Goal: Task Accomplishment & Management: Complete application form

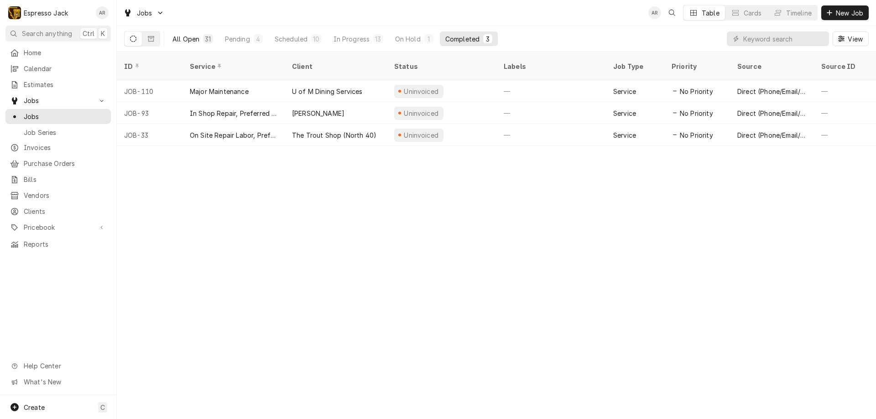
click at [192, 36] on div "All Open" at bounding box center [185, 39] width 27 height 10
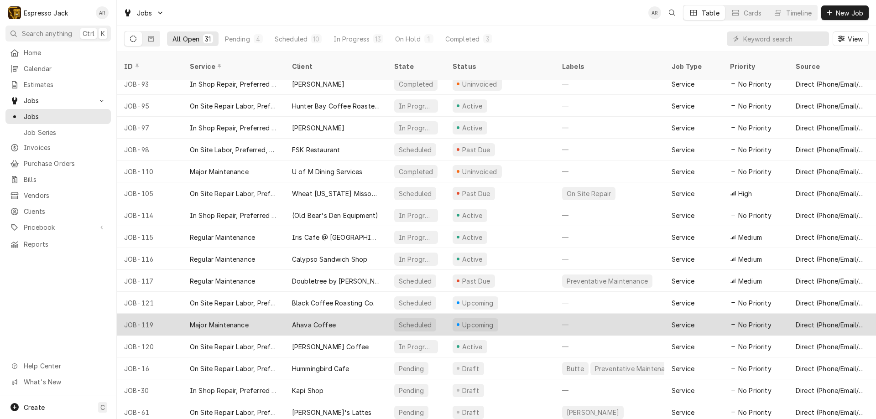
scroll to position [336, 0]
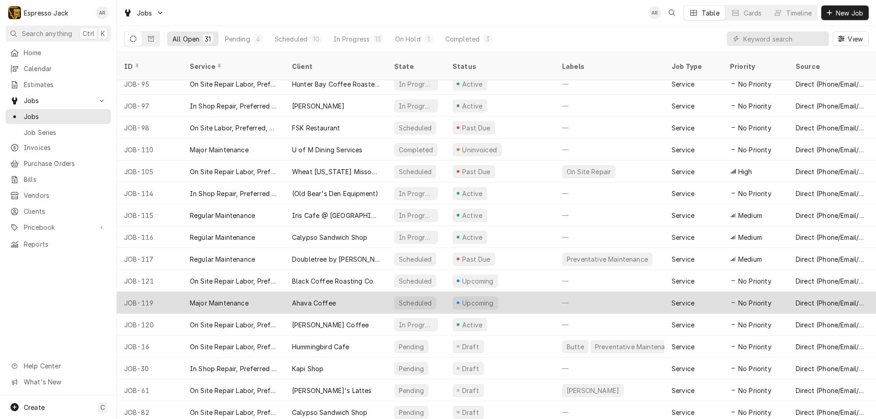
click at [326, 298] on div "Ahava Coffee" at bounding box center [314, 303] width 44 height 10
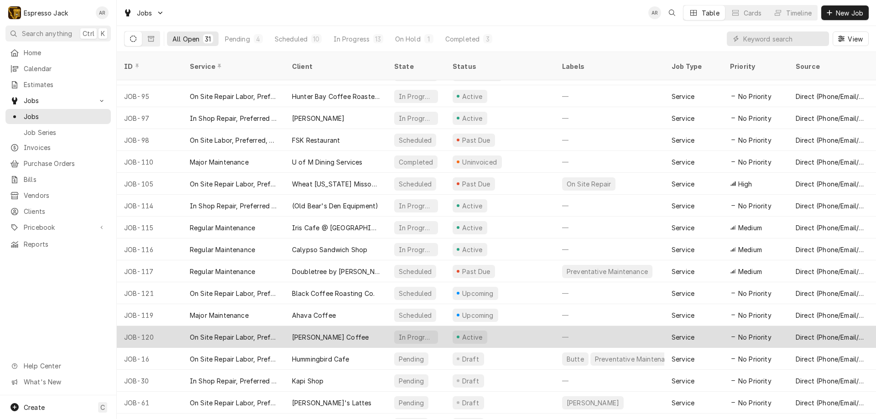
scroll to position [336, 0]
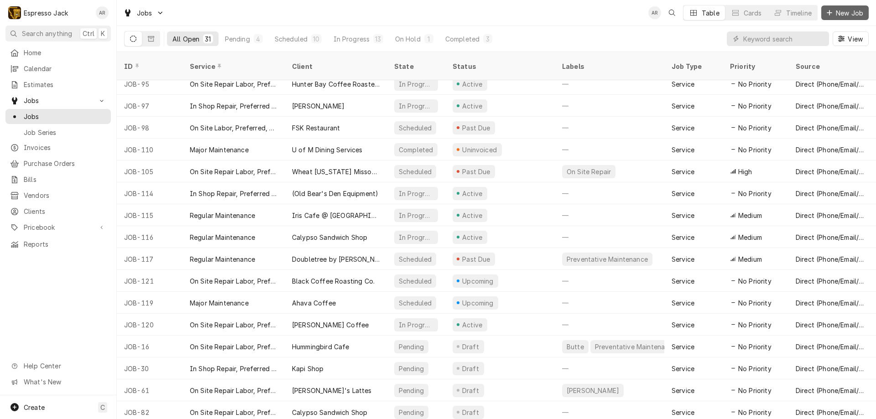
click at [854, 11] on span "New Job" at bounding box center [849, 13] width 31 height 10
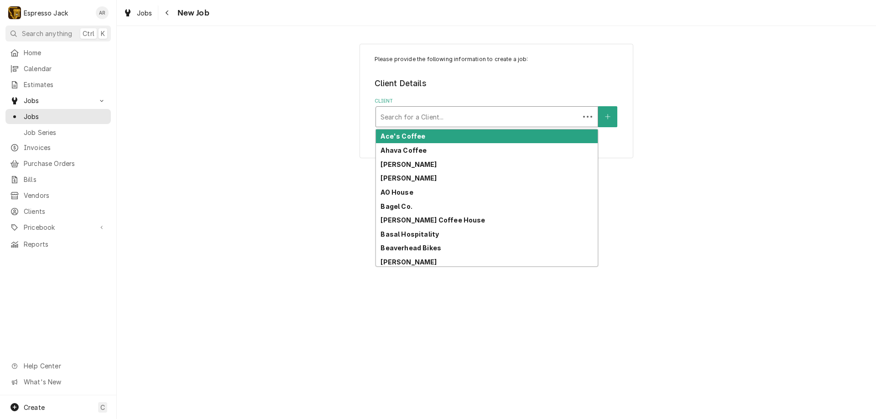
click at [423, 112] on div "Client" at bounding box center [478, 117] width 194 height 16
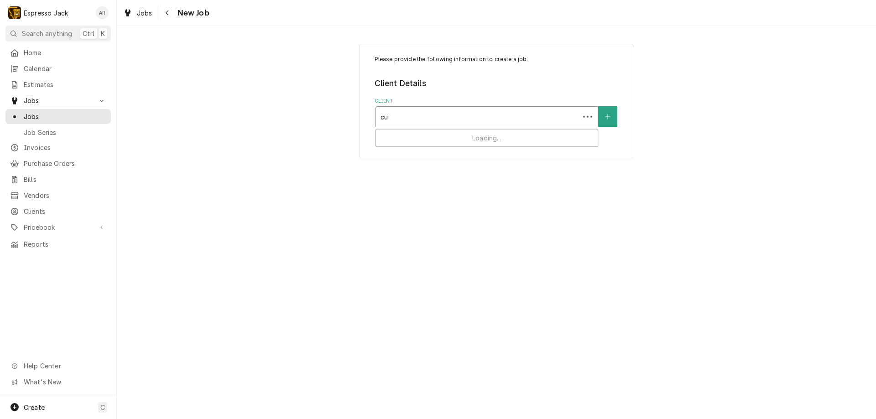
type input "cup"
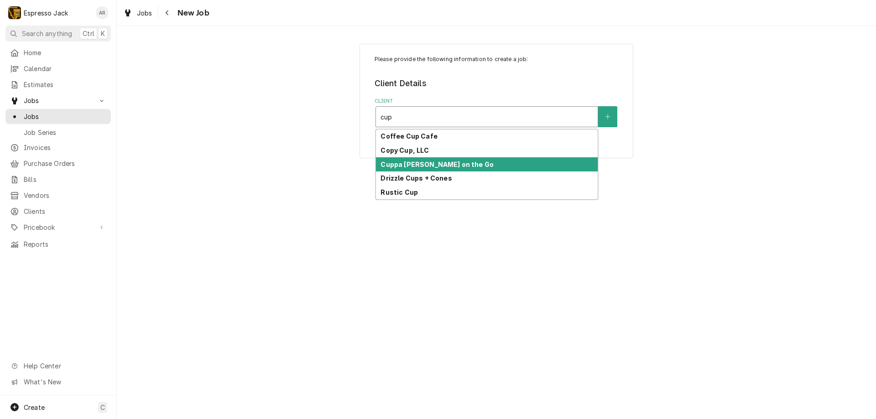
click at [433, 166] on strong "Cuppa Joe on the Go" at bounding box center [437, 165] width 113 height 8
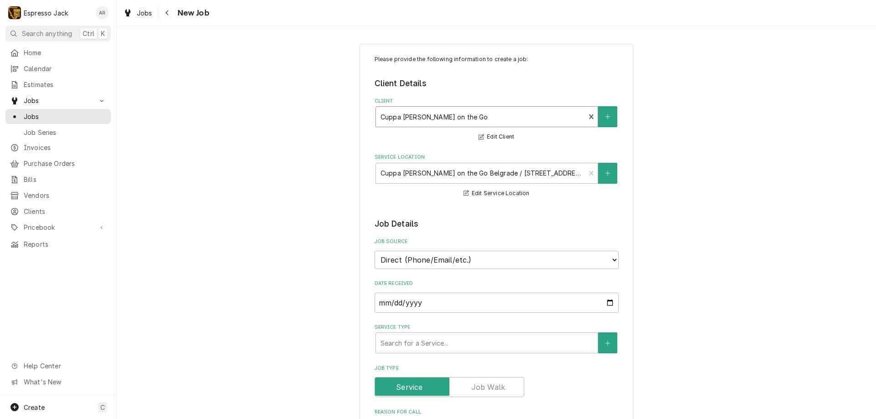
type textarea "x"
click at [608, 301] on input "2025-08-26" at bounding box center [497, 303] width 244 height 20
type input "2025-08-28"
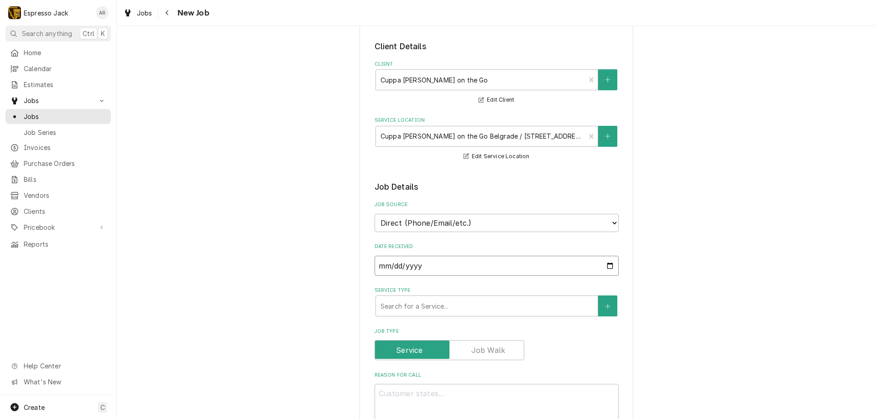
scroll to position [109, 0]
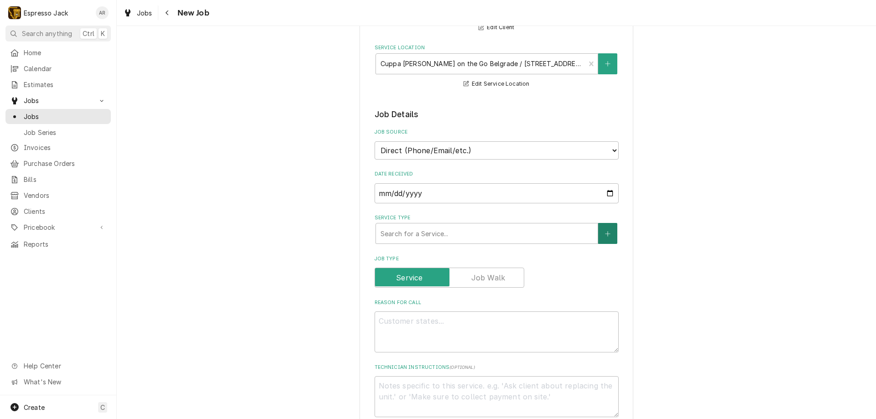
click at [605, 236] on icon "Create New Service" at bounding box center [607, 233] width 5 height 5
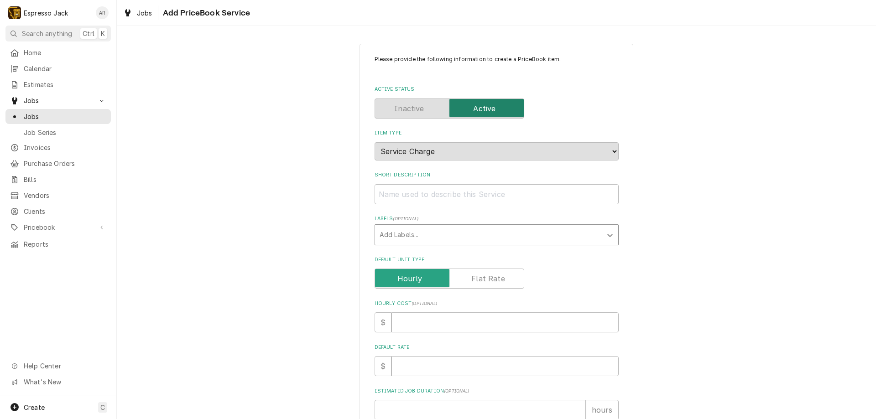
click at [609, 234] on icon "Labels" at bounding box center [609, 235] width 9 height 9
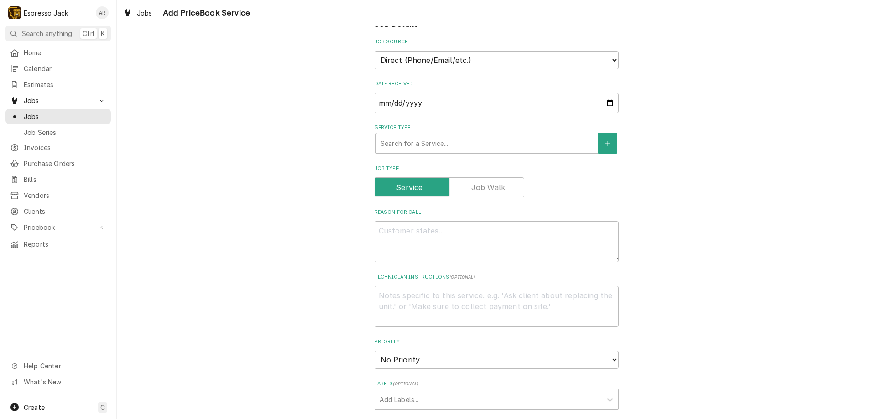
scroll to position [274, 0]
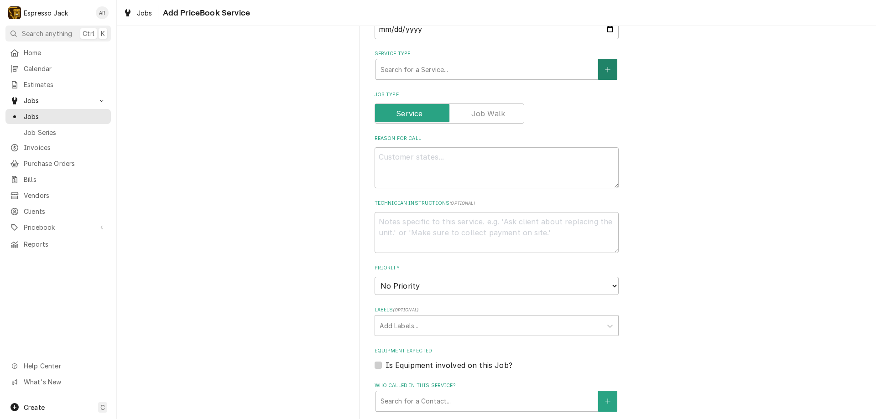
click at [605, 67] on icon "Create New Service" at bounding box center [607, 70] width 5 height 6
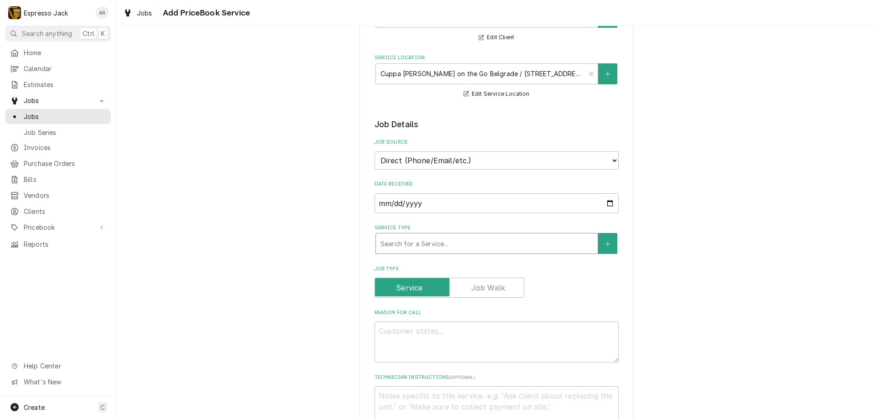
scroll to position [109, 0]
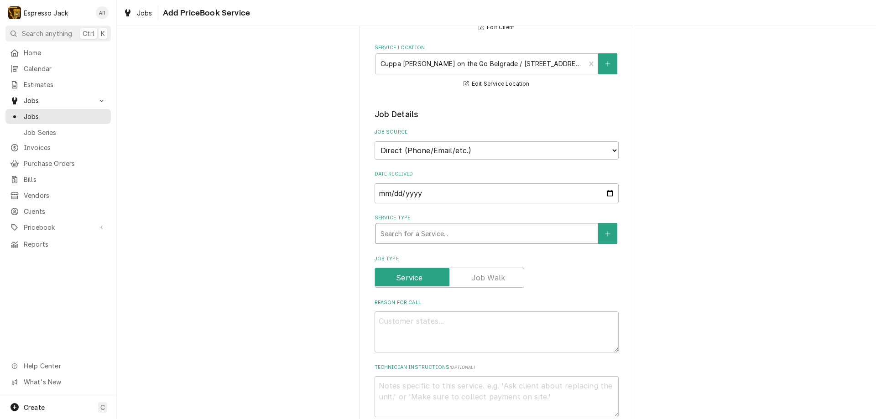
click at [421, 233] on div "Service Type" at bounding box center [487, 233] width 213 height 16
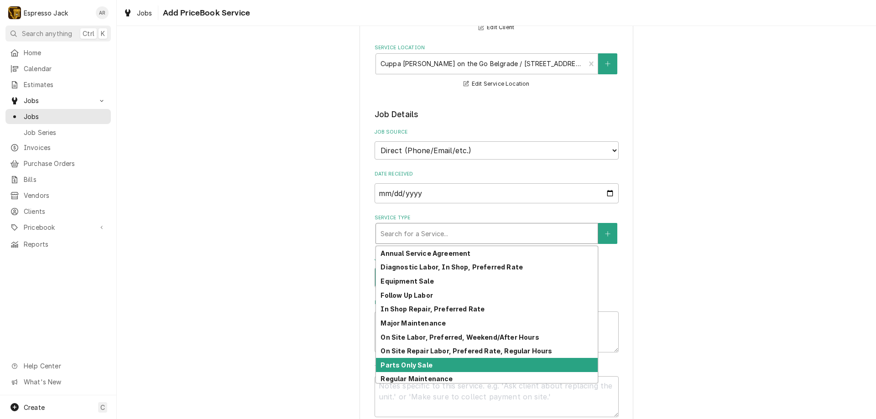
scroll to position [31, 0]
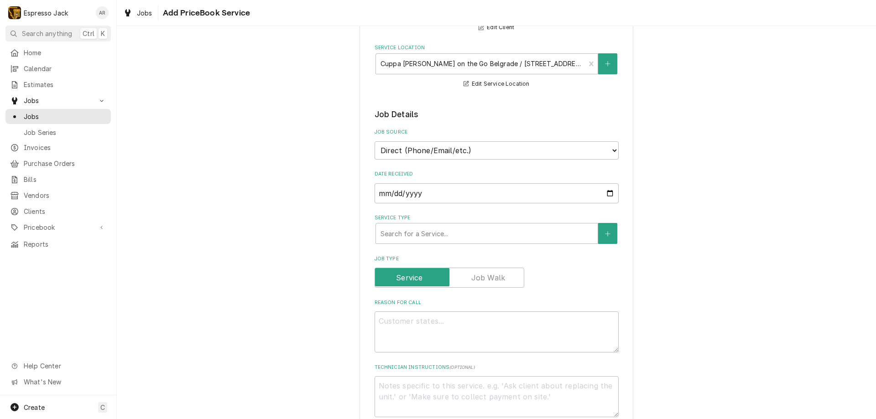
click at [294, 254] on div "Please provide the following information to create a job: Client Details Client…" at bounding box center [496, 396] width 759 height 940
click at [422, 233] on div "Service Type" at bounding box center [487, 233] width 213 height 16
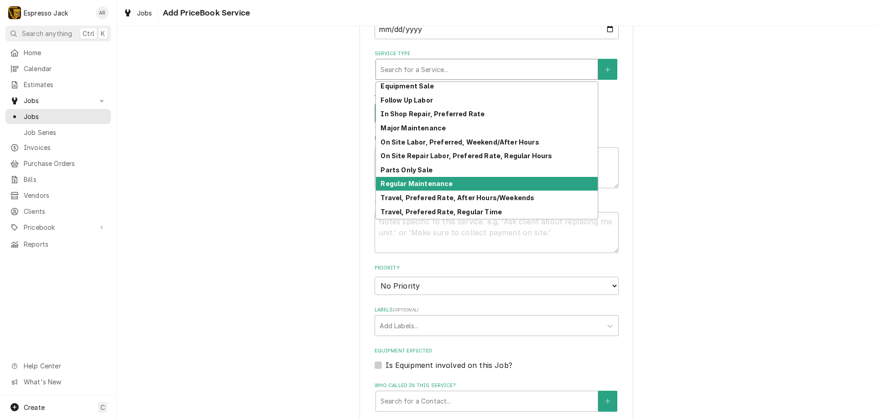
scroll to position [0, 0]
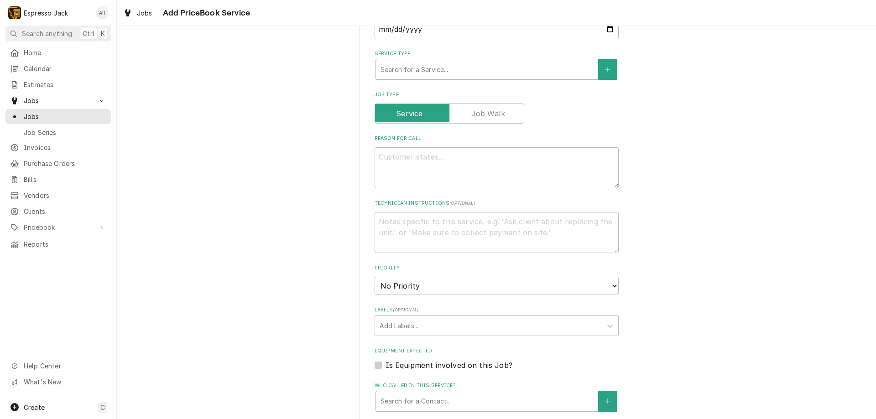
click at [295, 156] on div "Please provide the following information to create a job: Client Details Client…" at bounding box center [496, 232] width 759 height 940
click at [403, 156] on textarea "Reason For Call" at bounding box center [497, 167] width 244 height 41
type textarea "x"
type textarea "i"
type textarea "x"
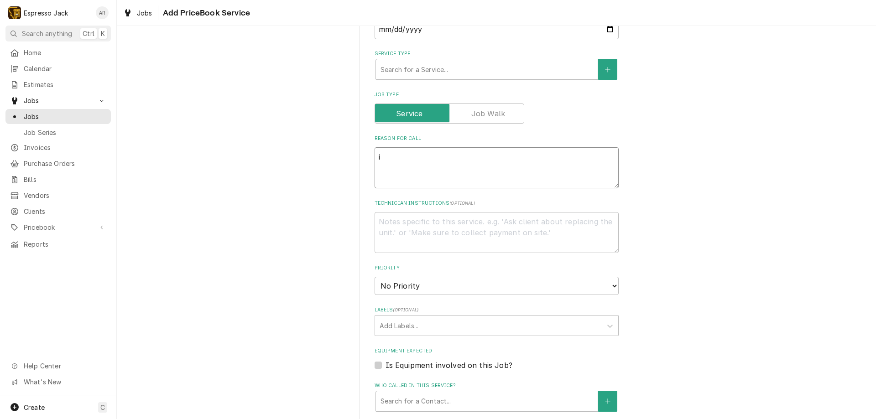
type textarea "in"
type textarea "x"
type textarea "ins"
type textarea "x"
type textarea "in"
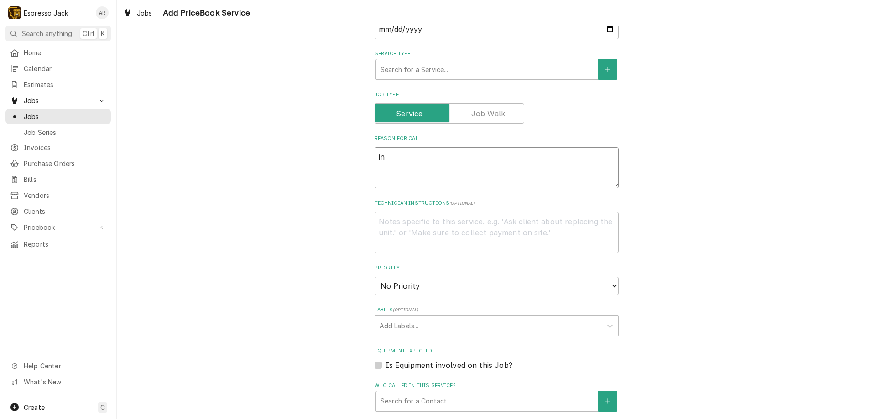
type textarea "x"
type textarea "i"
type textarea "x"
type textarea "I"
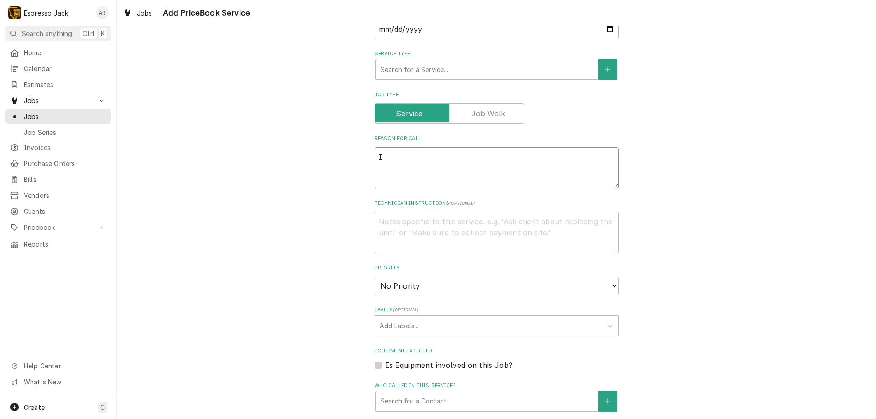
type textarea "x"
type textarea "In"
type textarea "x"
type textarea "Ins"
type textarea "x"
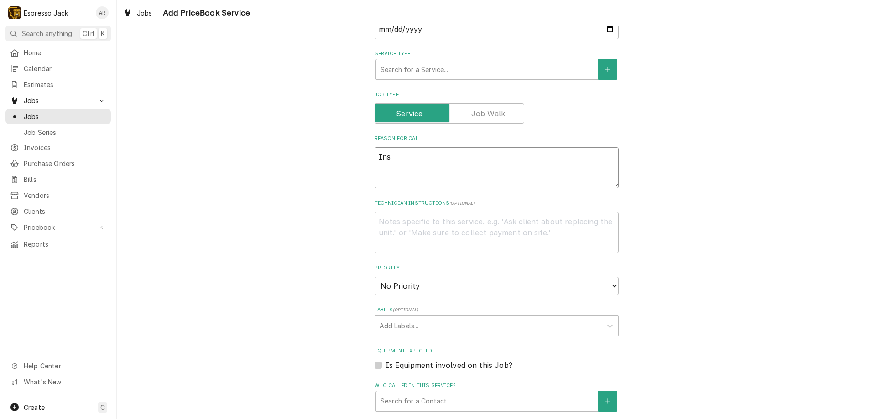
type textarea "Inst"
type textarea "x"
type textarea "Insta"
type textarea "x"
type textarea "Instal"
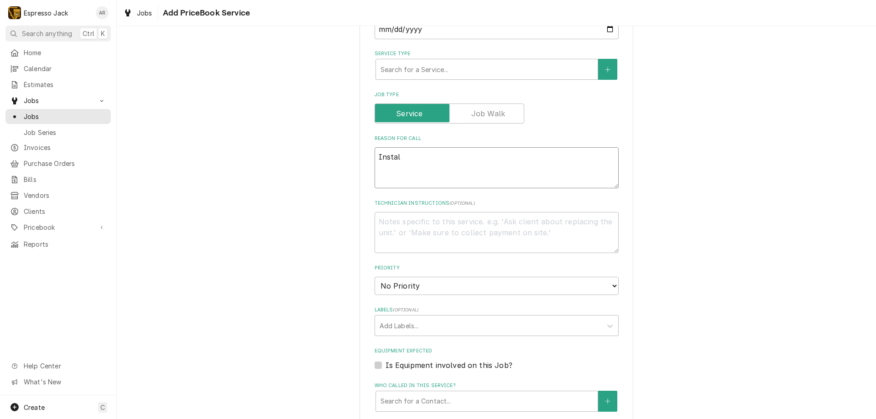
type textarea "x"
type textarea "Install"
type textarea "x"
type textarea "Installa"
type textarea "x"
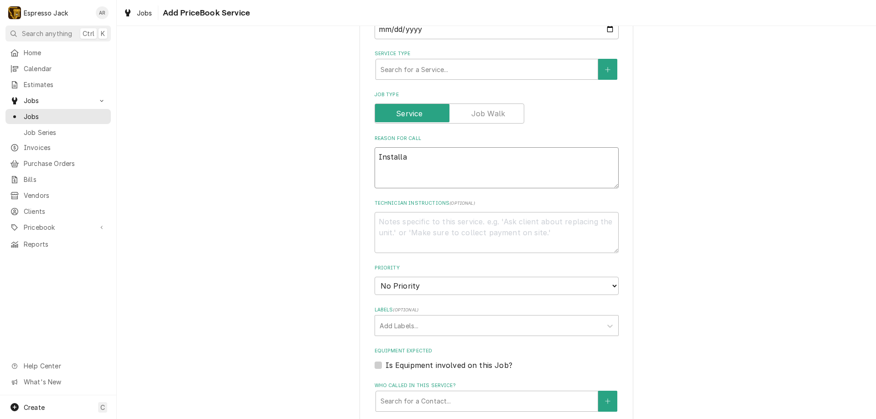
type textarea "Installat"
type textarea "x"
type textarea "Installati"
type textarea "x"
type textarea "Installatio"
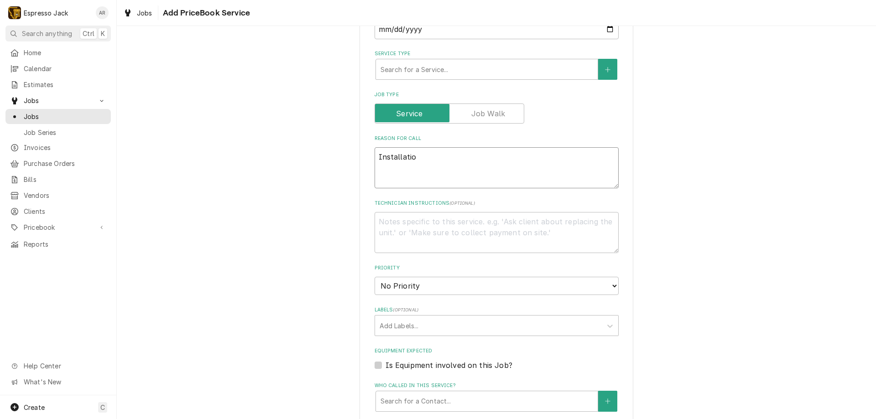
type textarea "x"
type textarea "Installation"
type textarea "x"
type textarea "Installation"
type textarea "x"
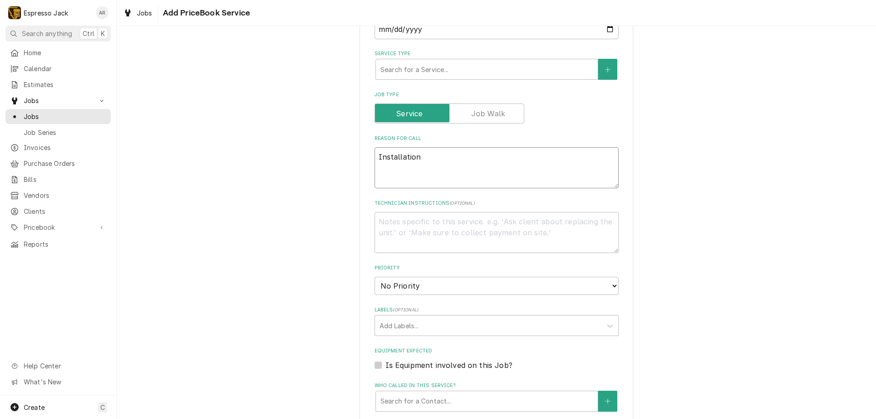
type textarea "Installation h"
type textarea "x"
type textarea "Installation hh"
type textarea "x"
type textarea "Installation hhh"
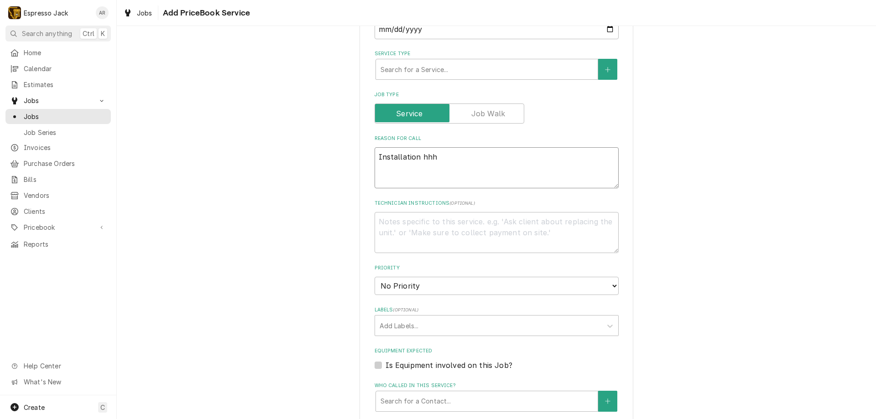
type textarea "x"
type textarea "Installation hhh"
type textarea "x"
type textarea "Installation hhh"
type textarea "x"
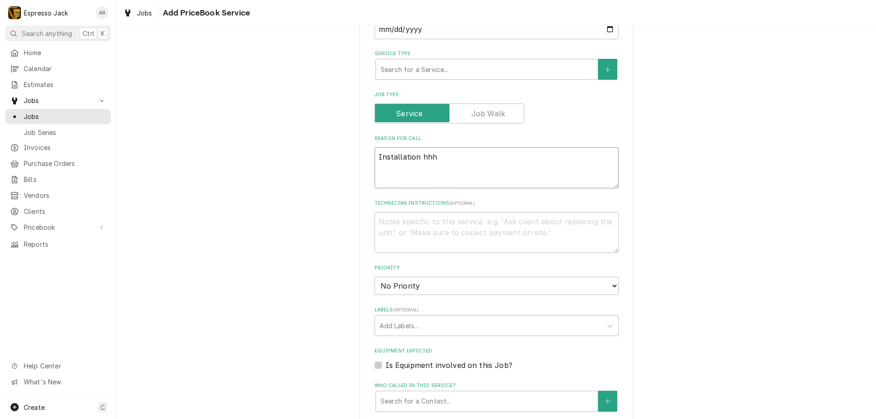
type textarea "Installation hh"
type textarea "x"
type textarea "Installation h"
type textarea "x"
type textarea "Installation"
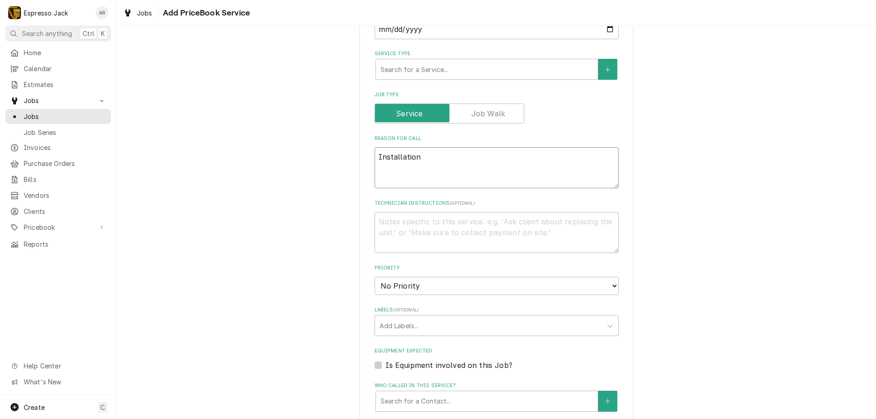
type textarea "x"
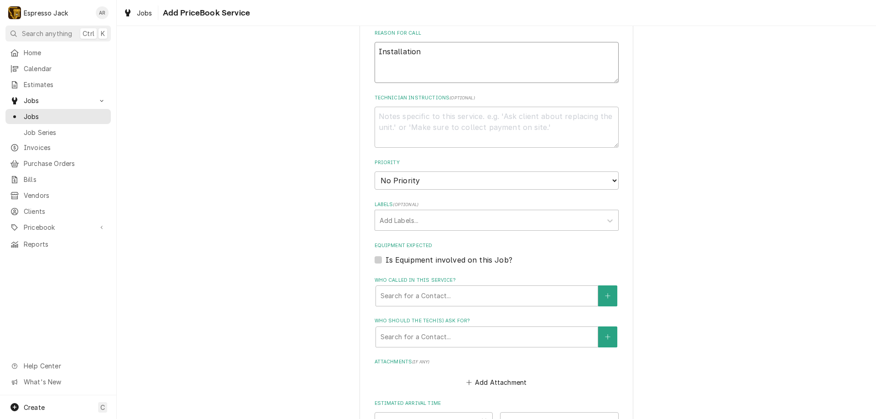
scroll to position [383, 0]
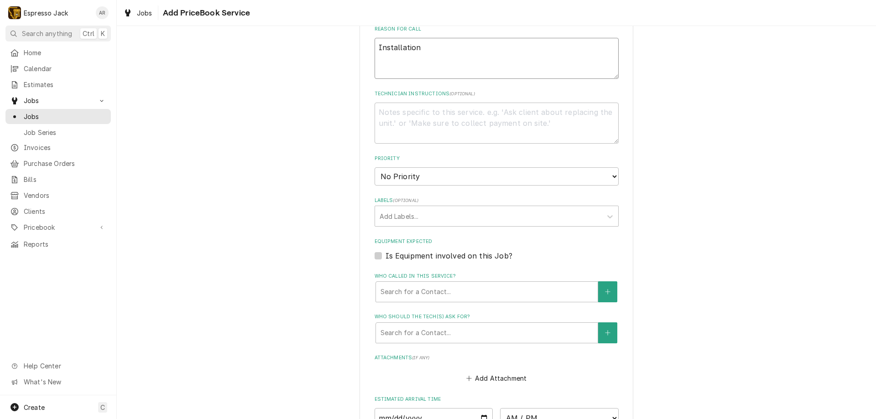
type textarea "Installation"
select select "3"
click at [375, 167] on select "No Priority Urgent High Medium Low" at bounding box center [497, 176] width 244 height 18
click at [607, 217] on icon "Labels" at bounding box center [609, 216] width 5 height 3
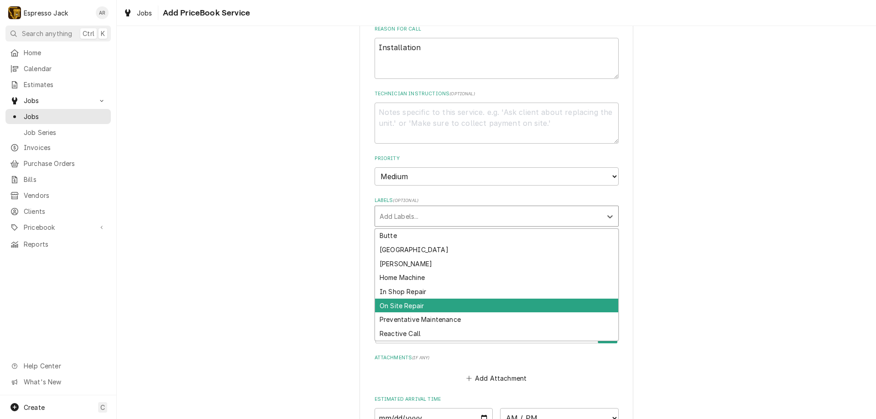
click at [416, 308] on div "On Site Repair" at bounding box center [496, 306] width 243 height 14
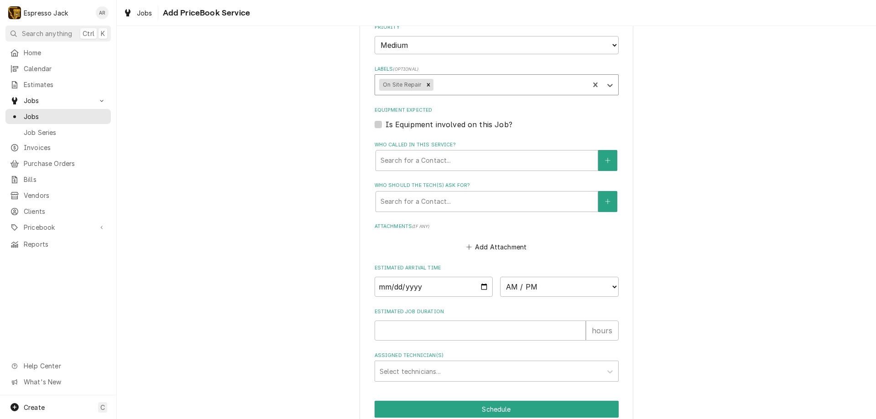
scroll to position [547, 0]
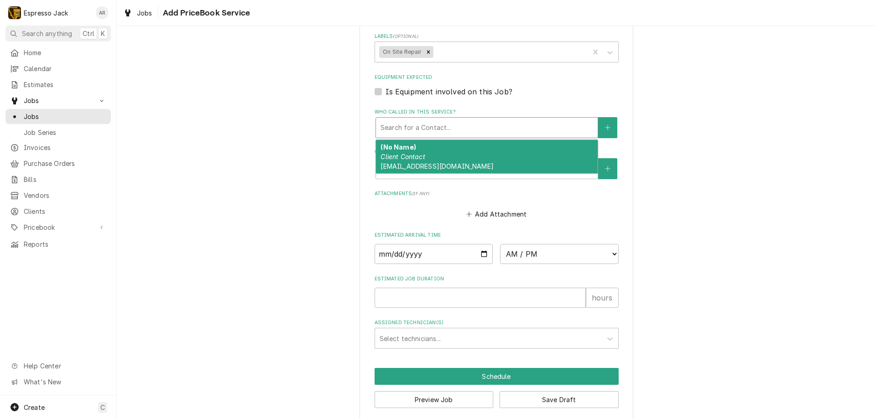
click at [562, 127] on div "Who called in this service?" at bounding box center [487, 128] width 213 height 16
click at [462, 162] on div "(No Name) Client Contact miacjacksonn@gmail.com" at bounding box center [487, 156] width 222 height 33
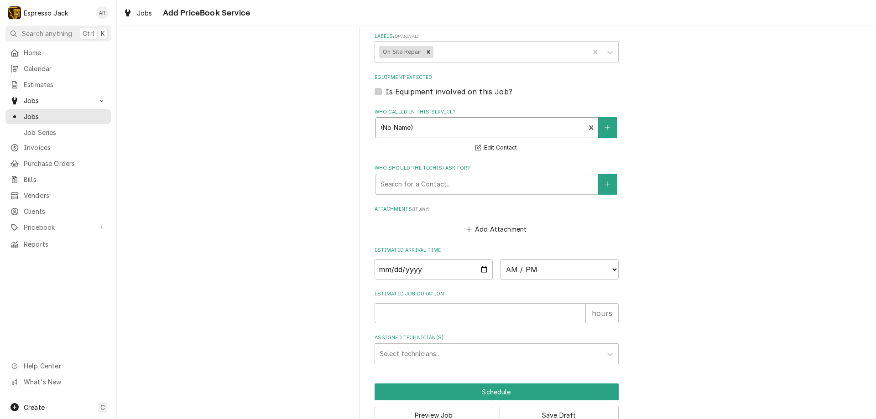
click at [467, 126] on div "Who called in this service?" at bounding box center [481, 128] width 200 height 16
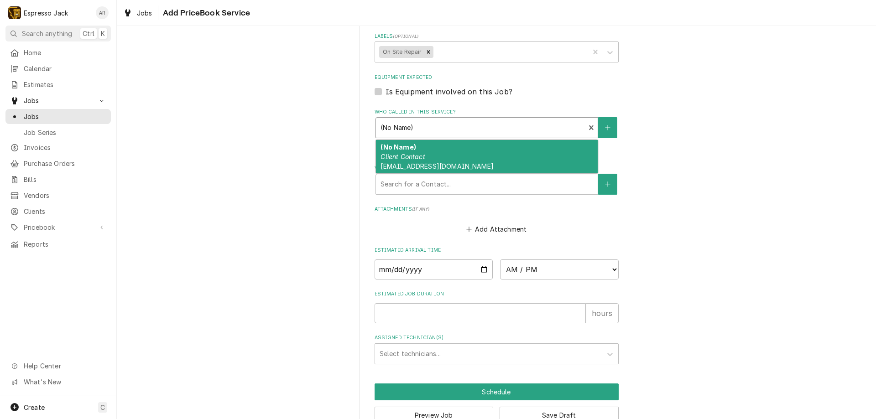
click at [442, 162] on span "miacjacksonn@gmail.com" at bounding box center [437, 166] width 113 height 8
type textarea "x"
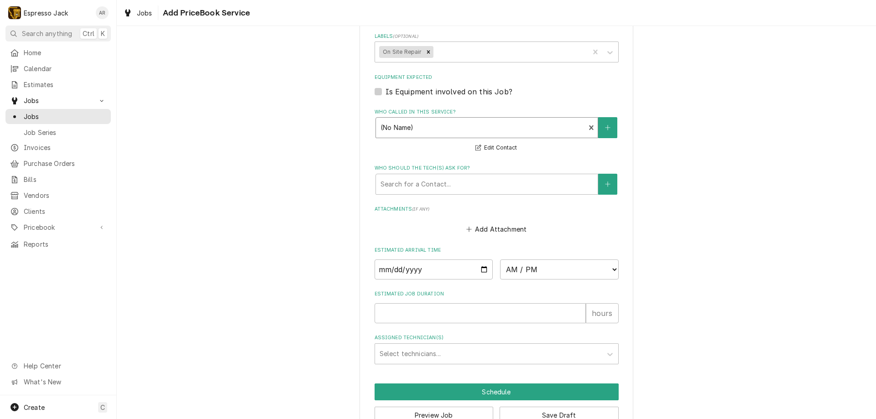
scroll to position [572, 0]
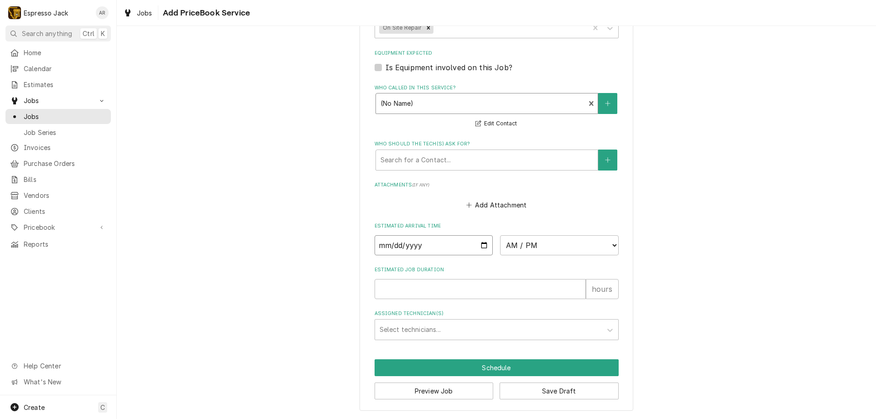
click at [484, 245] on input "Date" at bounding box center [434, 245] width 119 height 20
type input "2025-08-28"
type textarea "x"
select select "13:00:00"
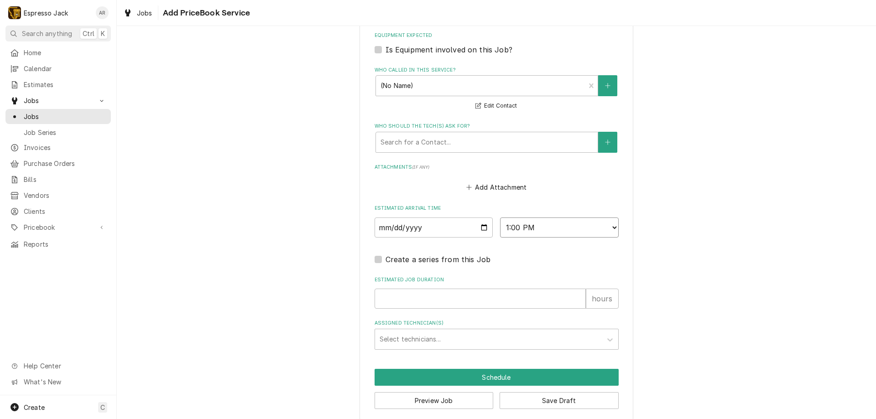
scroll to position [599, 0]
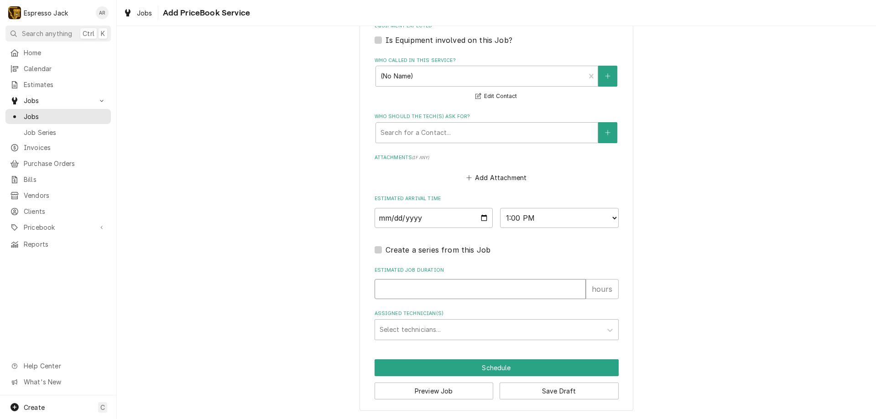
type textarea "x"
type input "0"
click at [576, 289] on input "0" at bounding box center [480, 289] width 211 height 20
type textarea "x"
type input "1"
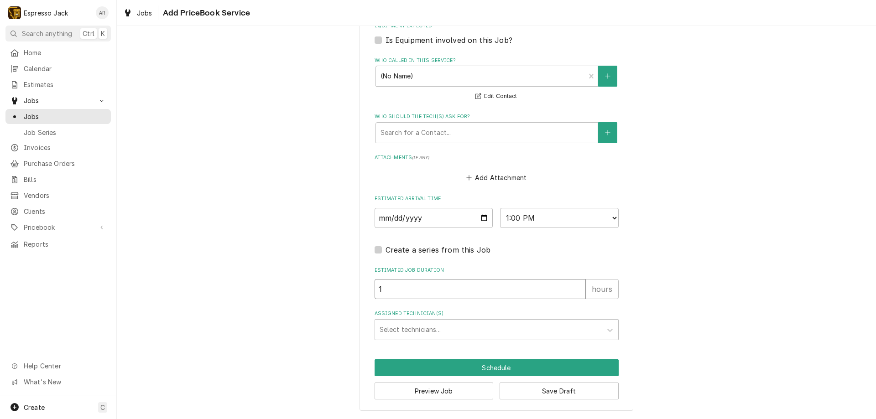
click at [576, 287] on input "1" at bounding box center [480, 289] width 211 height 20
type textarea "x"
type input "2"
click at [576, 287] on input "2" at bounding box center [480, 289] width 211 height 20
type textarea "x"
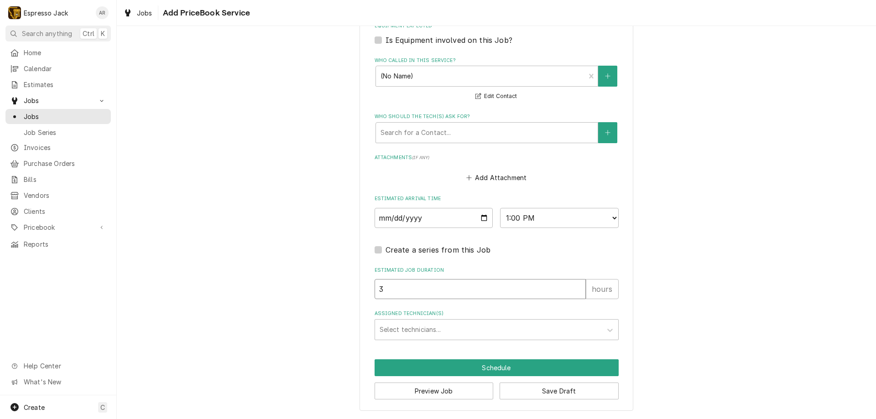
type input "3"
click at [576, 287] on input "3" at bounding box center [480, 289] width 211 height 20
type textarea "x"
type input "4"
click at [576, 287] on input "4" at bounding box center [480, 289] width 211 height 20
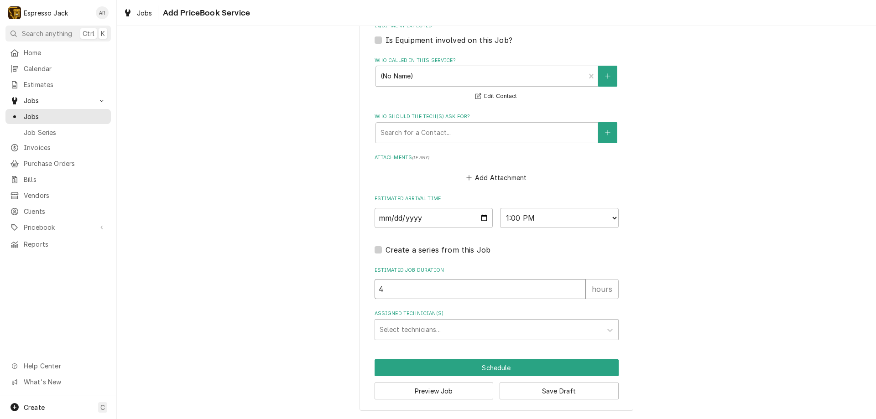
type textarea "x"
type input "3"
click at [576, 292] on input "3" at bounding box center [480, 289] width 211 height 20
type textarea "x"
type input "2"
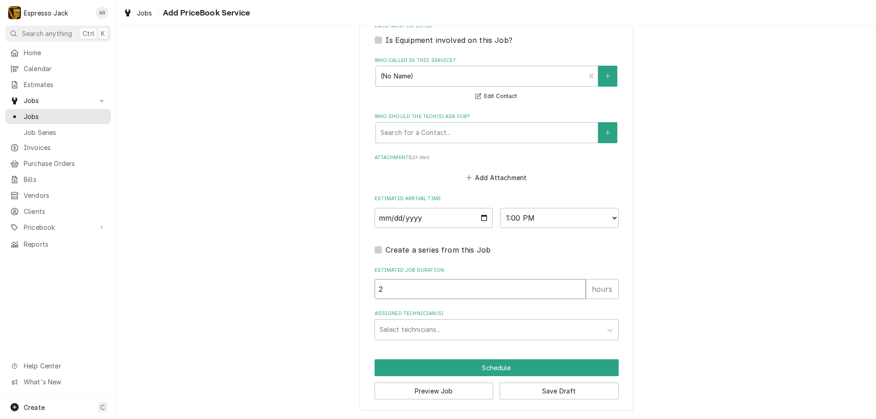
click at [576, 292] on input "2" at bounding box center [480, 289] width 211 height 20
type textarea "x"
type input "1"
click at [576, 292] on input "1" at bounding box center [480, 289] width 211 height 20
type textarea "x"
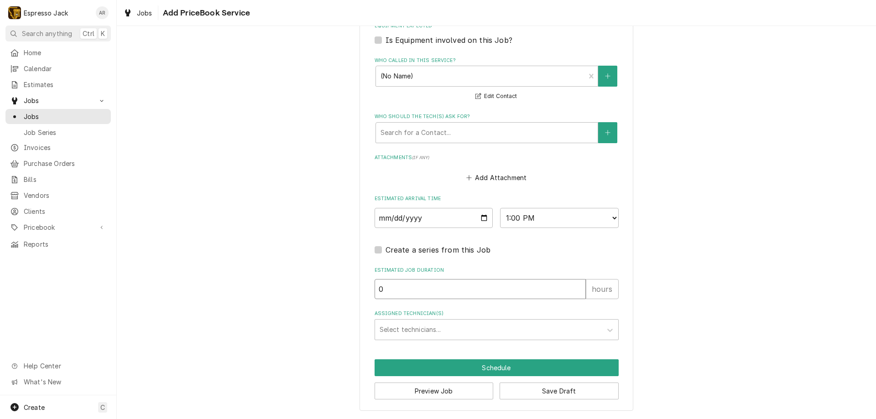
type input "0"
click at [576, 292] on input "0" at bounding box center [480, 289] width 211 height 20
type textarea "x"
type input "1"
click at [574, 285] on input "1" at bounding box center [480, 289] width 211 height 20
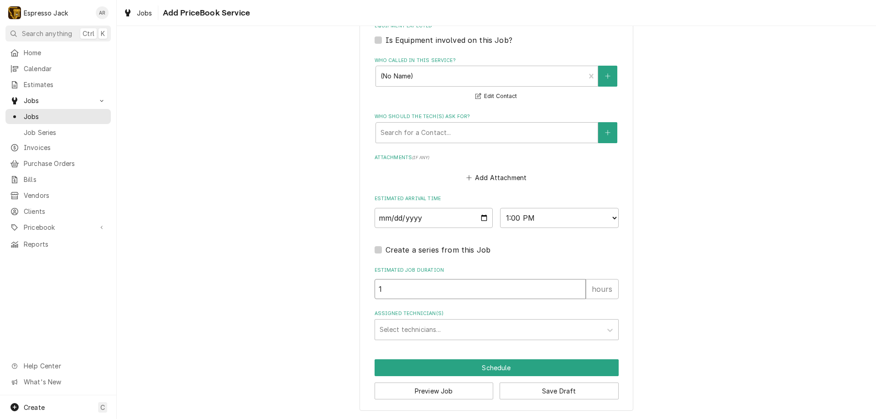
type textarea "x"
type input "2"
click at [574, 285] on input "2" at bounding box center [480, 289] width 211 height 20
type textarea "x"
type input "3"
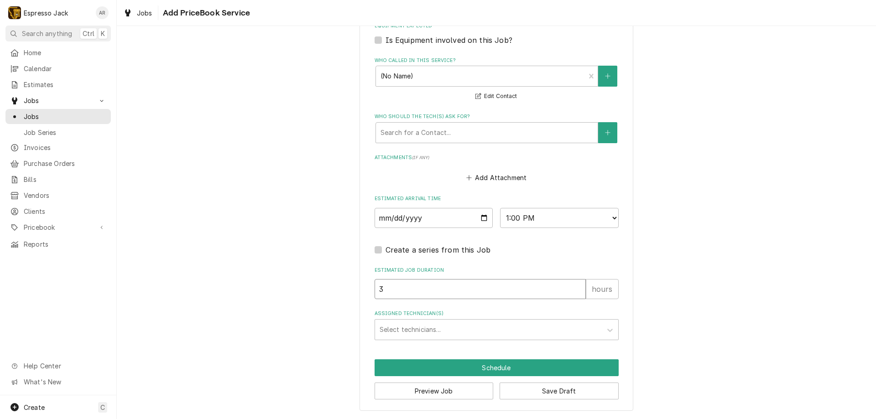
click at [574, 285] on input "3" at bounding box center [480, 289] width 211 height 20
type textarea "x"
type input "4"
click at [574, 285] on input "4" at bounding box center [480, 289] width 211 height 20
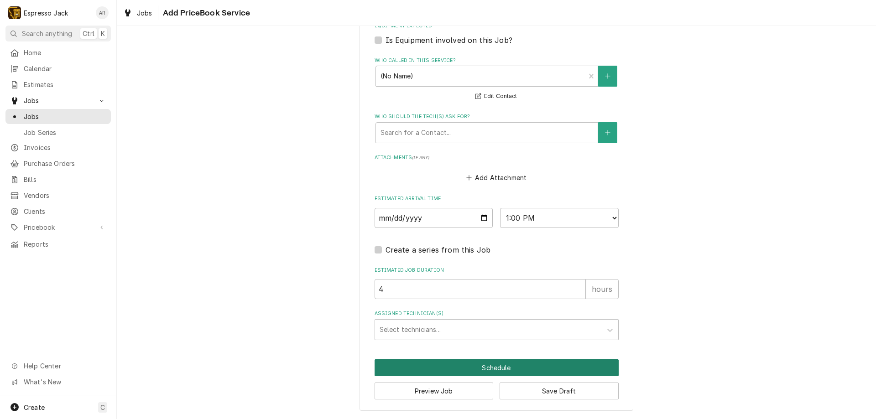
click at [469, 367] on button "Schedule" at bounding box center [497, 368] width 244 height 17
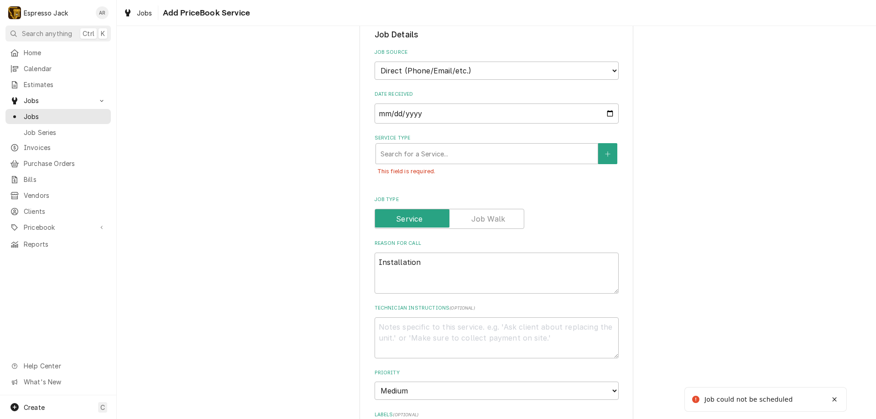
scroll to position [188, 0]
click at [518, 155] on div "Service Type" at bounding box center [487, 154] width 213 height 16
click at [607, 154] on icon "Create New Service" at bounding box center [607, 155] width 5 height 6
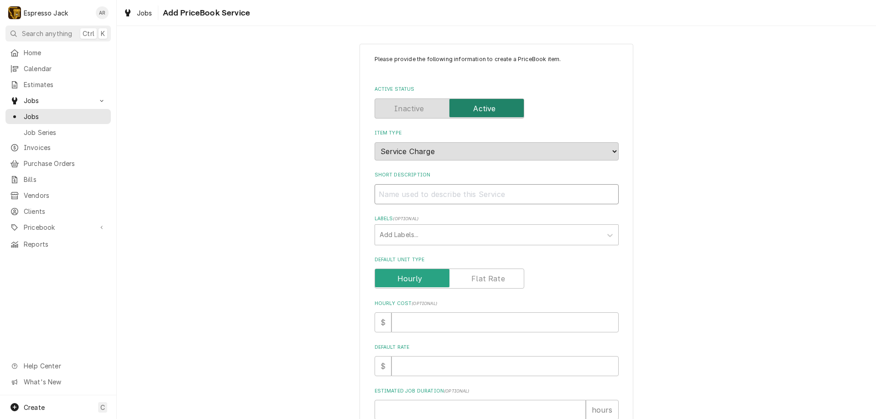
click at [448, 194] on input "Short Description" at bounding box center [497, 194] width 244 height 20
type textarea "x"
type input "I"
type textarea "x"
type input "In"
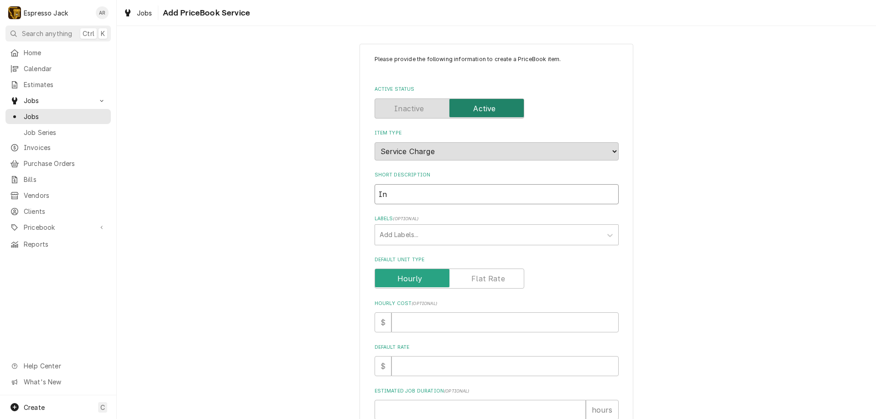
type textarea "x"
type input "Ins"
type textarea "x"
type input "Inst"
type textarea "x"
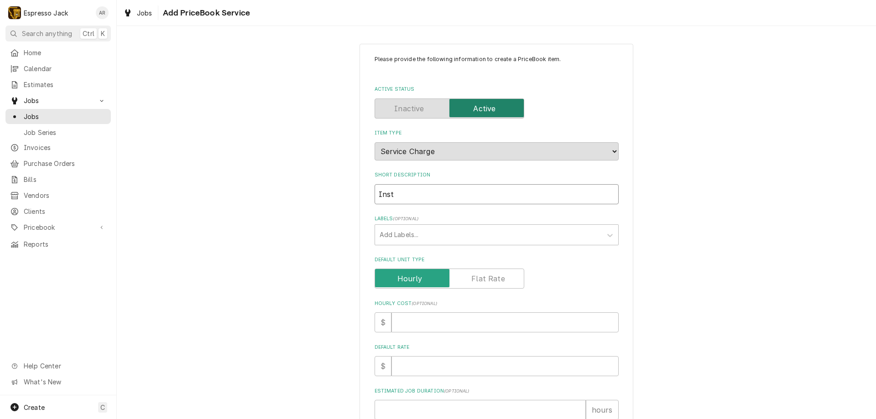
type input "Insta"
type textarea "x"
type input "Instal"
type textarea "x"
type input "Install"
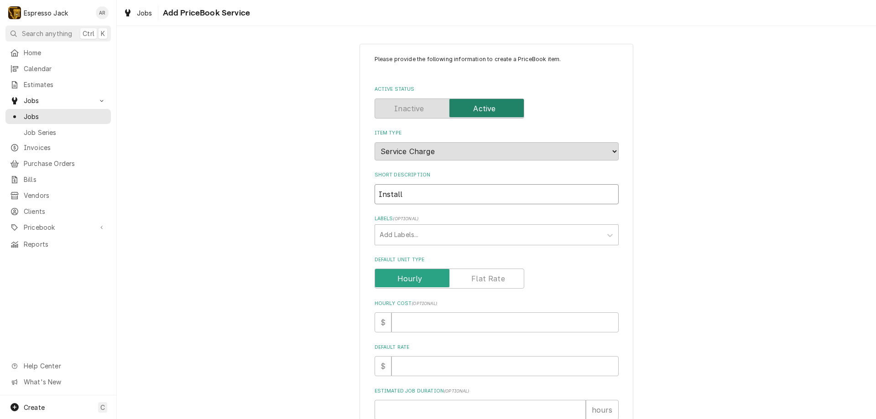
type textarea "x"
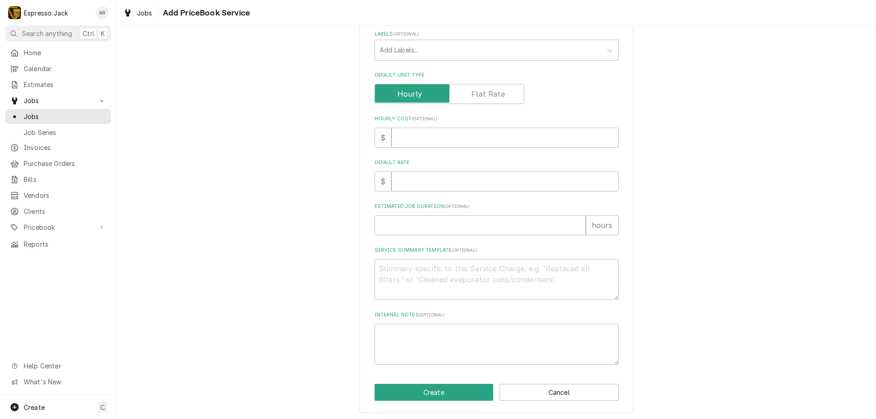
scroll to position [186, 0]
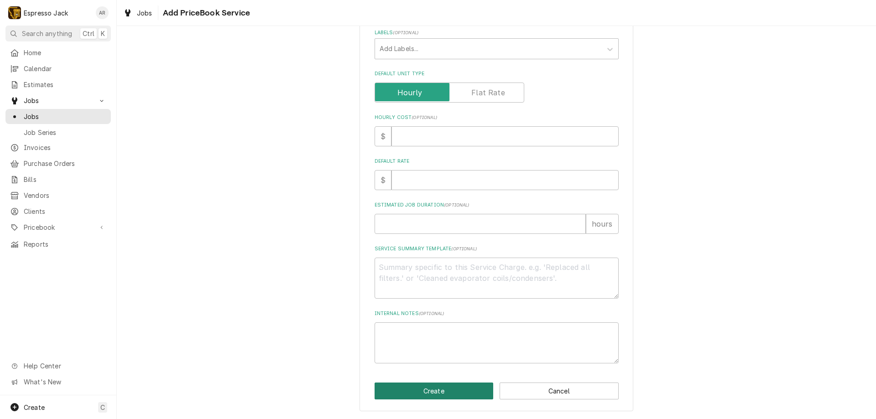
type input "Install"
click at [459, 388] on button "Create" at bounding box center [434, 391] width 119 height 17
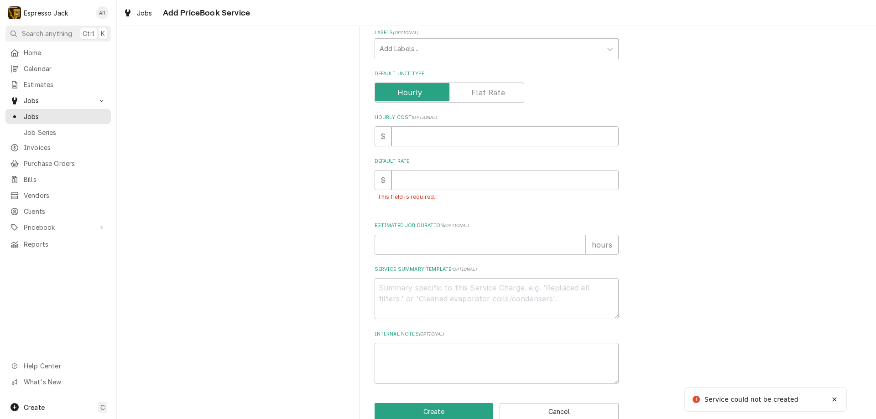
scroll to position [204, 0]
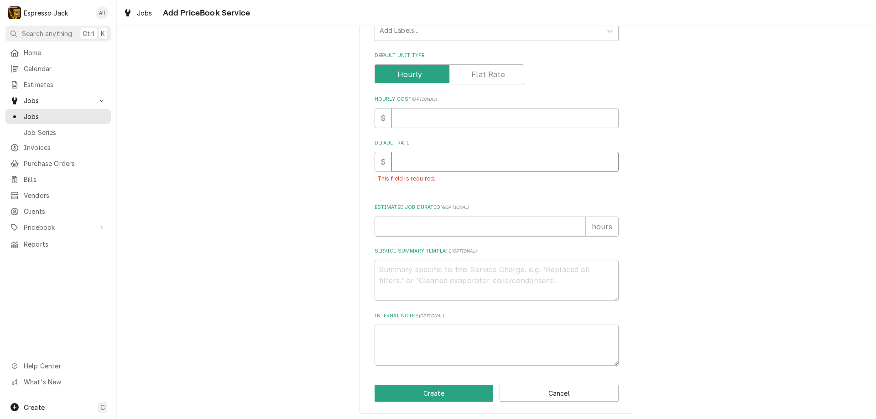
type textarea "x"
type input "0.5"
click at [606, 159] on input "0.5" at bounding box center [504, 162] width 227 height 20
type textarea "x"
type input "1"
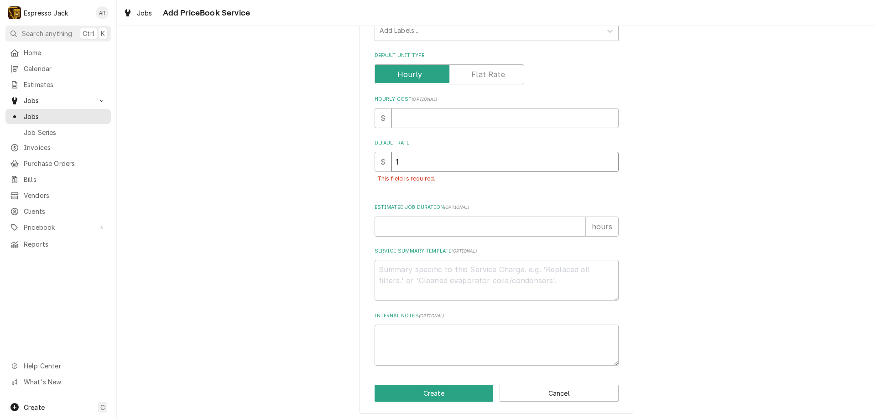
click at [606, 159] on input "1" at bounding box center [504, 162] width 227 height 20
type textarea "x"
type input "1.5"
click at [606, 159] on input "1.5" at bounding box center [504, 162] width 227 height 20
type textarea "x"
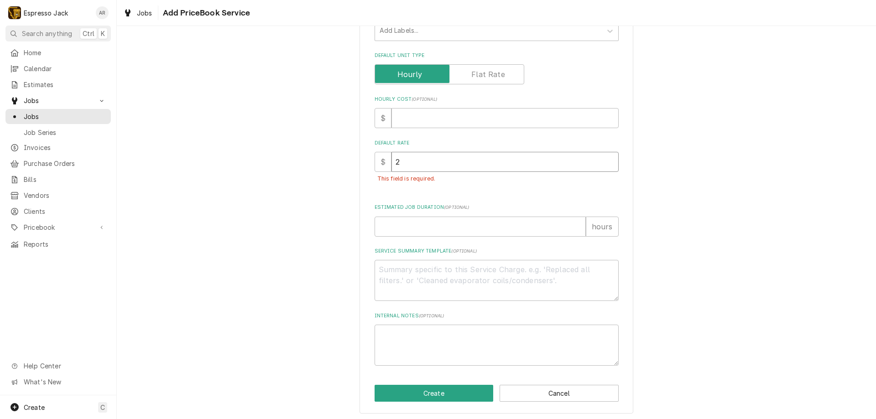
type input "2"
click at [606, 159] on input "2" at bounding box center [504, 162] width 227 height 20
type textarea "x"
type input "1.5"
click at [606, 165] on input "1.5" at bounding box center [504, 162] width 227 height 20
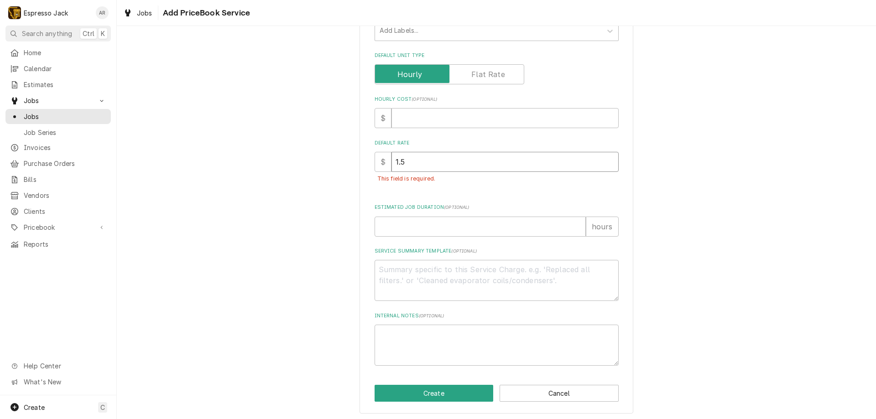
type textarea "x"
type input "1"
click at [606, 165] on input "1" at bounding box center [504, 162] width 227 height 20
click at [434, 390] on button "Create" at bounding box center [434, 393] width 119 height 17
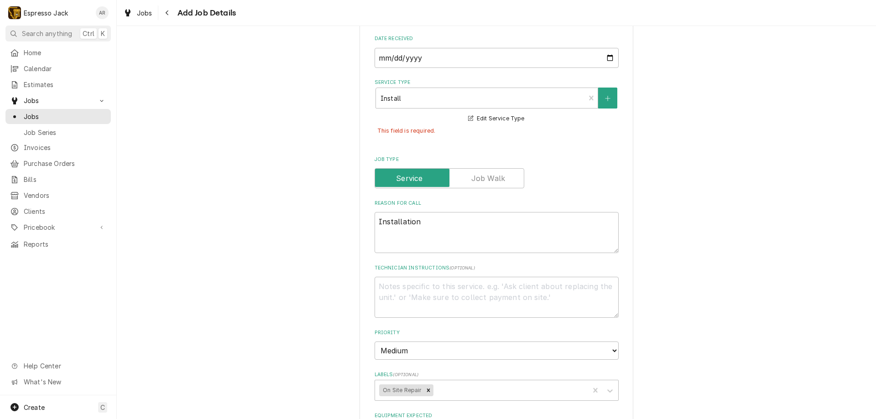
scroll to position [134, 0]
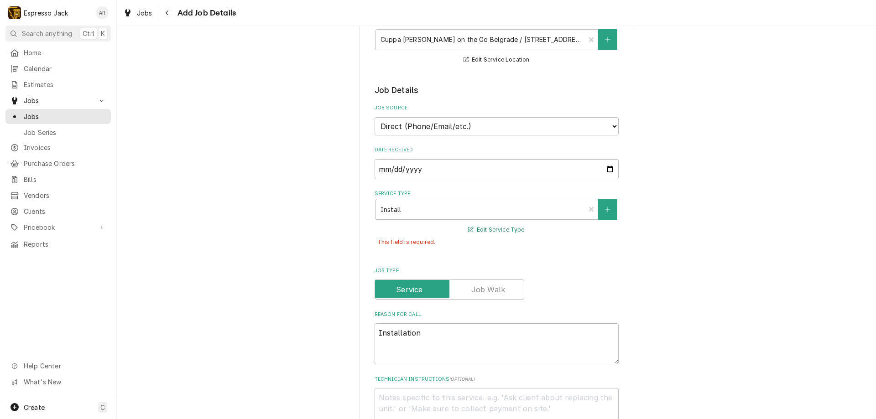
click at [490, 226] on button "Edit Service Type" at bounding box center [496, 229] width 59 height 11
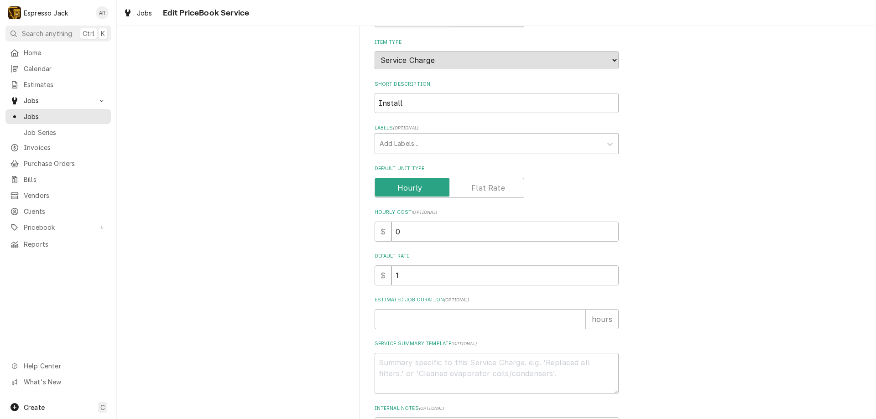
scroll to position [109, 0]
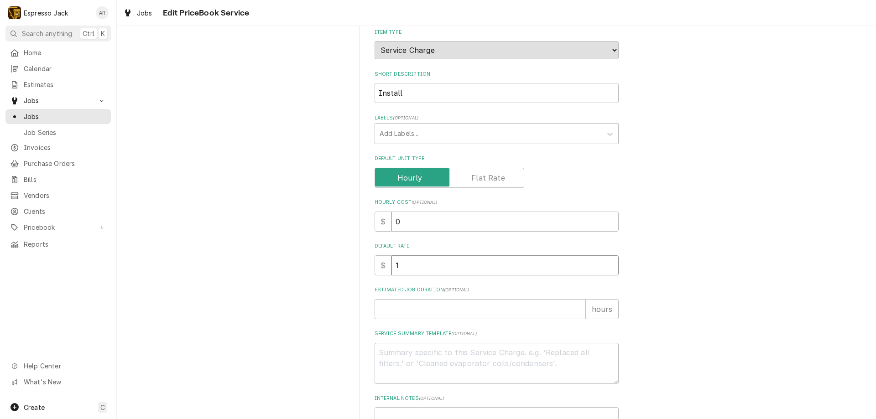
type textarea "x"
type input "0.5"
click at [610, 267] on input "0.5" at bounding box center [504, 265] width 227 height 20
type textarea "x"
type input "0"
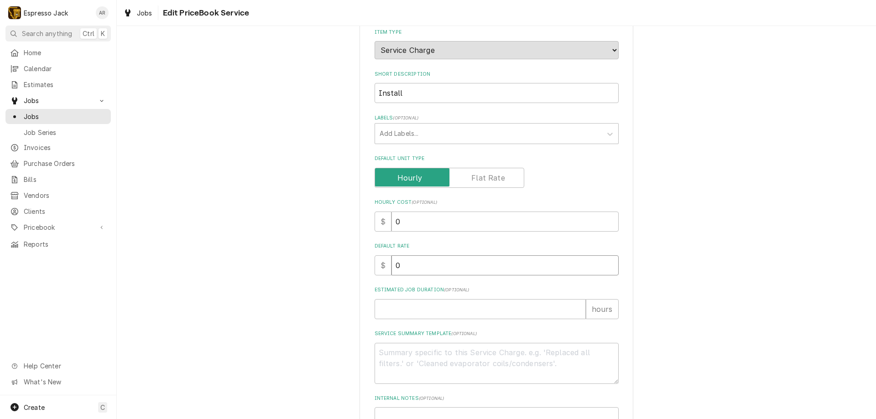
click at [610, 267] on input "0" at bounding box center [504, 265] width 227 height 20
click at [605, 267] on input "0" at bounding box center [504, 265] width 227 height 20
type textarea "x"
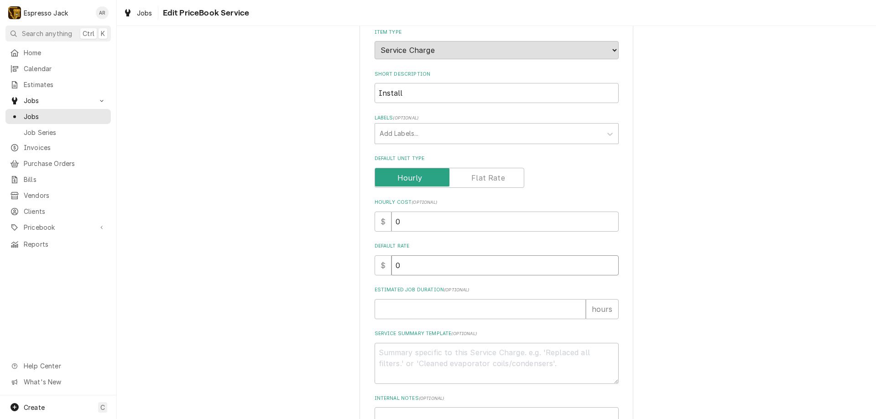
type input "9"
type textarea "x"
type input "90"
type textarea "x"
type input "90"
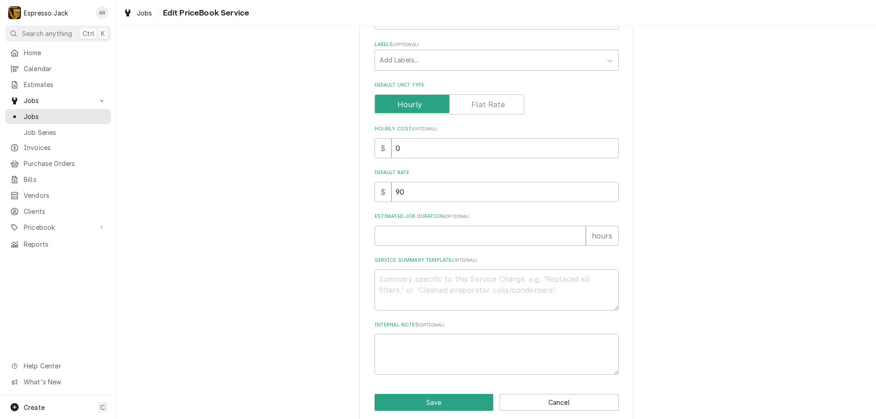
scroll to position [194, 0]
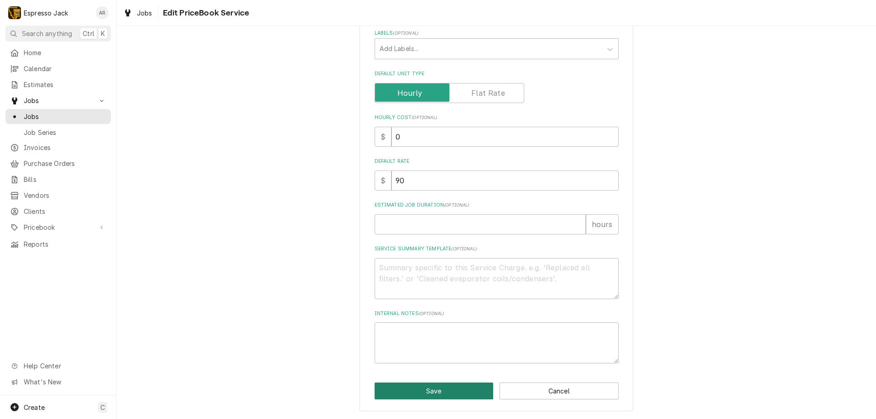
click at [440, 393] on button "Save" at bounding box center [434, 391] width 119 height 17
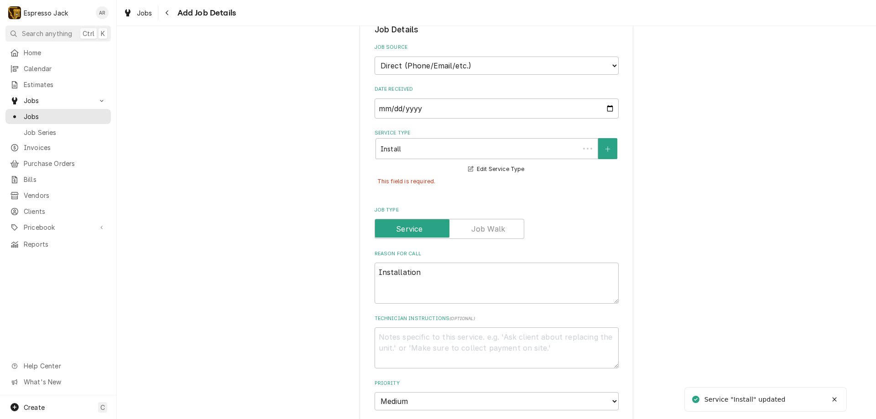
scroll to position [134, 0]
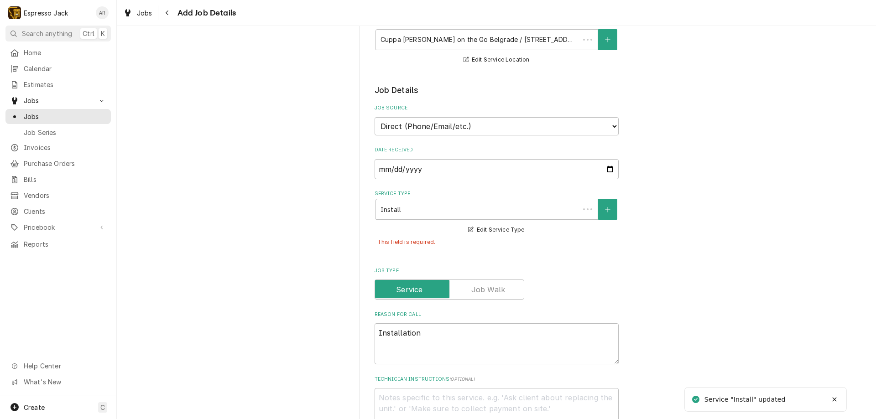
type textarea "x"
click at [405, 287] on label "Job Type" at bounding box center [450, 290] width 150 height 20
click at [405, 287] on input "Job Type" at bounding box center [449, 290] width 141 height 20
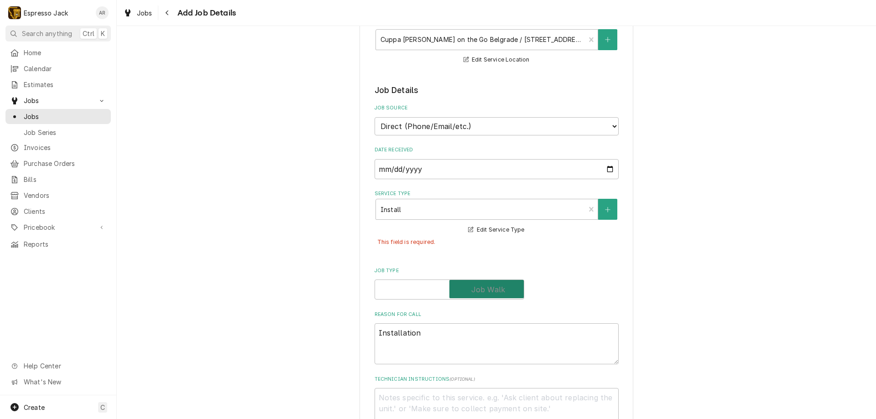
checkbox input "true"
type textarea "x"
click at [430, 289] on input "Job Type" at bounding box center [449, 290] width 141 height 20
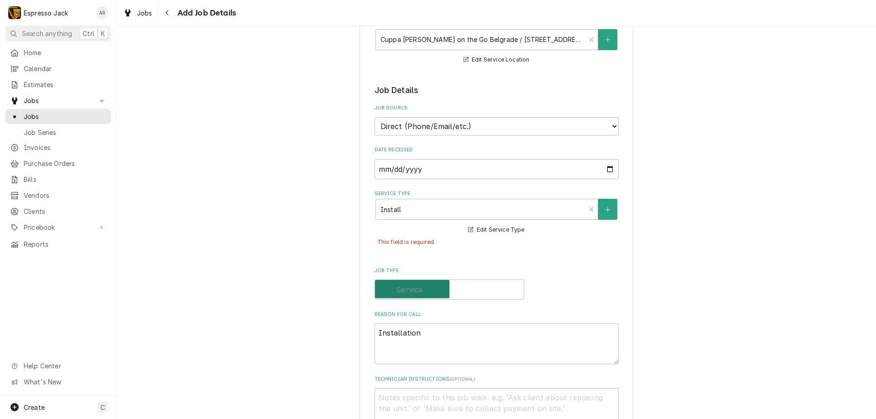
checkbox input "false"
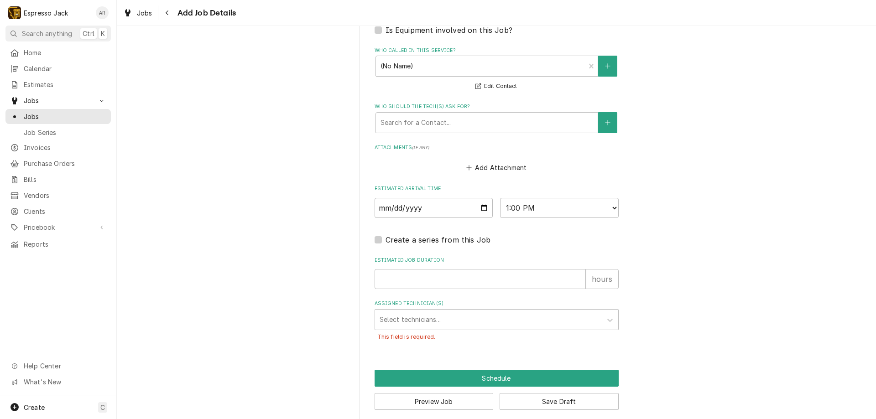
scroll to position [656, 0]
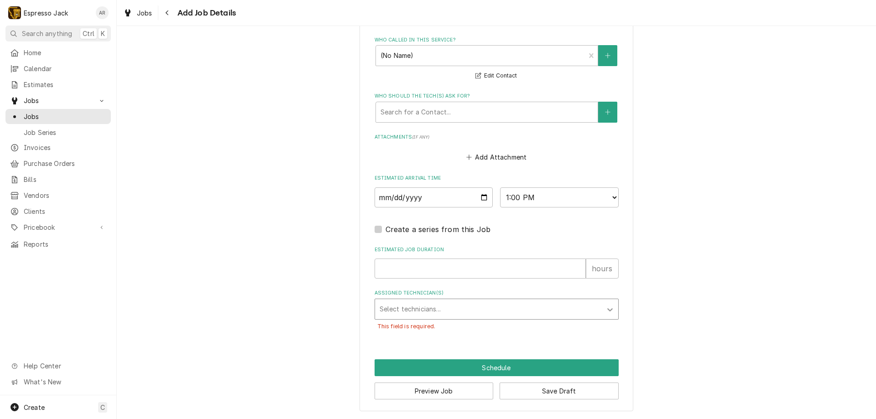
click at [607, 310] on icon "Assigned Technician(s)" at bounding box center [609, 309] width 5 height 3
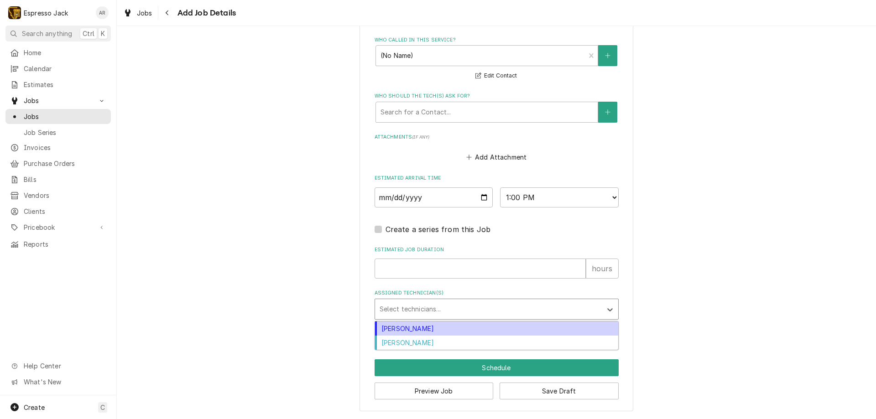
click at [389, 331] on div "[PERSON_NAME]" at bounding box center [496, 329] width 243 height 14
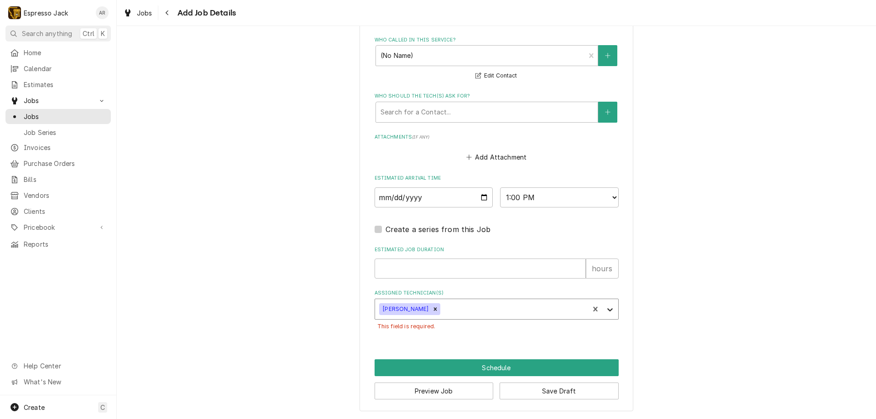
click at [607, 311] on icon "Assigned Technician(s)" at bounding box center [609, 309] width 5 height 3
click at [402, 328] on div "[PERSON_NAME]" at bounding box center [496, 329] width 243 height 14
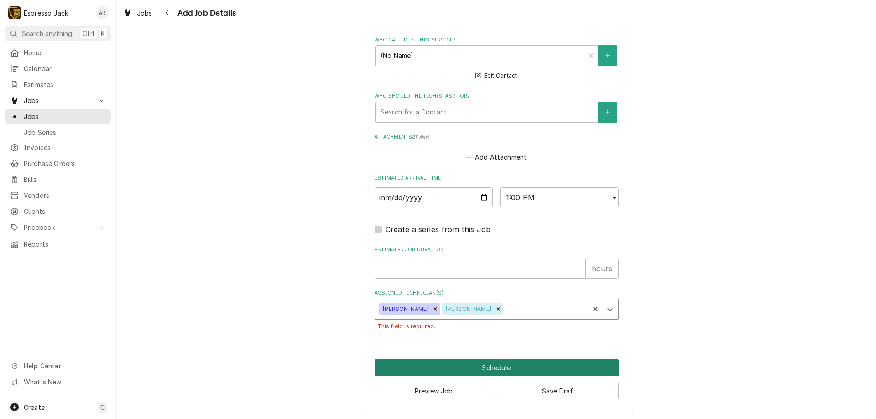
click at [474, 370] on button "Schedule" at bounding box center [497, 368] width 244 height 17
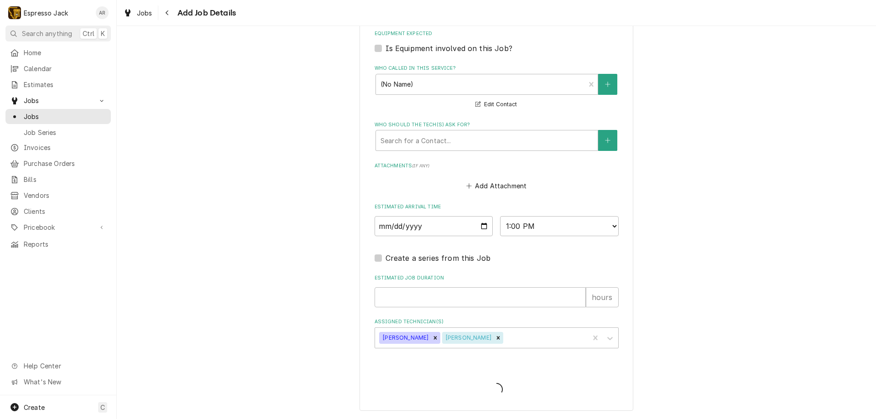
scroll to position [635, 0]
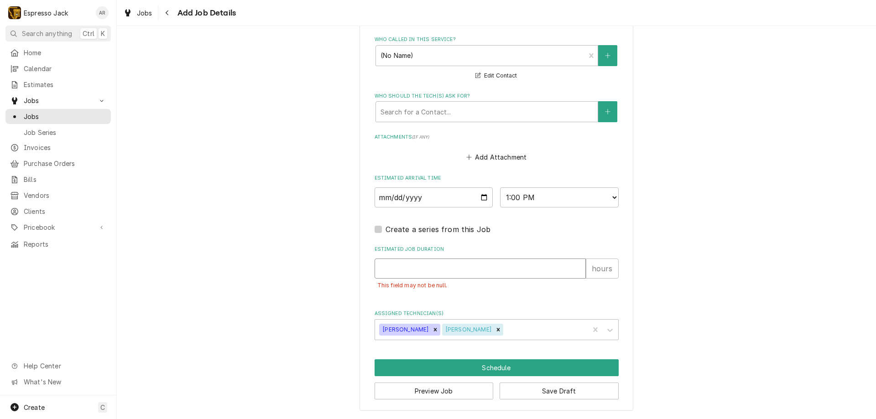
click at [419, 271] on input "Estimated Job Duration" at bounding box center [480, 269] width 211 height 20
type textarea "x"
type input "4"
type textarea "x"
type input "4"
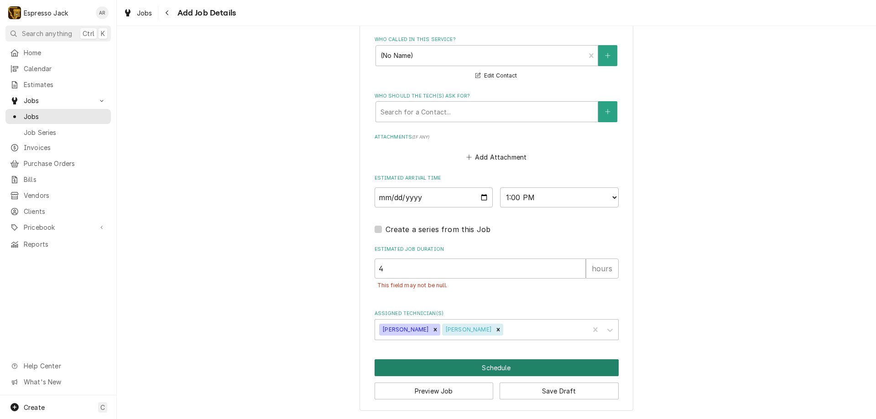
click at [493, 369] on button "Schedule" at bounding box center [497, 368] width 244 height 17
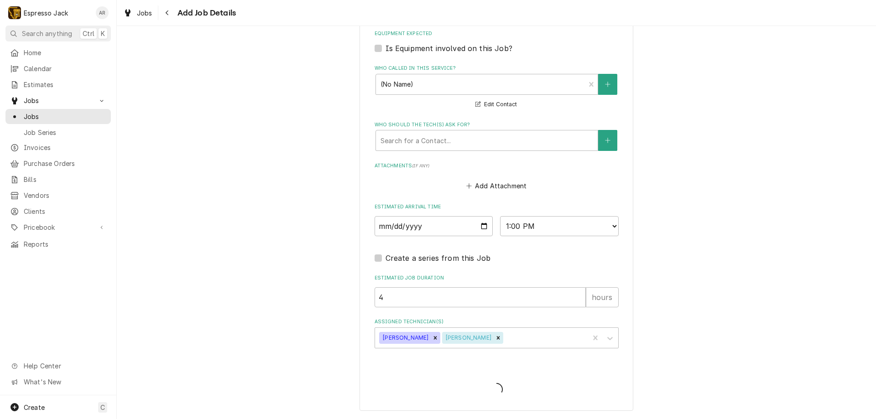
type textarea "x"
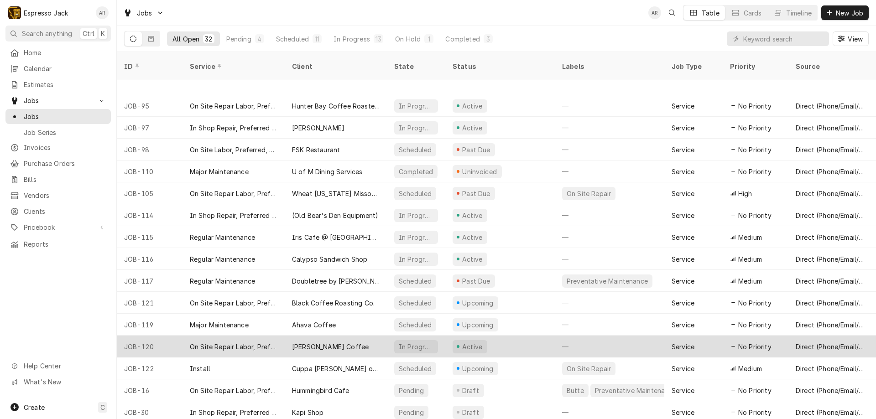
scroll to position [358, 0]
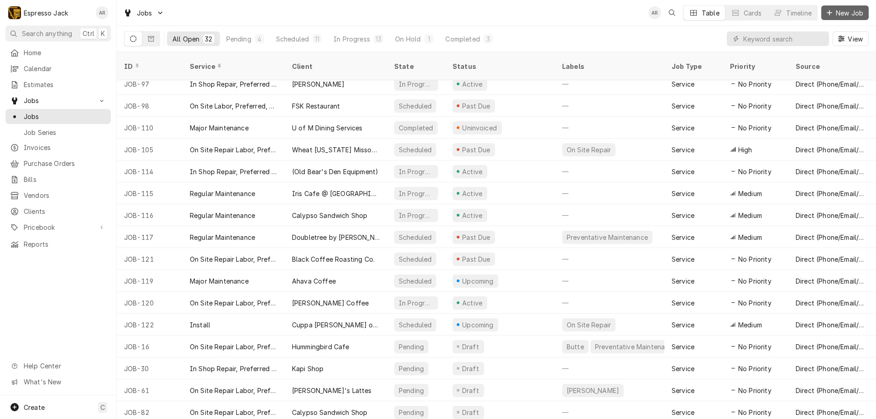
click at [851, 12] on span "New Job" at bounding box center [849, 13] width 31 height 10
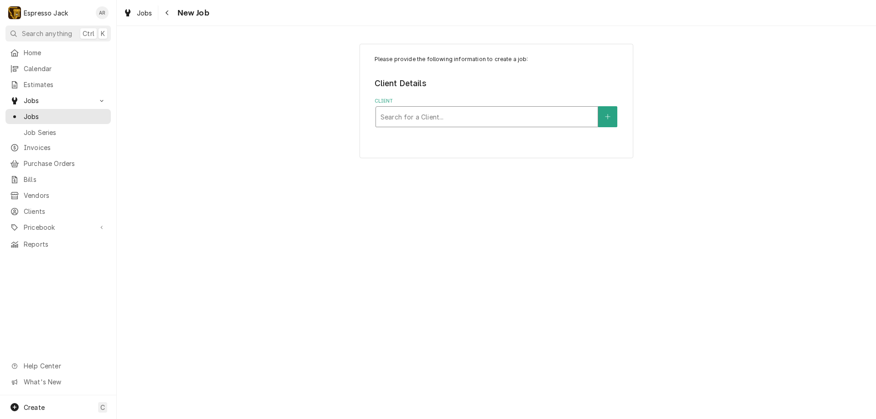
click at [394, 116] on div "Client" at bounding box center [487, 117] width 213 height 16
type input "sal"
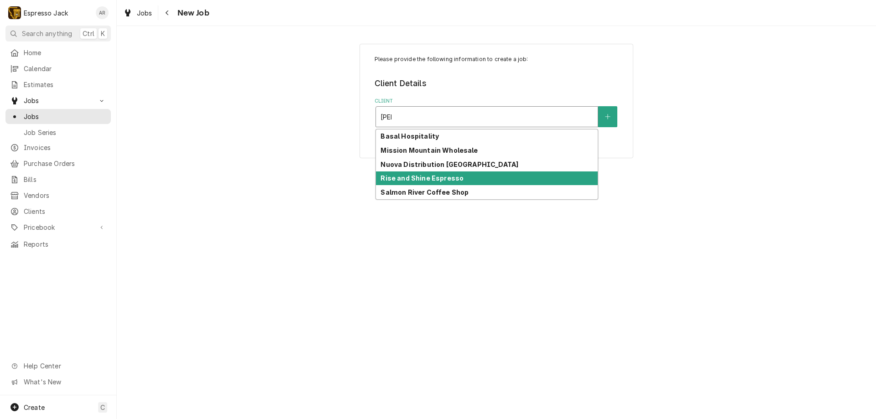
click at [414, 177] on strong "Rise and Shine Espresso" at bounding box center [422, 178] width 83 height 8
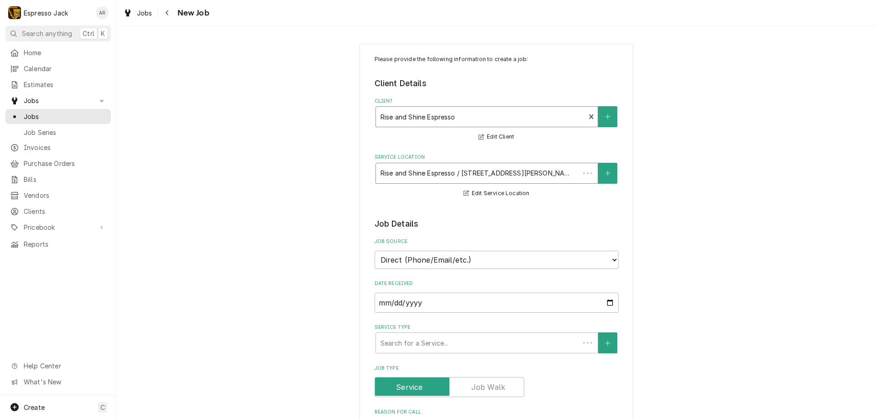
type textarea "x"
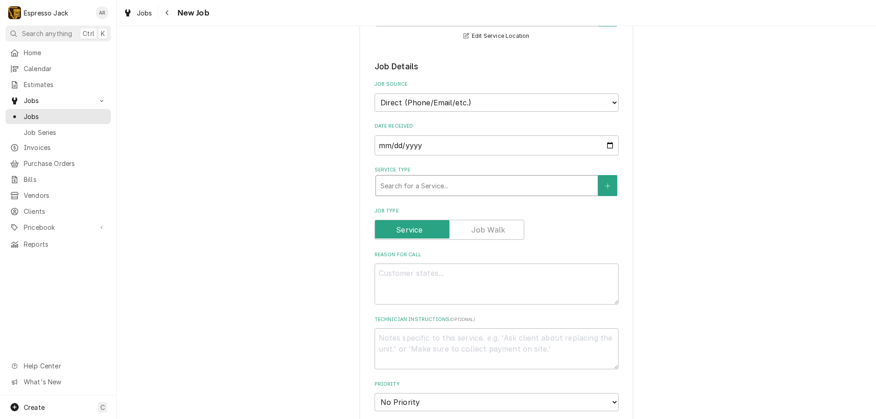
scroll to position [164, 0]
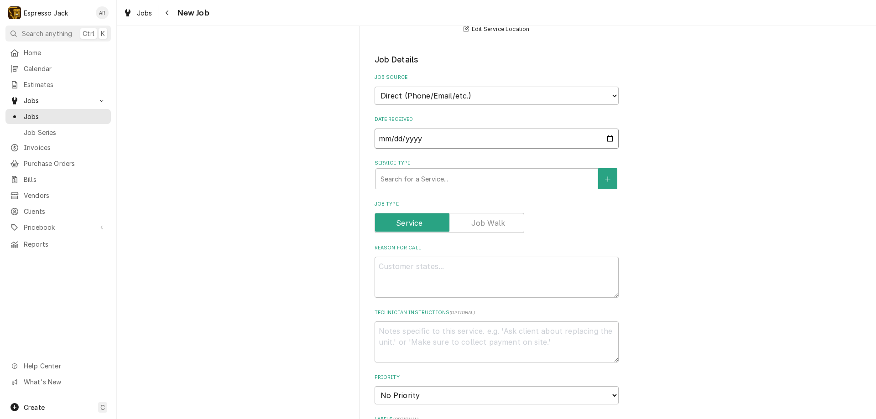
click at [605, 137] on input "2025-08-26" at bounding box center [497, 139] width 244 height 20
type input "2025-09-04"
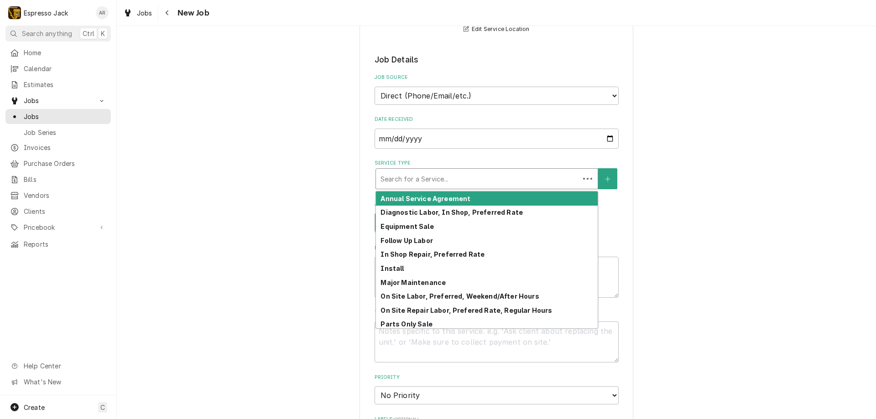
click at [565, 180] on div "Service Type" at bounding box center [478, 179] width 194 height 16
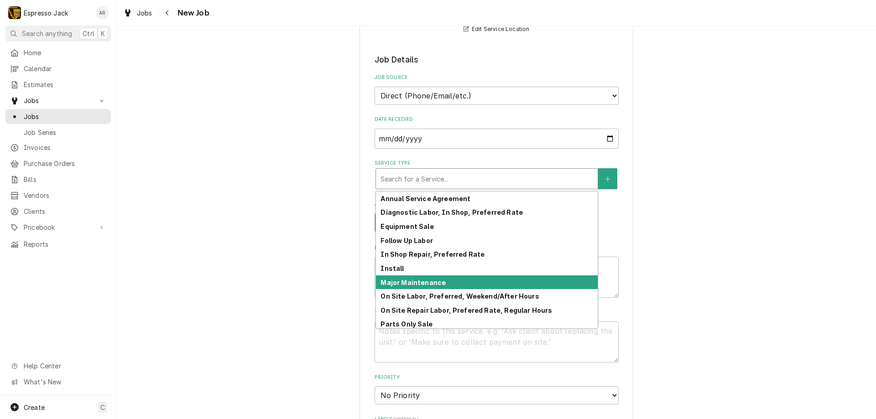
scroll to position [45, 0]
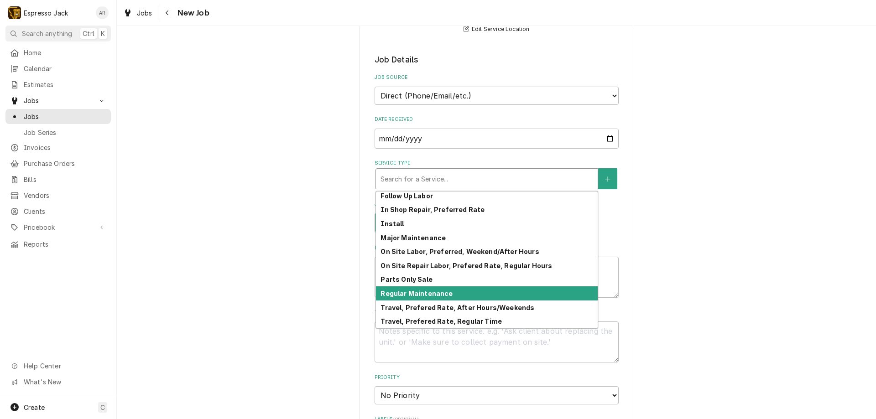
click at [433, 291] on strong "Regular Maintenance" at bounding box center [417, 294] width 72 height 8
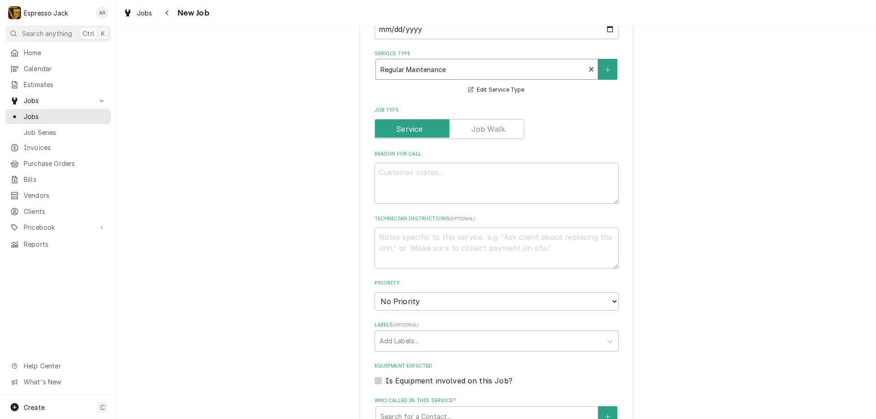
scroll to position [328, 0]
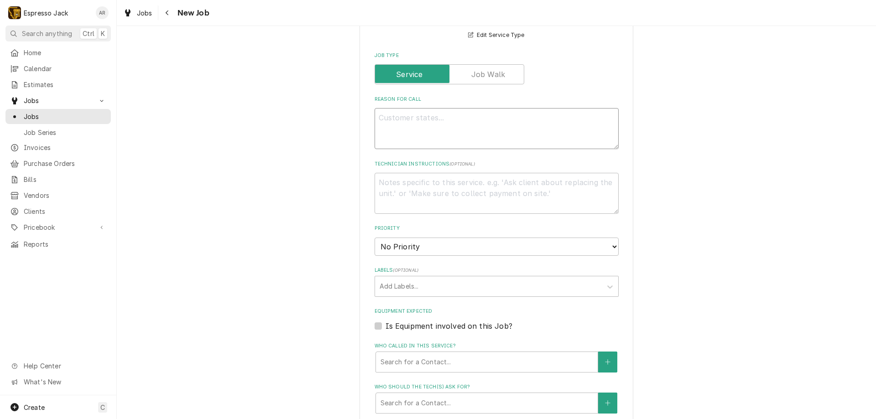
click at [402, 120] on textarea "Reason For Call" at bounding box center [497, 128] width 244 height 41
type textarea "x"
type textarea "G"
type textarea "x"
type textarea "Gr"
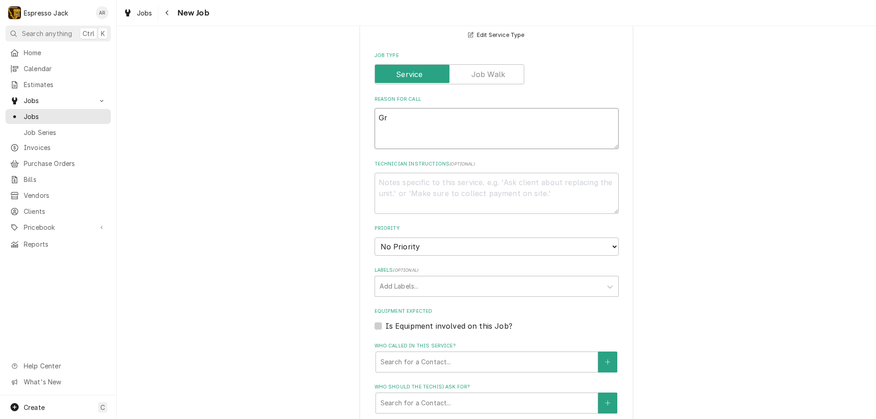
type textarea "x"
type textarea "Gri"
type textarea "x"
type textarea "Grin"
type textarea "x"
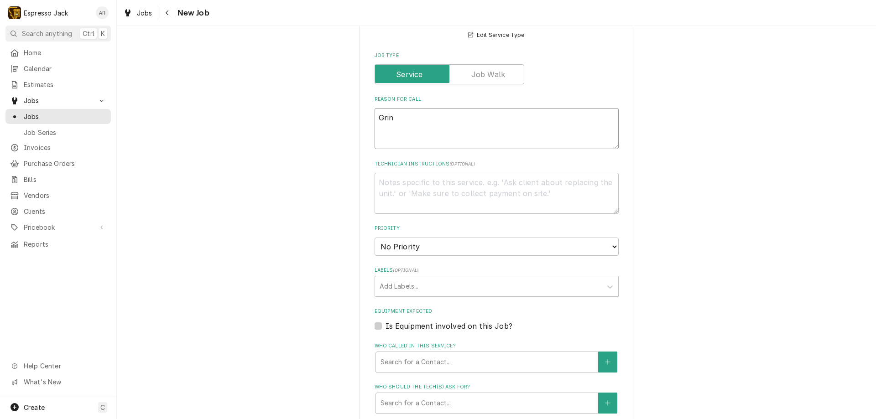
type textarea "Grind"
type textarea "x"
type textarea "Grinde"
type textarea "x"
type textarea "Grinder"
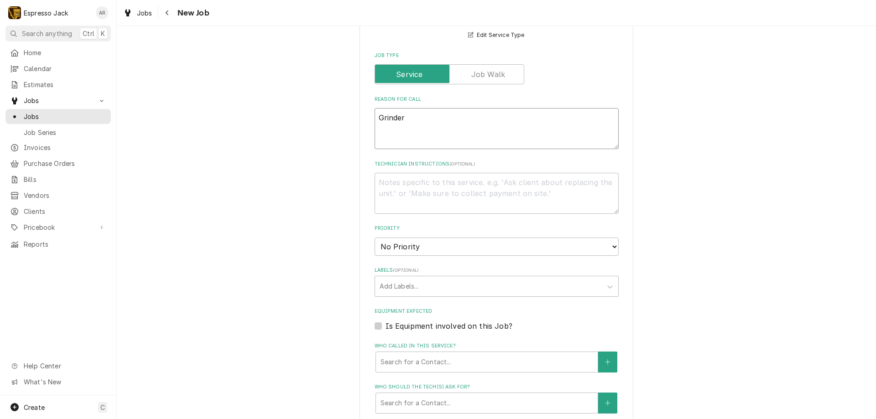
type textarea "x"
type textarea "Grinder"
type textarea "x"
type textarea "Grinder n"
type textarea "x"
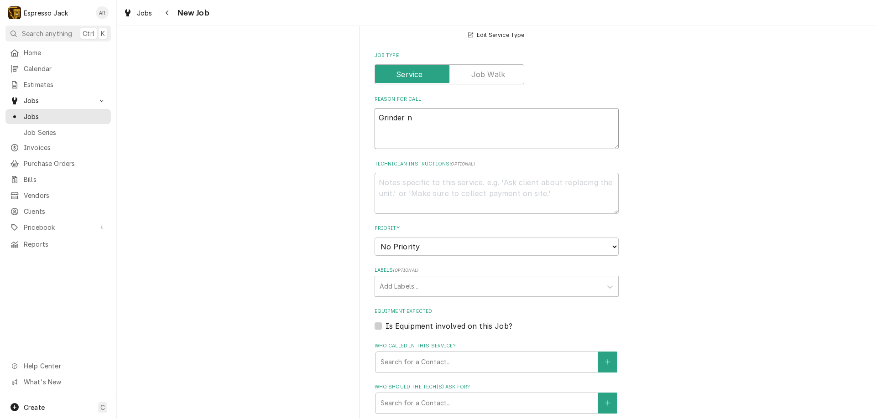
type textarea "Grinder no"
type textarea "x"
type textarea "Grinder not"
type textarea "x"
type textarea "Grinder not"
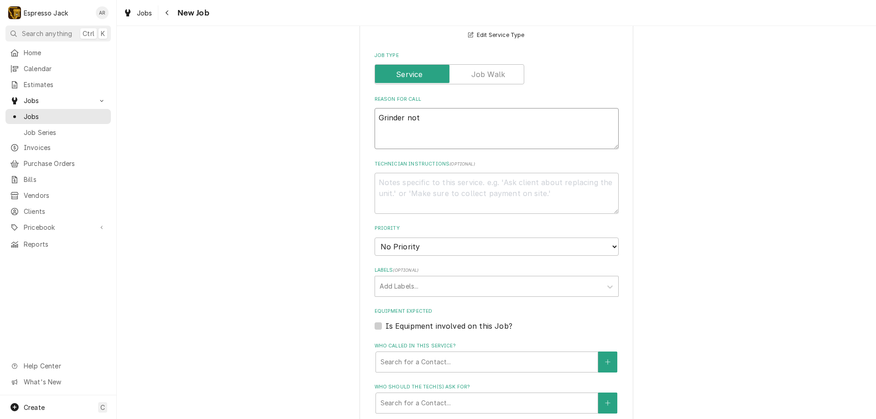
type textarea "x"
type textarea "Grinder not w"
type textarea "x"
type textarea "Grinder not wo"
type textarea "x"
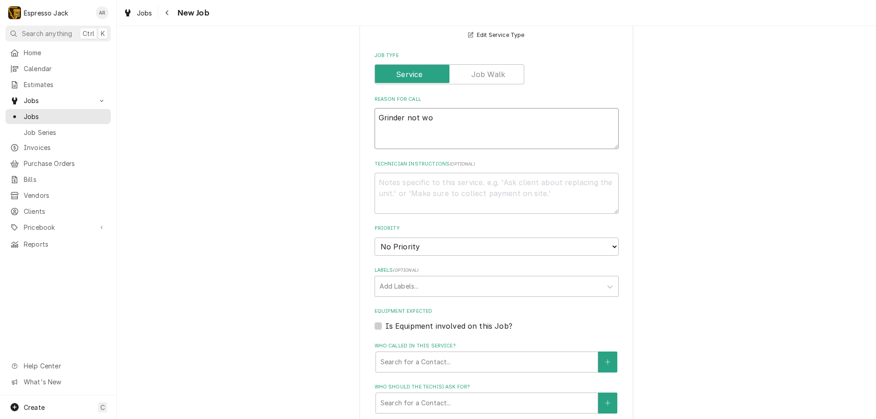
type textarea "Grinder not wor"
type textarea "x"
type textarea "Grinder not work"
type textarea "x"
type textarea "Grinder not worki"
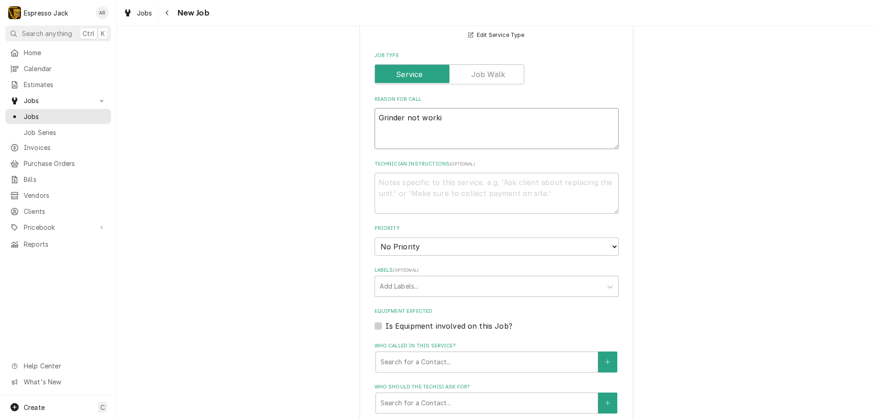
type textarea "x"
type textarea "Grinder not workin"
type textarea "x"
type textarea "Grinder not working"
type textarea "x"
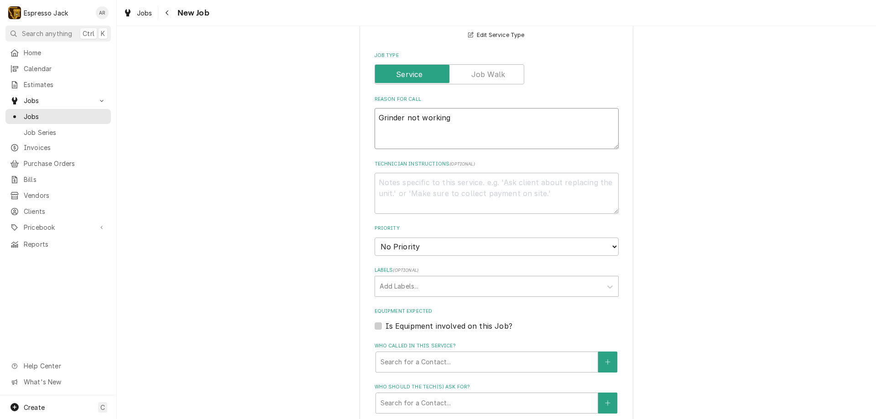
type textarea "Grinder not working"
type textarea "x"
type textarea "Grinder not working p"
type textarea "x"
type textarea "Grinder not working pr"
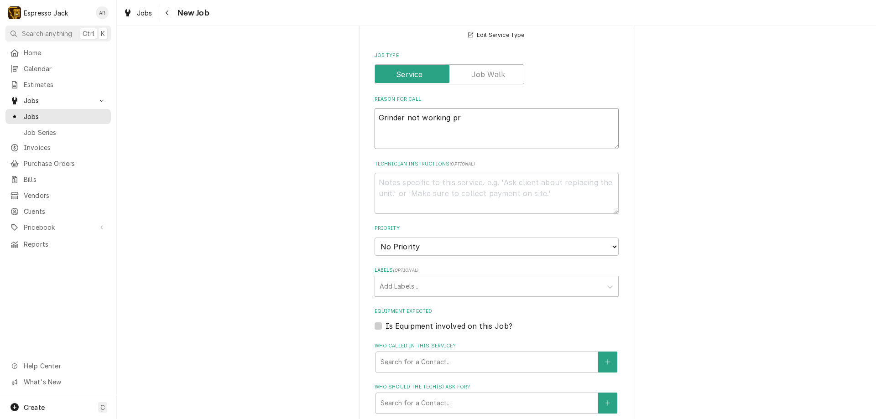
type textarea "x"
type textarea "Grinder not working pro"
type textarea "x"
type textarea "Grinder not working prop"
type textarea "x"
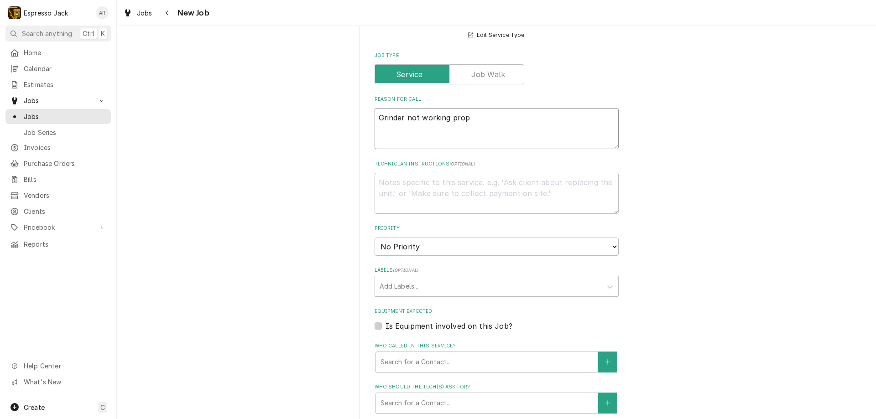
type textarea "Grinder not working prope"
type textarea "x"
type textarea "Grinder not working proper"
type textarea "x"
type textarea "Grinder not working properl"
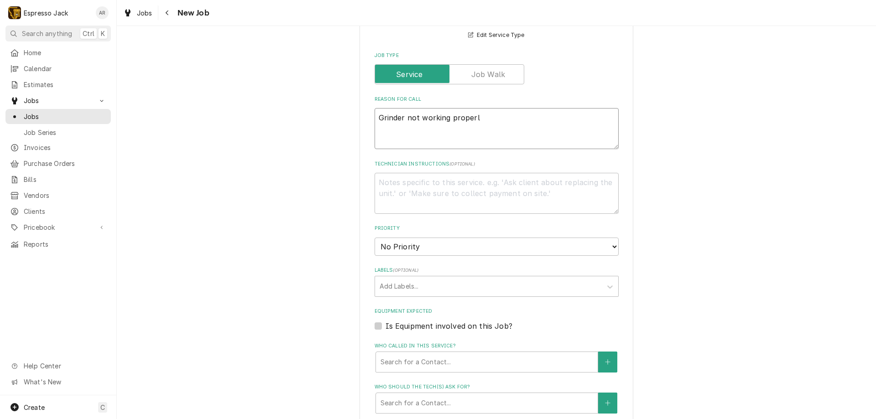
type textarea "x"
type textarea "Grinder not working properly"
type textarea "x"
type textarea "Grinder not working properly"
type textarea "x"
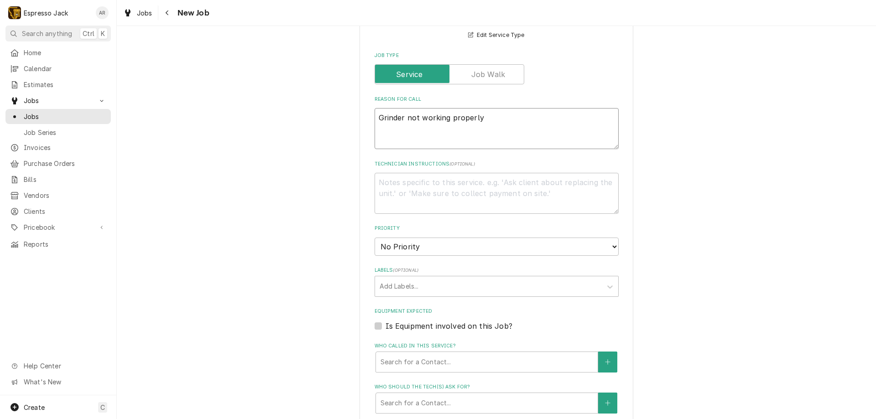
type textarea "Grinder not working properly ""
type textarea "x"
type textarea "Grinder not working properly ""
type textarea "x"
type textarea "Grinder not working properly "f"
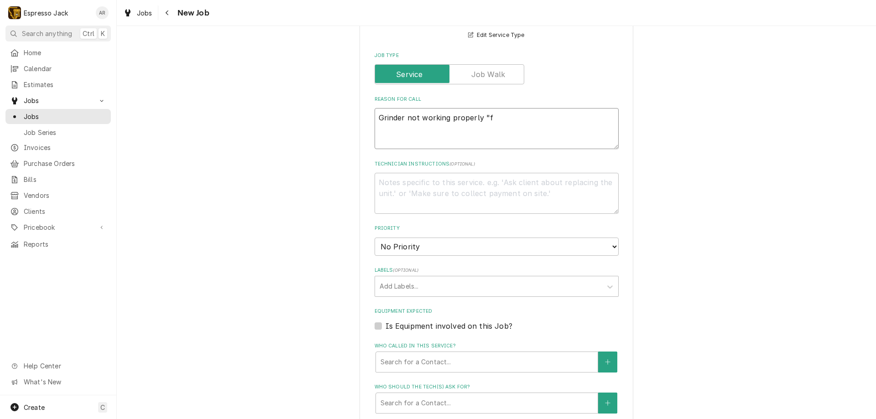
type textarea "x"
type textarea "Grinder not working properly "fl"
type textarea "x"
type textarea "Grinder not working properly "fla"
type textarea "x"
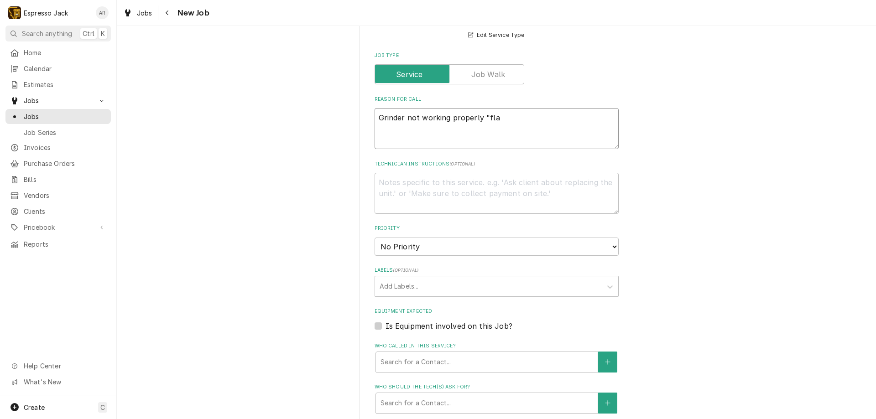
type textarea "Grinder not working properly "flat"
type textarea "x"
type textarea "Grinder not working properly "flatt"
type textarea "x"
type textarea "Grinder not working properly "flatte"
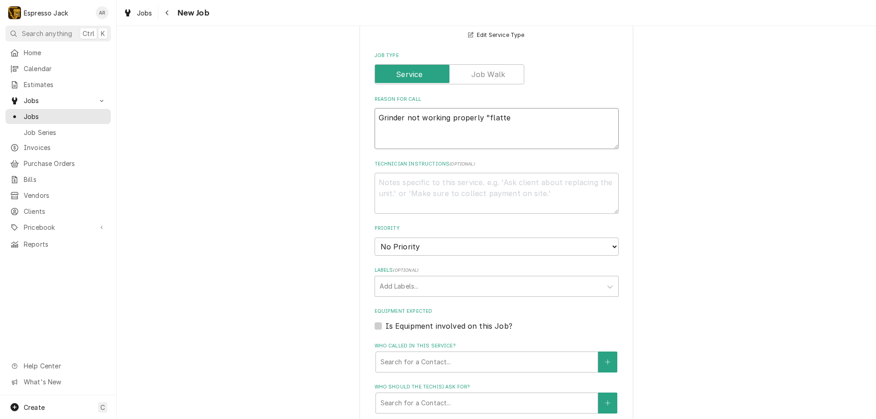
type textarea "x"
type textarea "Grinder not working properly "flatten"
type textarea "x"
type textarea "Grinder not working properly "flatteni"
type textarea "x"
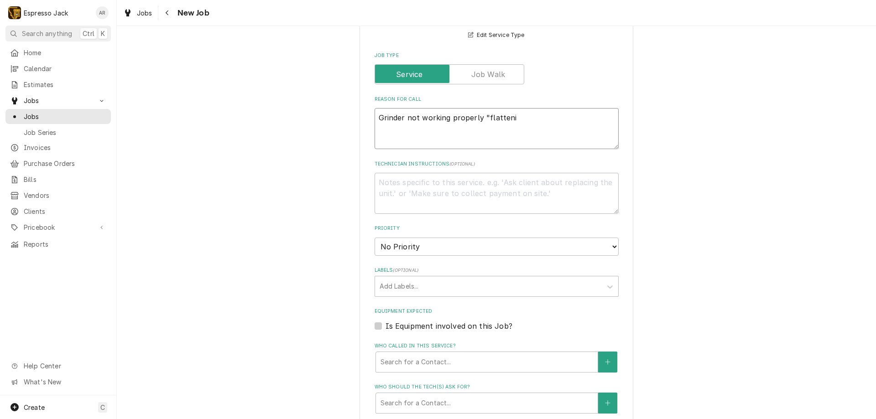
type textarea "Grinder not working properly "flattenin"
type textarea "x"
type textarea "Grinder not working properly "flattening"
type textarea "x"
type textarea "Grinder not working properly "flattening"
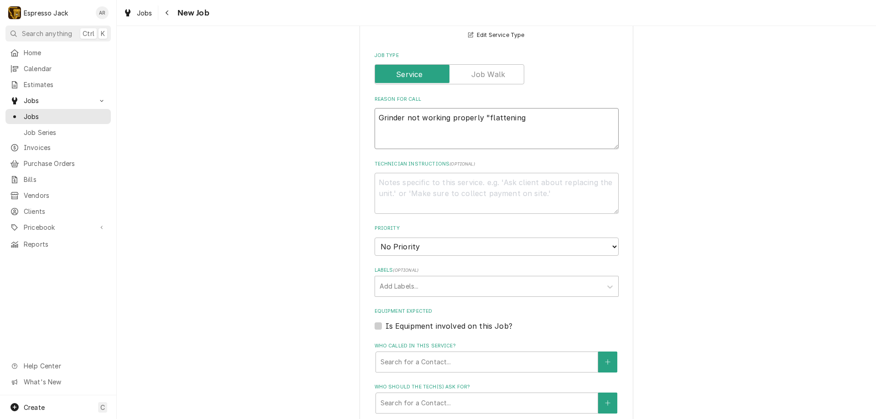
type textarea "x"
type textarea "Grinder not working properly "flattening b"
type textarea "x"
type textarea "Grinder not working properly "flattening be"
type textarea "x"
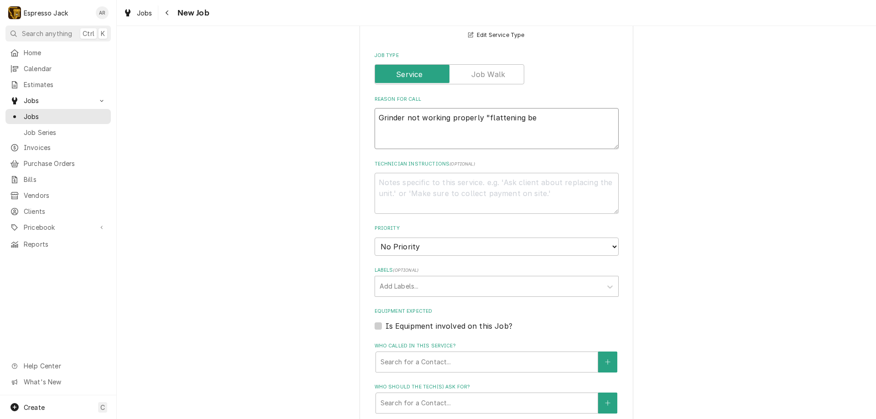
type textarea "Grinder not working properly "flattening bea"
type textarea "x"
type textarea "Grinder not working properly "flattening bean"
type textarea "x"
type textarea "Grinder not working properly "flattening beans"
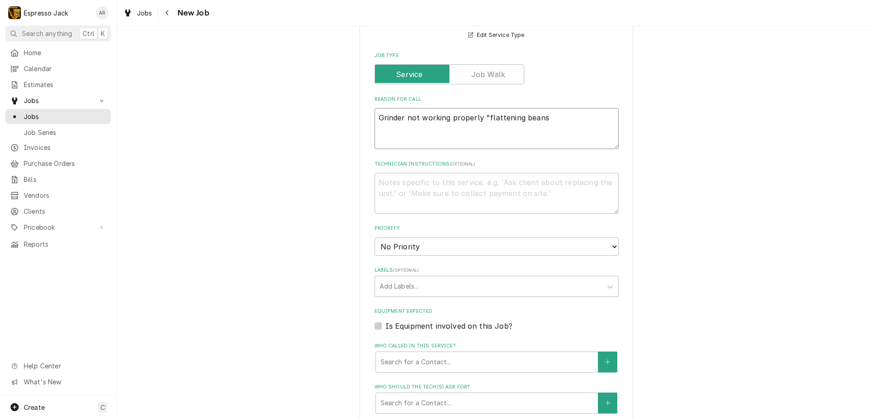
type textarea "x"
type textarea "Grinder not working properly "flattening beans""
type textarea "x"
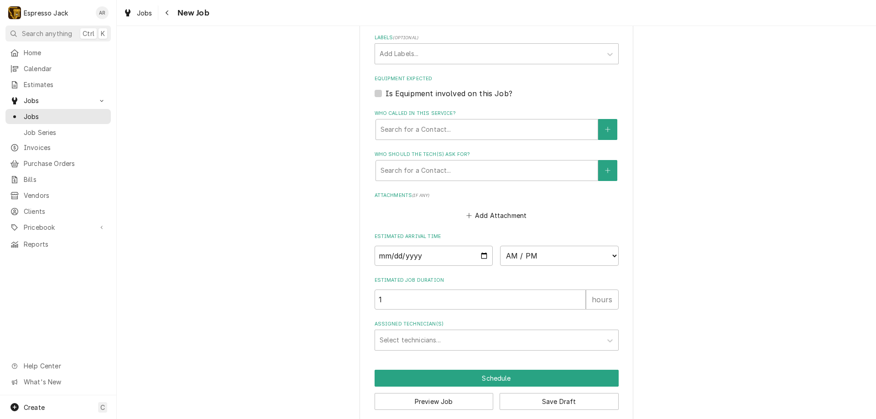
scroll to position [572, 0]
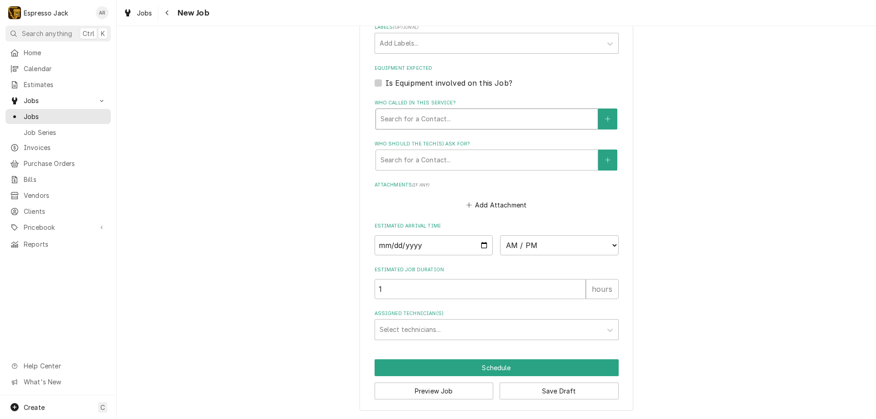
type textarea "Grinder not working properly "flattening beans""
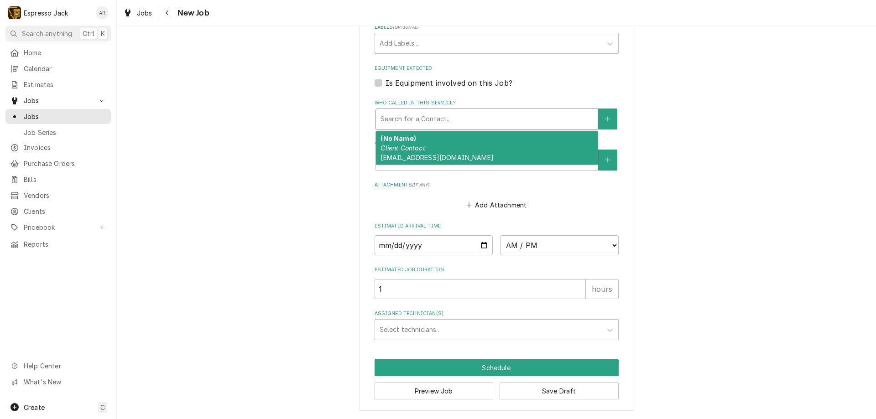
click at [435, 120] on div "Who called in this service?" at bounding box center [487, 119] width 213 height 16
click at [431, 154] on span "rmpvent@outlook.com" at bounding box center [437, 158] width 113 height 8
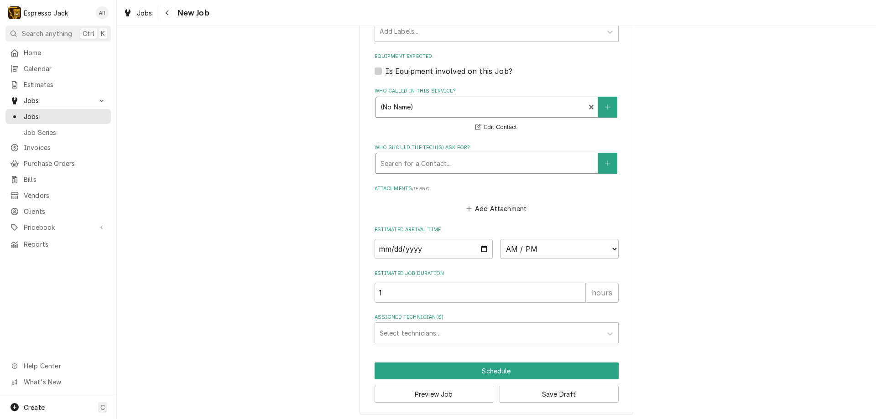
scroll to position [587, 0]
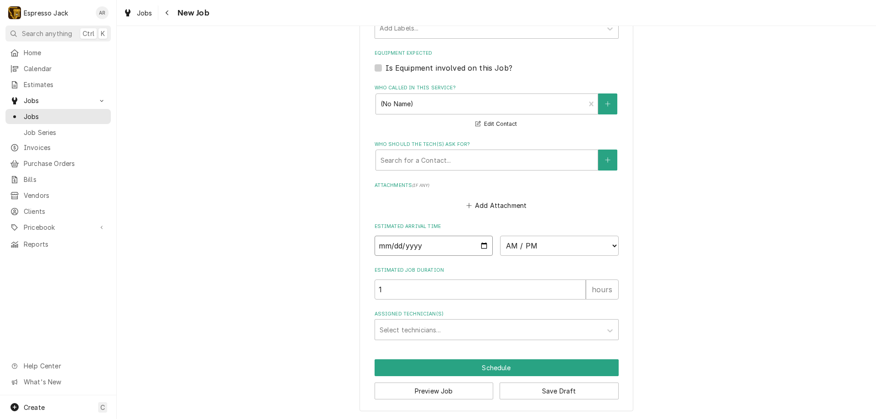
click at [483, 246] on input "Date" at bounding box center [434, 246] width 119 height 20
type textarea "x"
type input "2025-09-04"
type textarea "x"
select select "13:30:00"
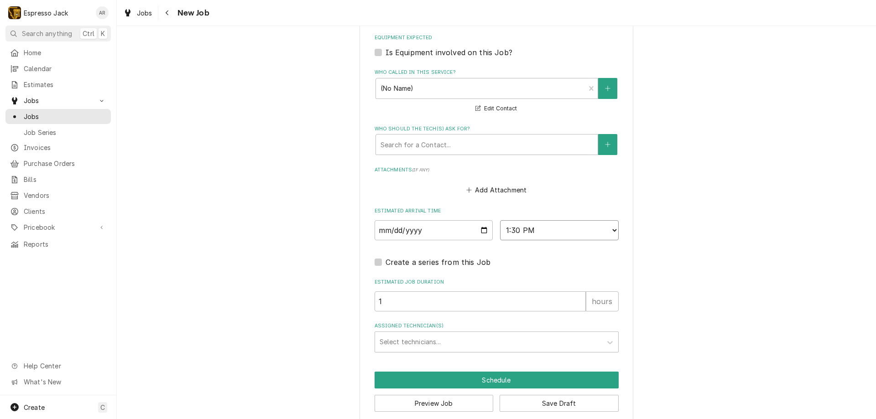
scroll to position [615, 0]
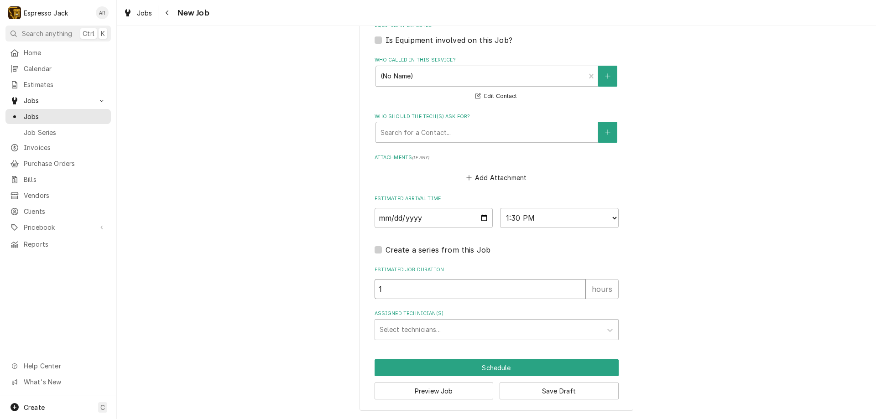
type textarea "x"
type input "2"
click at [576, 287] on input "2" at bounding box center [480, 289] width 211 height 20
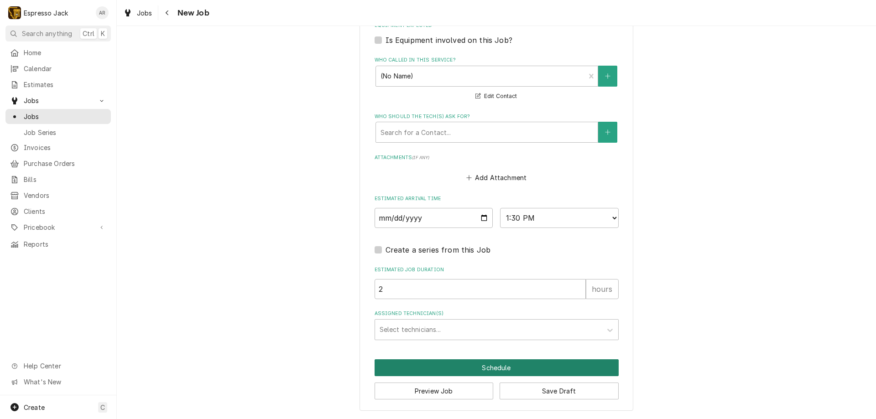
click at [456, 367] on button "Schedule" at bounding box center [497, 368] width 244 height 17
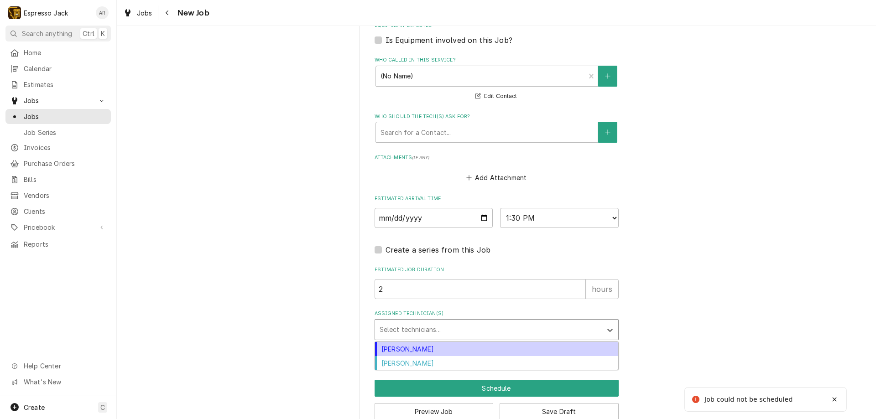
click at [432, 327] on div "Assigned Technician(s)" at bounding box center [489, 330] width 218 height 16
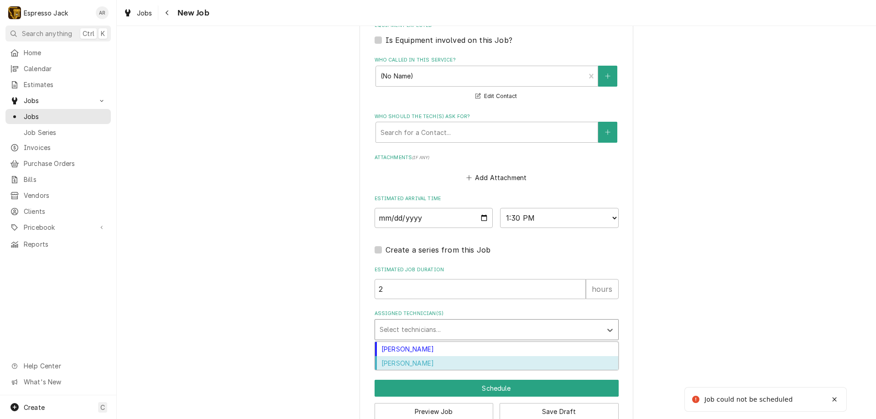
click at [422, 365] on div "[PERSON_NAME]" at bounding box center [496, 363] width 243 height 14
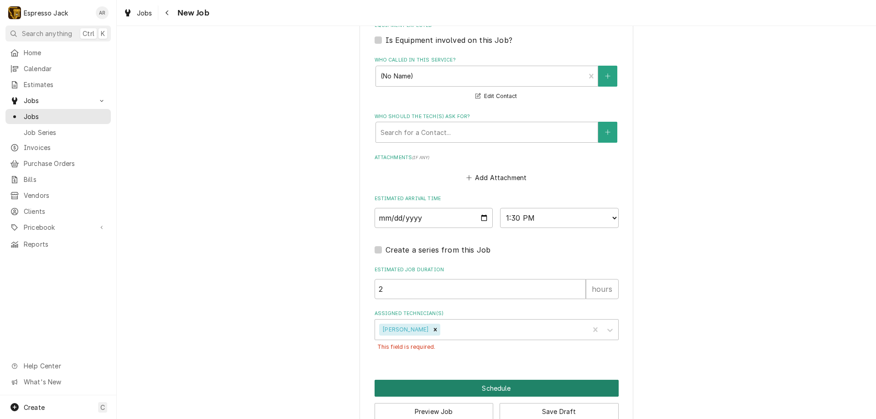
click at [464, 388] on button "Schedule" at bounding box center [497, 388] width 244 height 17
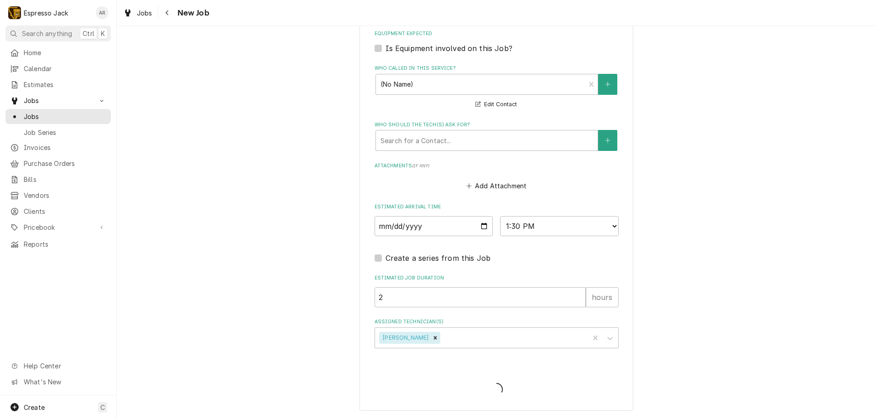
type textarea "x"
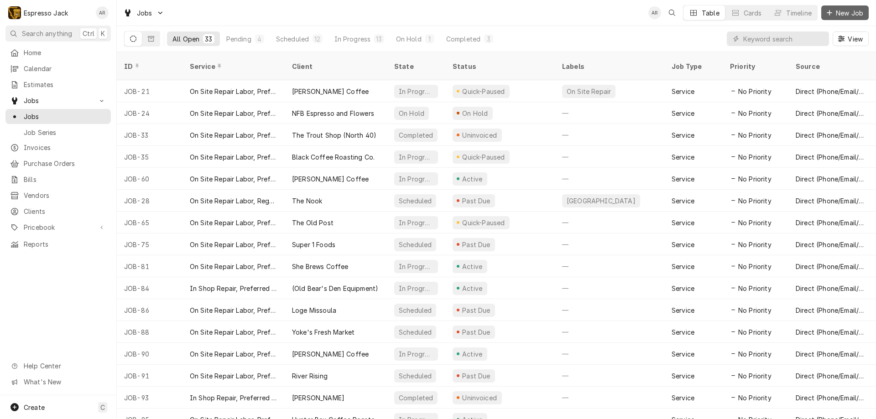
click at [854, 9] on span "New Job" at bounding box center [849, 13] width 31 height 10
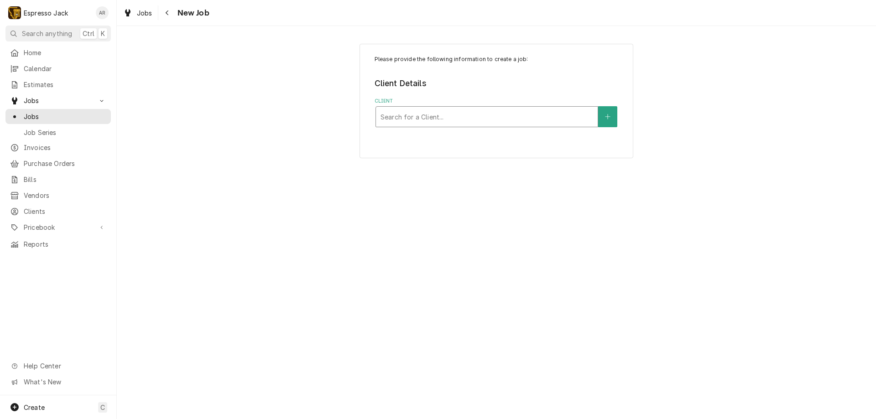
click at [429, 113] on div "Client" at bounding box center [487, 117] width 213 height 16
type input "r"
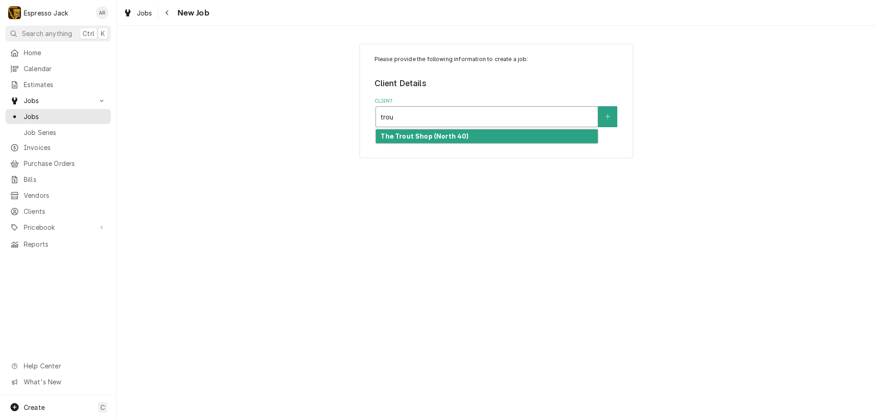
type input "trout"
click at [437, 136] on strong "The Trout Shop (North 40)" at bounding box center [425, 136] width 88 height 8
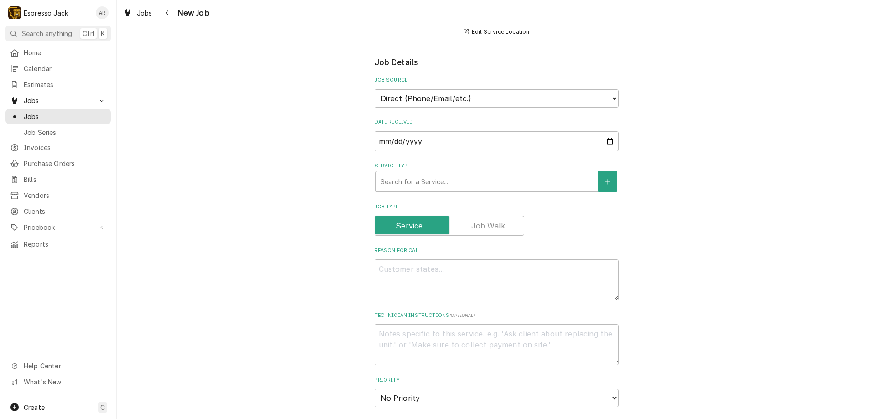
scroll to position [164, 0]
click at [507, 173] on div "Service Type" at bounding box center [487, 179] width 213 height 16
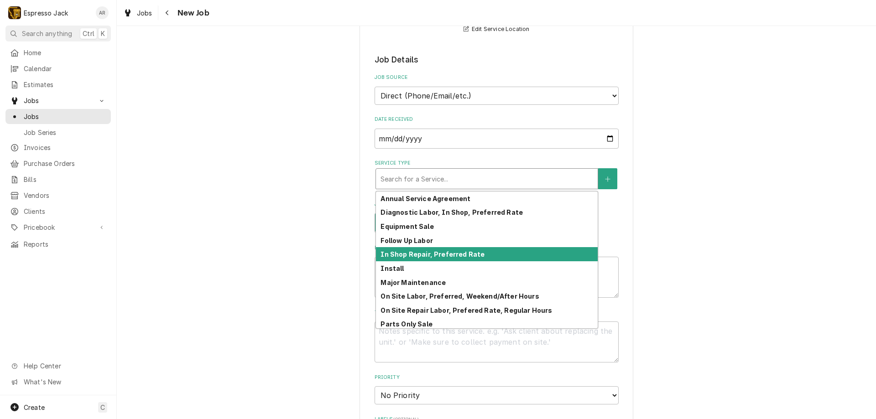
scroll to position [45, 0]
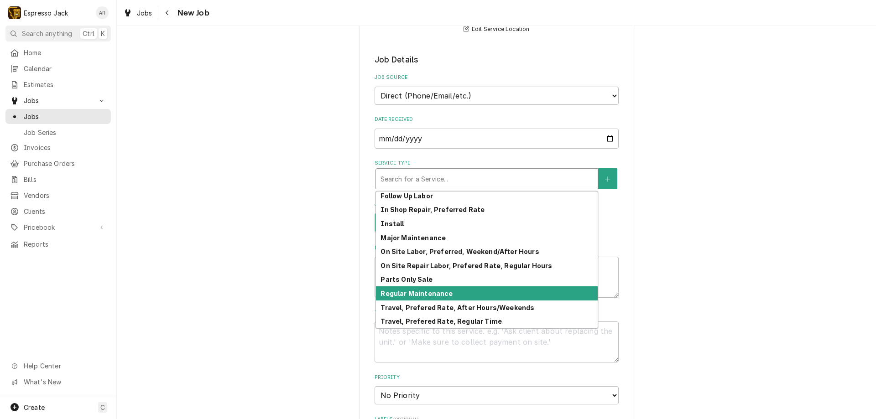
click at [414, 292] on strong "Regular Maintenance" at bounding box center [417, 294] width 72 height 8
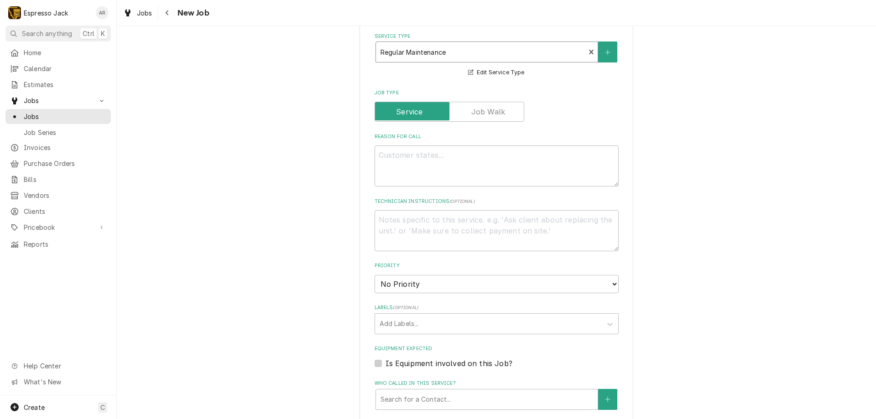
scroll to position [328, 0]
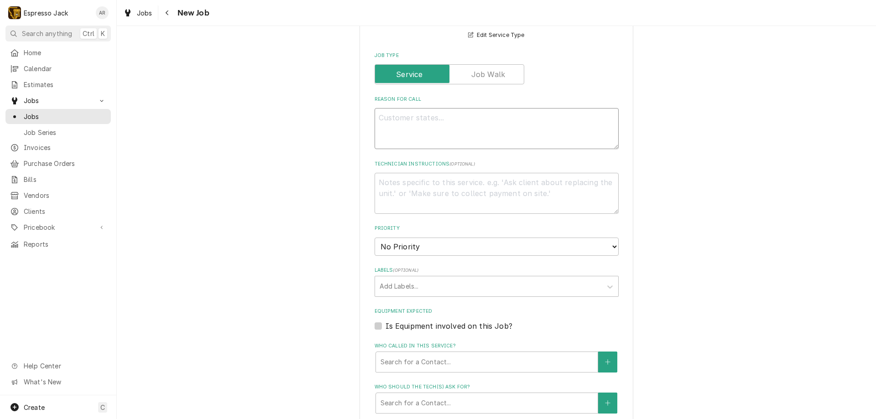
click at [392, 122] on textarea "Reason For Call" at bounding box center [497, 128] width 244 height 41
type textarea "x"
type textarea "R"
type textarea "x"
type textarea "Re"
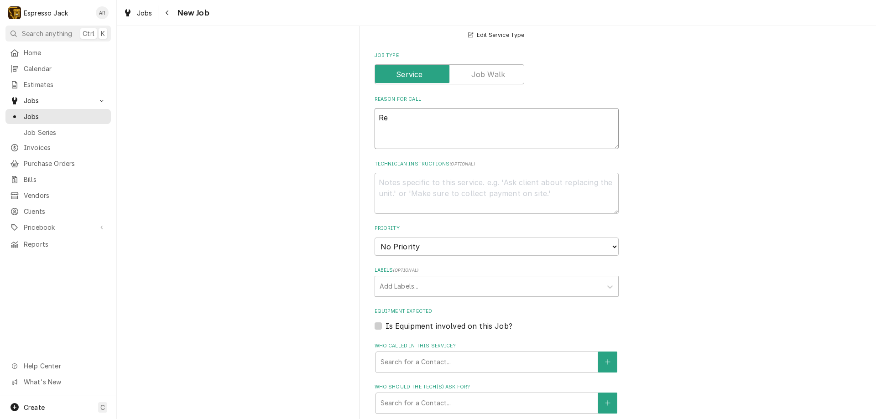
type textarea "x"
type textarea "Reg"
type textarea "x"
type textarea "Regu"
type textarea "x"
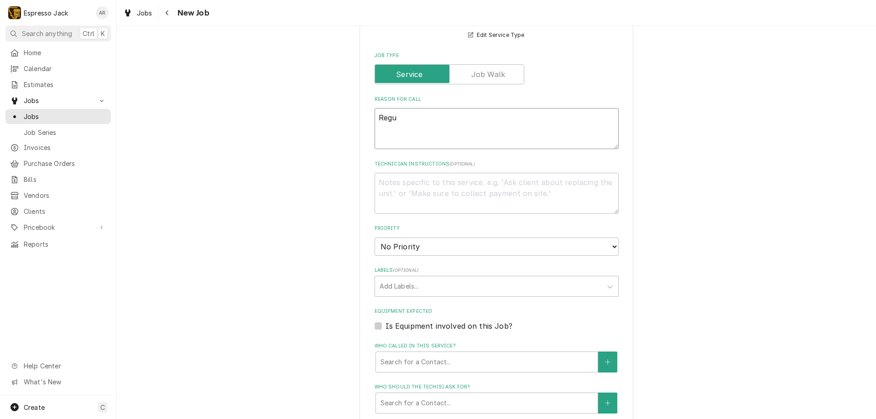
type textarea "Regul"
type textarea "x"
type textarea "Regula"
type textarea "x"
type textarea "Regular"
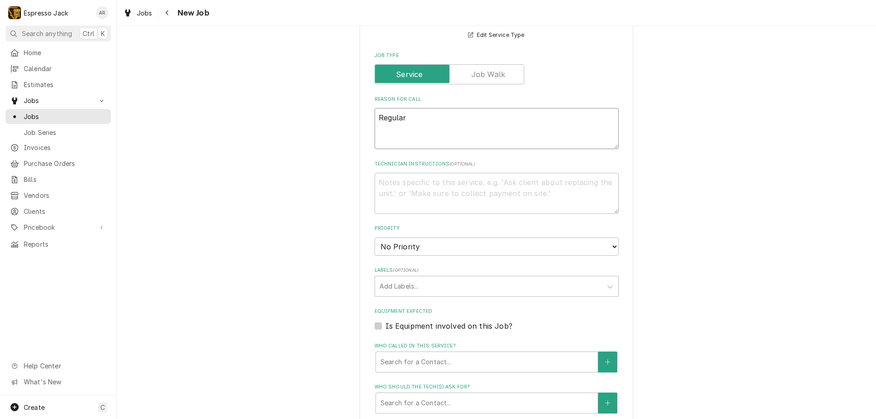
type textarea "x"
type textarea "Regular"
type textarea "x"
type textarea "Regular m"
type textarea "x"
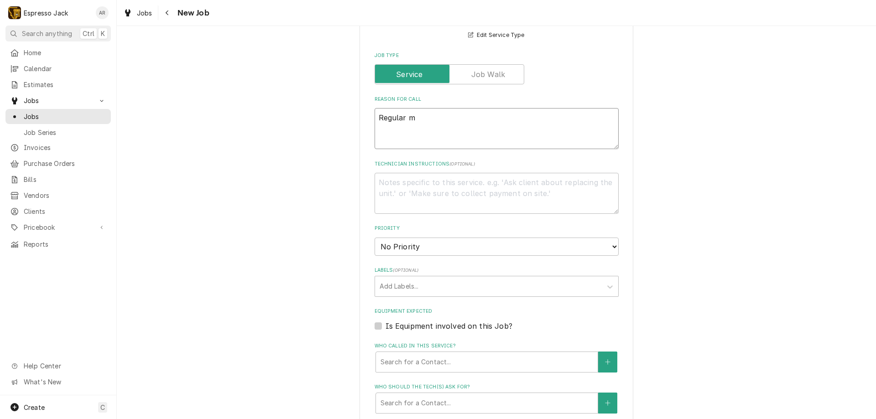
type textarea "Regular ma"
type textarea "x"
type textarea "Regular mai"
type textarea "x"
type textarea "Regular main"
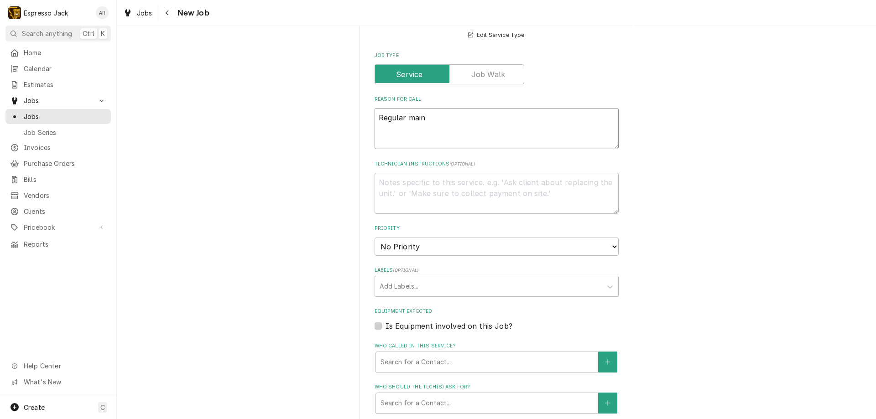
type textarea "x"
type textarea "Regular maint"
type textarea "x"
type textarea "Regular mainta"
type textarea "x"
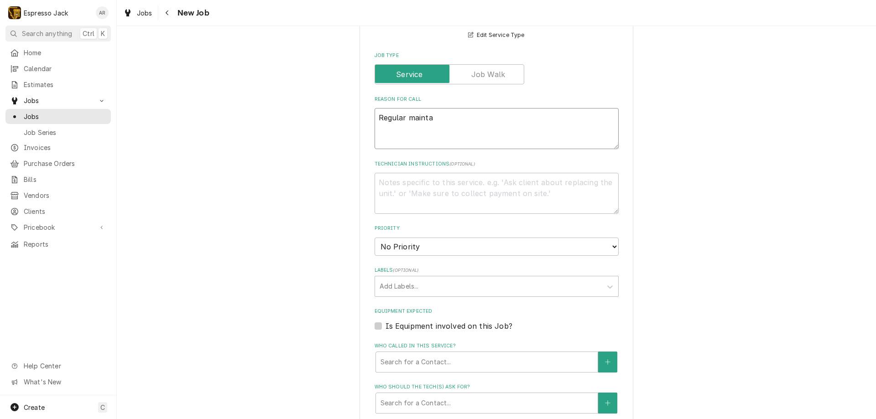
type textarea "Regular maintan"
type textarea "x"
type textarea "Regular mainta"
type textarea "x"
type textarea "Regular maintai"
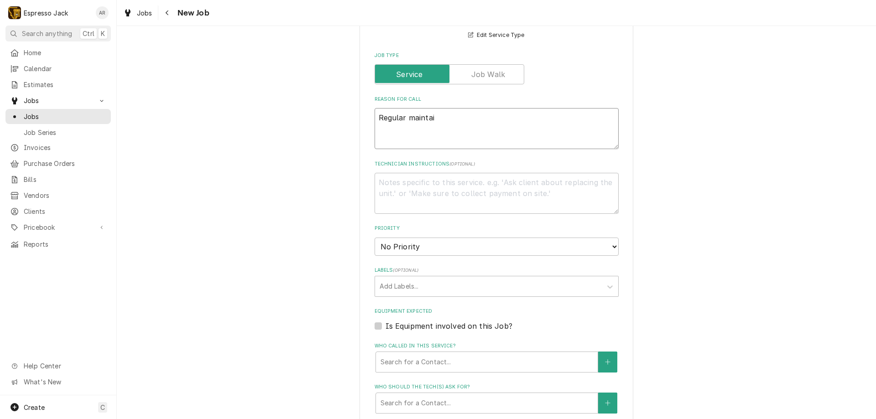
type textarea "x"
type textarea "Regular maintain"
type textarea "x"
type textarea "Regular maintaina"
type textarea "x"
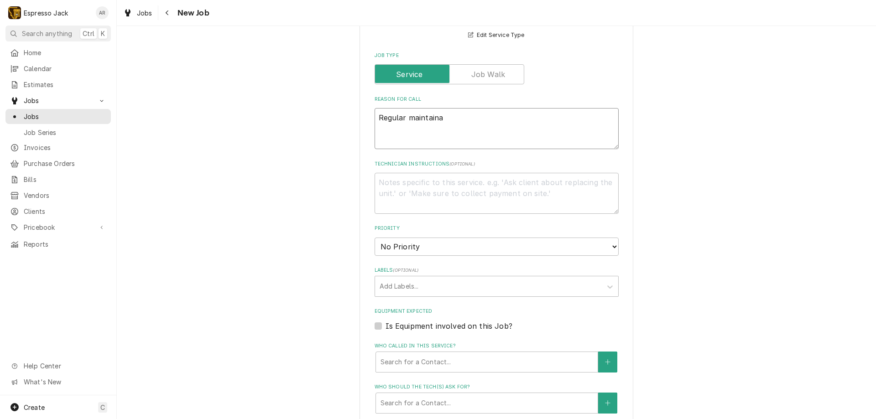
type textarea "Regular maintainan"
type textarea "x"
type textarea "Regular maintainanc"
type textarea "x"
type textarea "Regular maintainance"
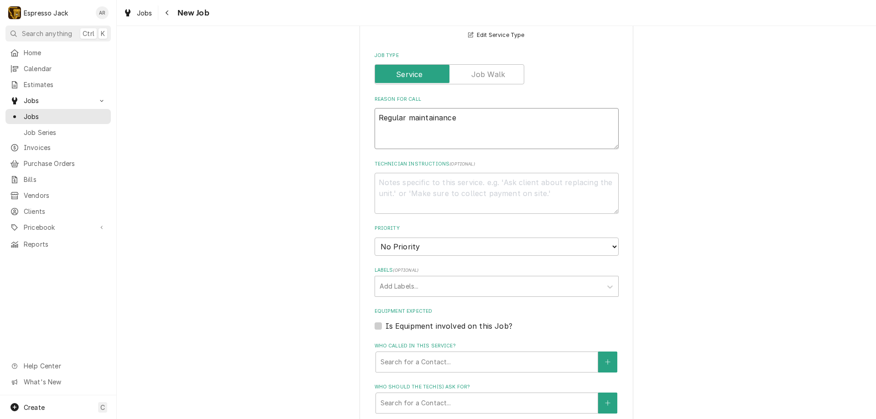
type textarea "x"
type textarea "Regular maintainance"
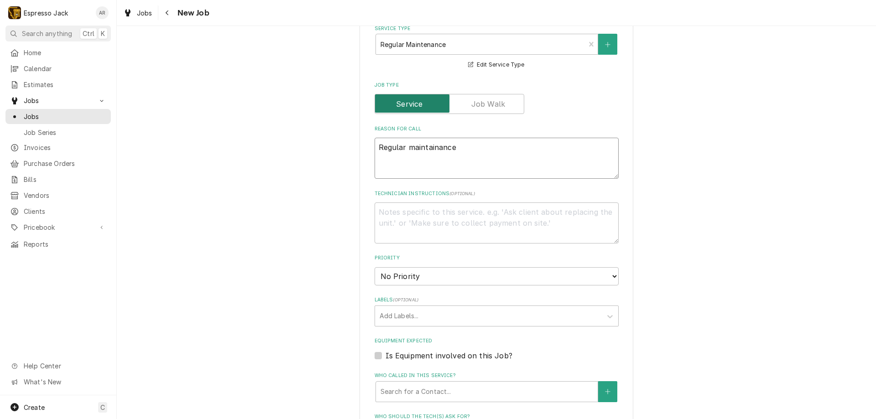
scroll to position [274, 0]
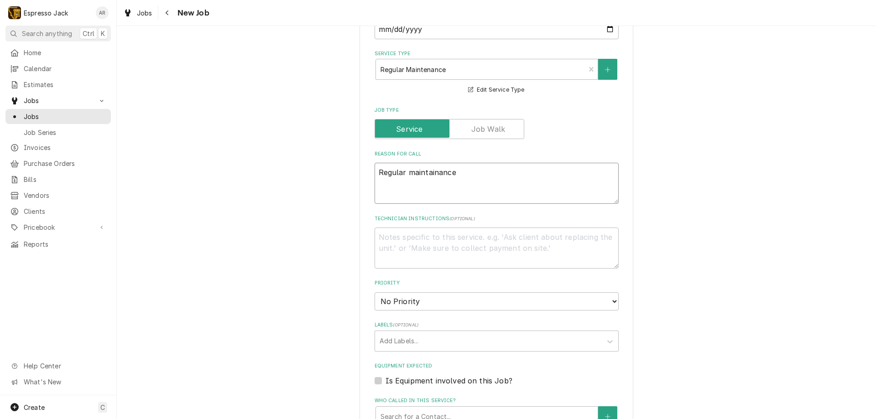
type textarea "x"
type textarea "Regular maintenance"
type textarea "x"
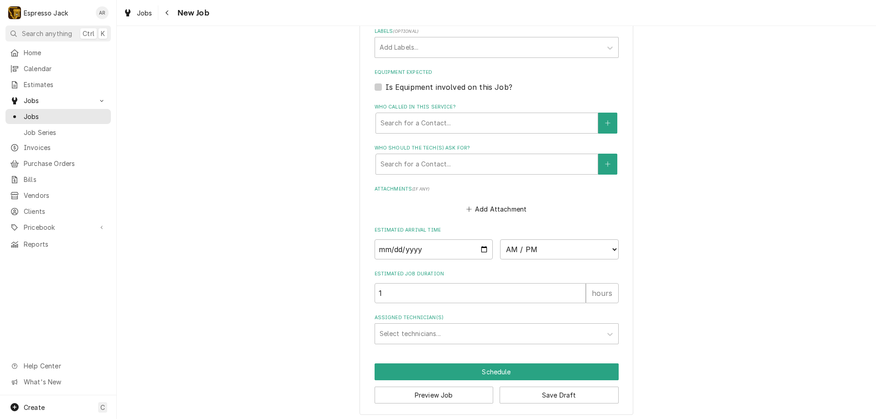
scroll to position [572, 0]
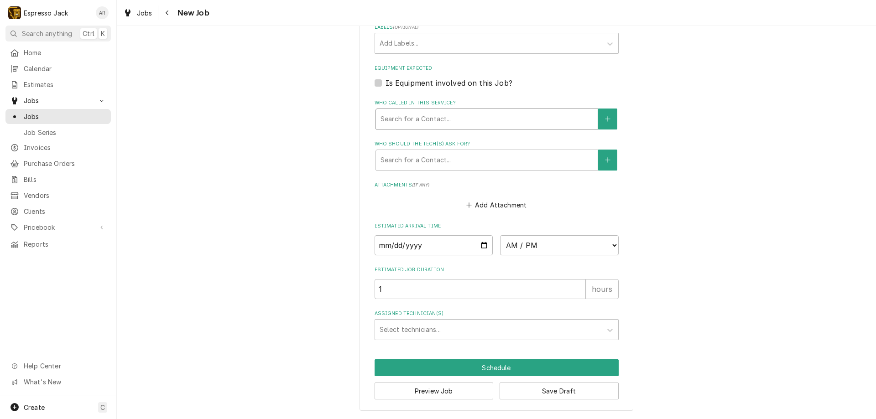
type textarea "Regular maintenance"
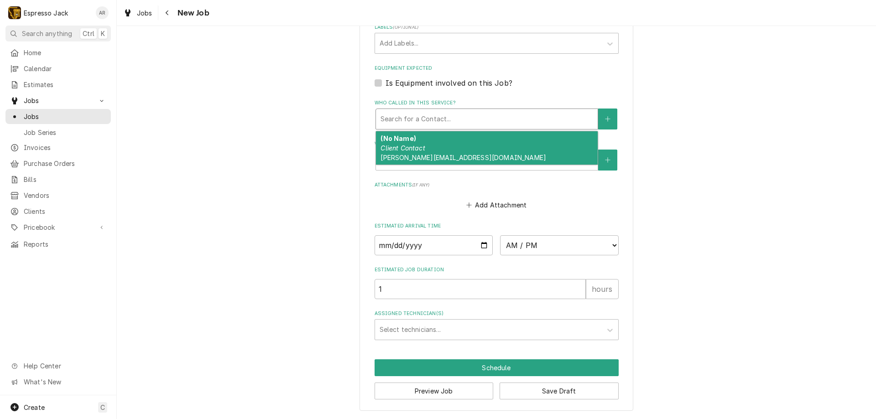
click at [460, 119] on div "Who called in this service?" at bounding box center [487, 119] width 213 height 16
click at [416, 151] on em "Client Contact" at bounding box center [403, 148] width 44 height 8
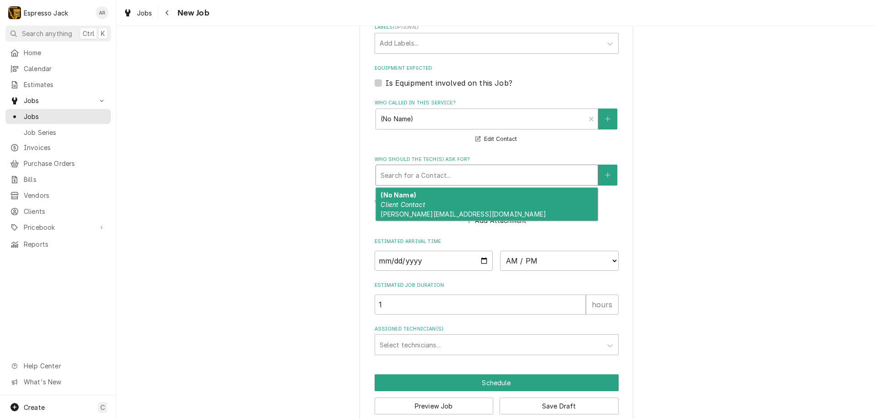
click at [421, 178] on div "Who should the tech(s) ask for?" at bounding box center [487, 175] width 213 height 16
click at [421, 177] on div "Who should the tech(s) ask for?" at bounding box center [487, 175] width 213 height 16
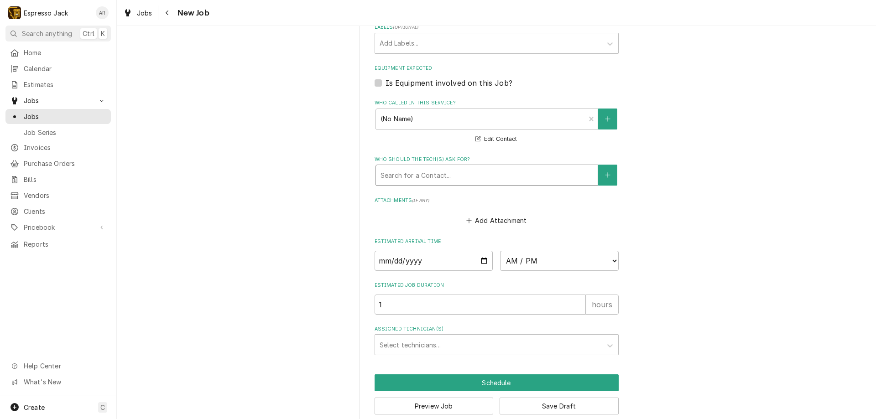
click at [421, 177] on div "Who should the tech(s) ask for?" at bounding box center [487, 175] width 213 height 16
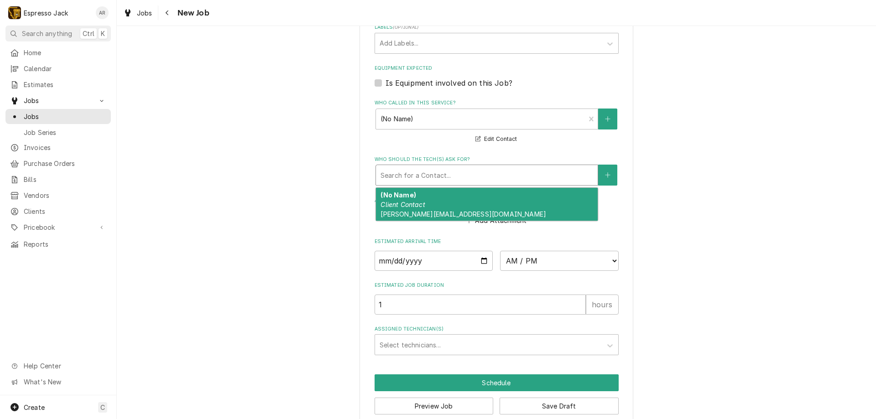
click at [414, 203] on em "Client Contact" at bounding box center [403, 205] width 44 height 8
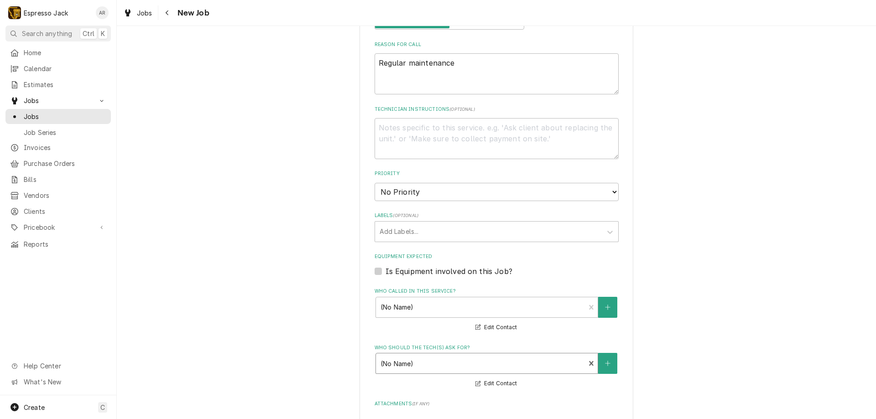
scroll to position [602, 0]
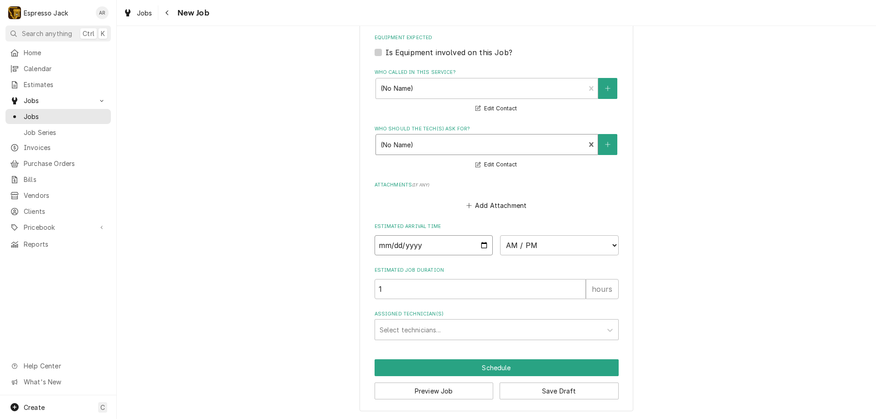
click at [480, 247] on input "Date" at bounding box center [434, 245] width 119 height 20
type textarea "x"
type input "[DATE]"
type textarea "x"
select select "15:30:00"
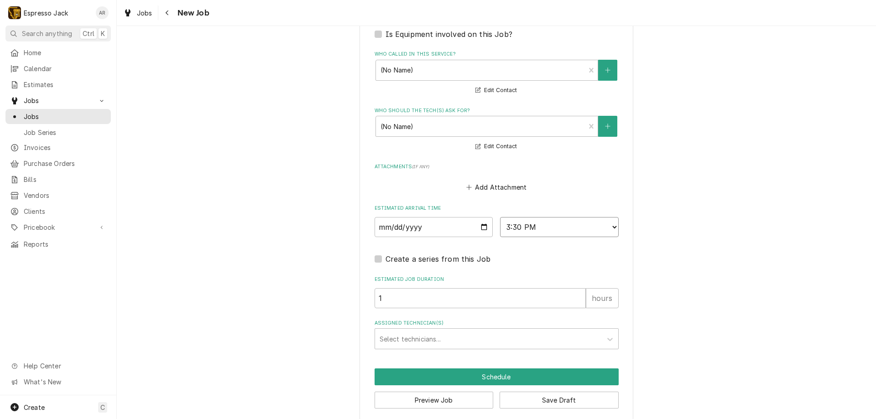
scroll to position [630, 0]
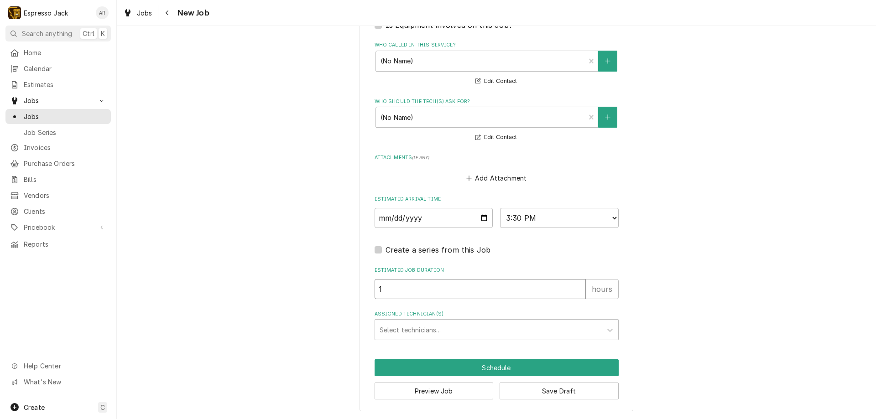
type textarea "x"
type input "2"
click at [575, 287] on input "2" at bounding box center [480, 289] width 211 height 20
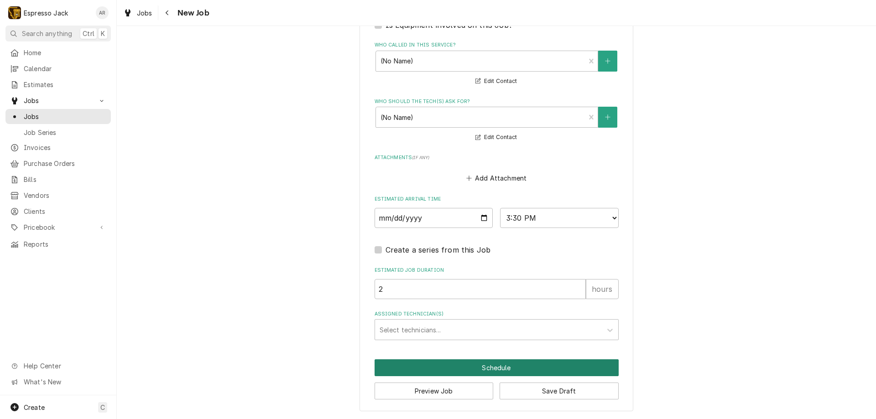
click at [497, 365] on button "Schedule" at bounding box center [497, 368] width 244 height 17
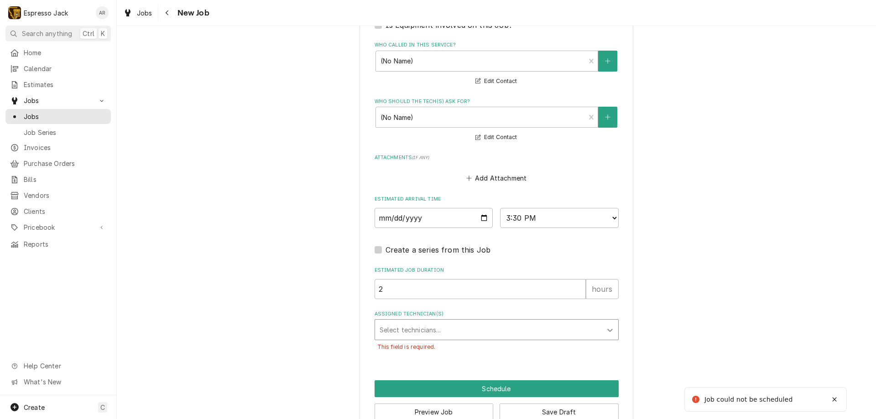
click at [606, 328] on icon "Assigned Technician(s)" at bounding box center [609, 330] width 9 height 9
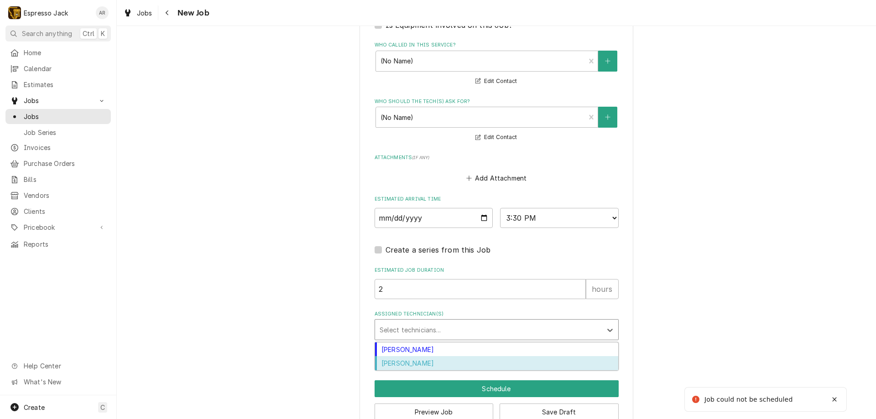
click at [412, 363] on div "Samantha Janssen" at bounding box center [496, 363] width 243 height 14
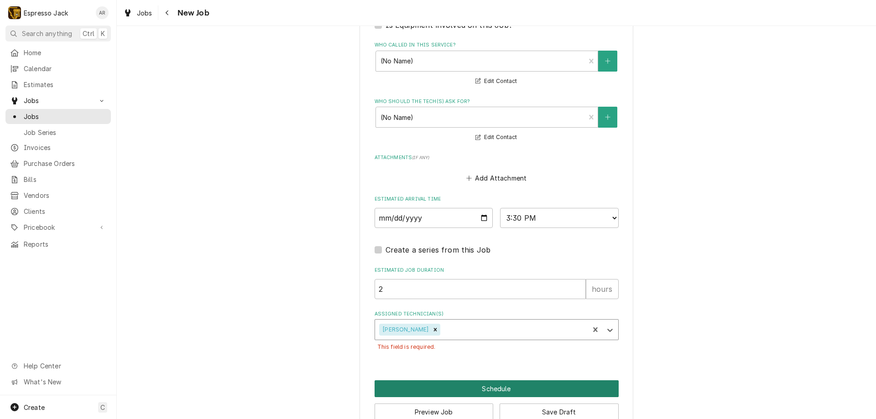
click at [501, 391] on button "Schedule" at bounding box center [497, 389] width 244 height 17
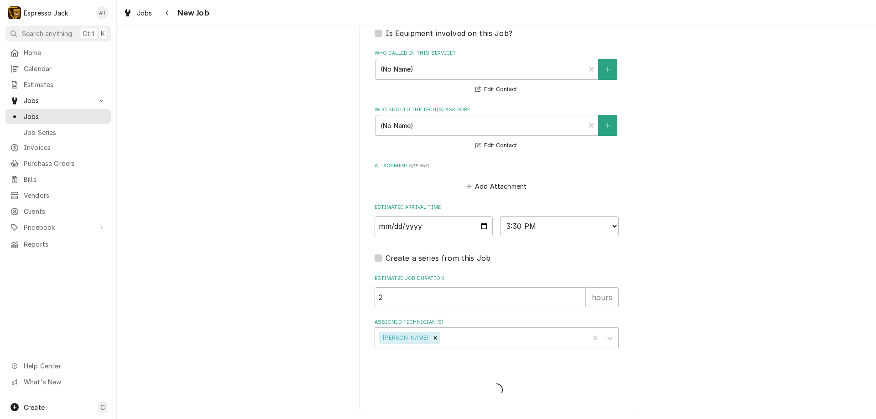
scroll to position [621, 0]
type textarea "x"
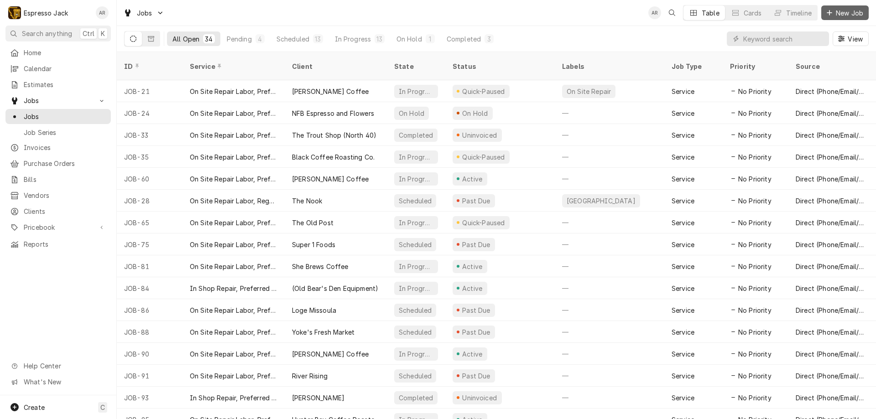
click at [851, 11] on span "New Job" at bounding box center [849, 13] width 31 height 10
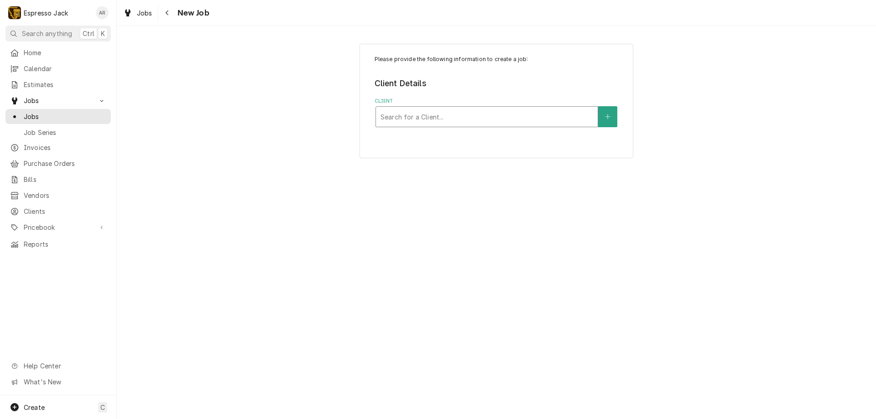
click at [489, 115] on div "Client" at bounding box center [487, 117] width 213 height 16
type input "augusta"
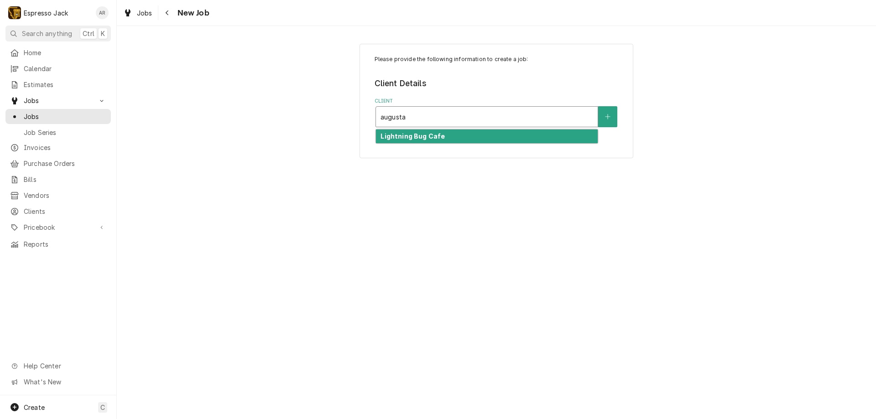
click at [432, 136] on strong "Lightning Bug Cafe" at bounding box center [413, 136] width 64 height 8
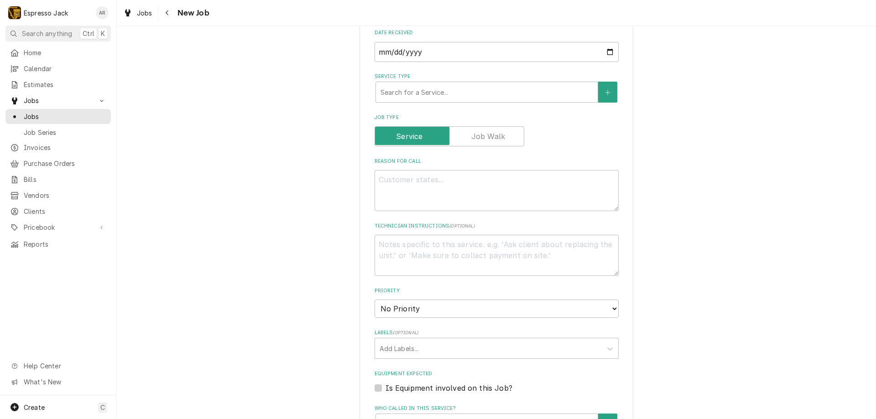
scroll to position [274, 0]
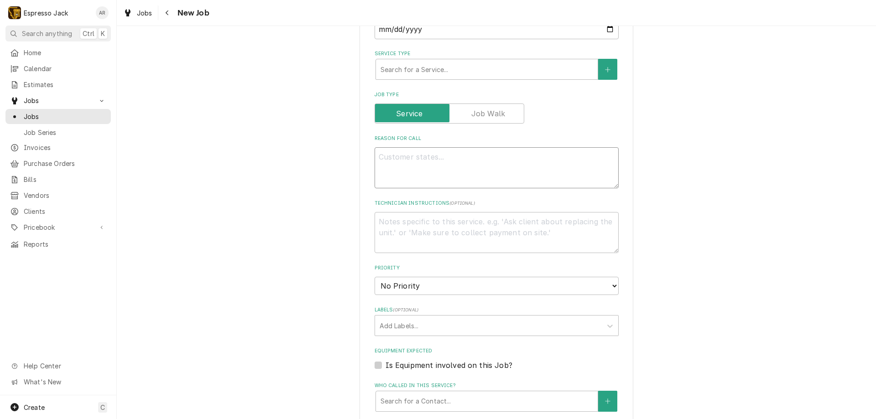
click at [410, 166] on textarea "Reason For Call" at bounding box center [497, 167] width 244 height 41
type textarea "x"
type textarea "R"
type textarea "x"
type textarea "Re"
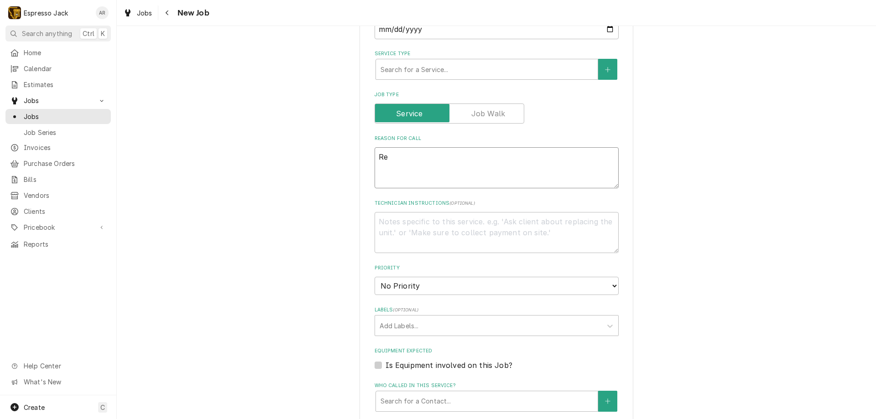
type textarea "x"
type textarea "Reg"
type textarea "x"
type textarea "Regu"
type textarea "x"
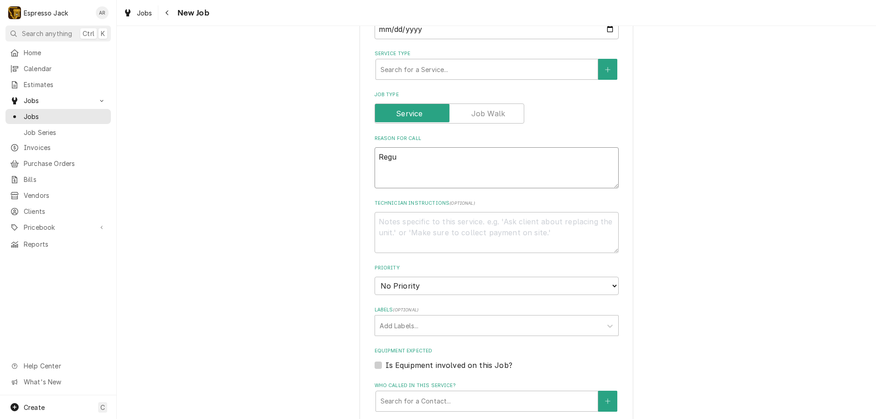
type textarea "Regul"
type textarea "x"
type textarea "Regula"
type textarea "x"
type textarea "Regular"
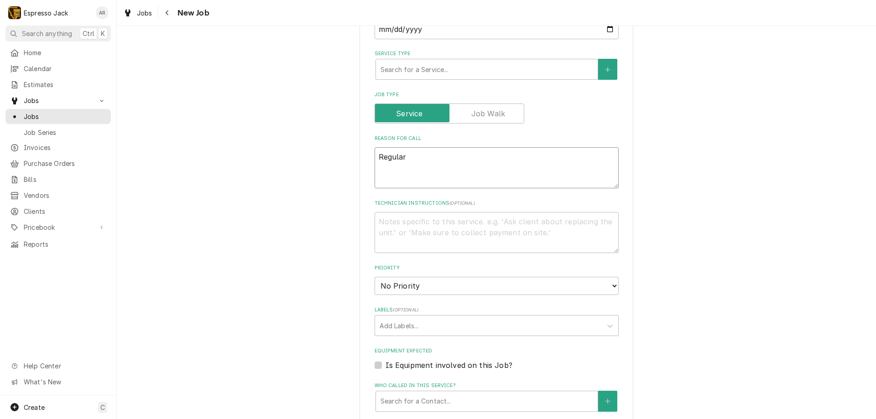
type textarea "x"
type textarea "Regular"
type textarea "x"
type textarea "Regular m"
type textarea "x"
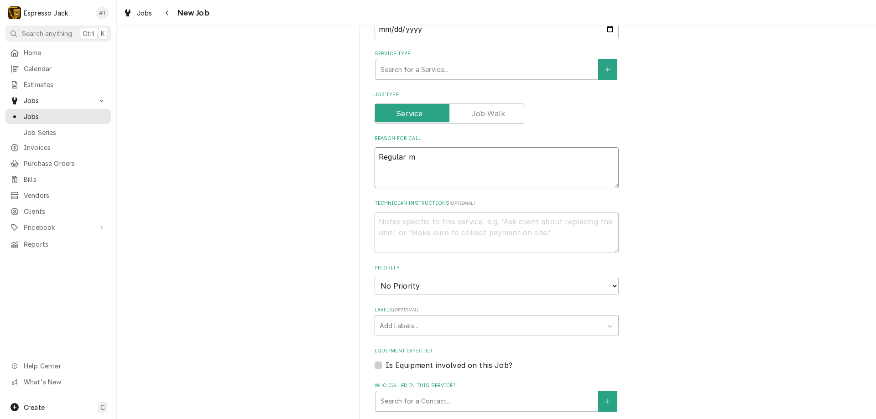
type textarea "Regular ma"
type textarea "x"
type textarea "Regular mai"
type textarea "x"
type textarea "Regular main"
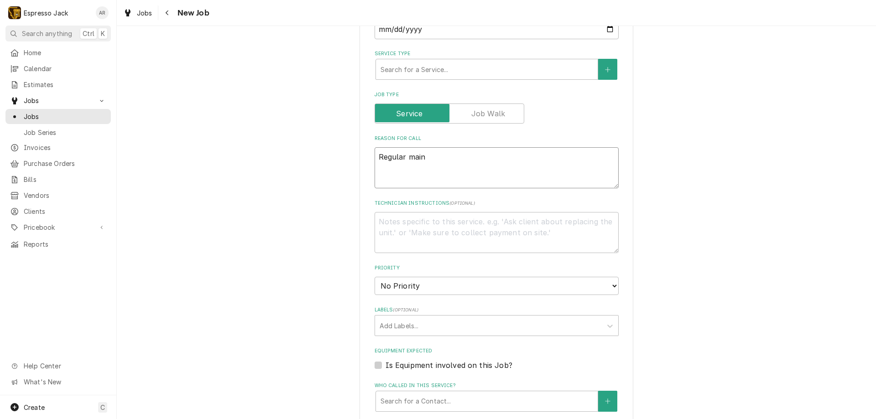
type textarea "x"
type textarea "Regular maint"
type textarea "x"
type textarea "Regular mainta"
type textarea "x"
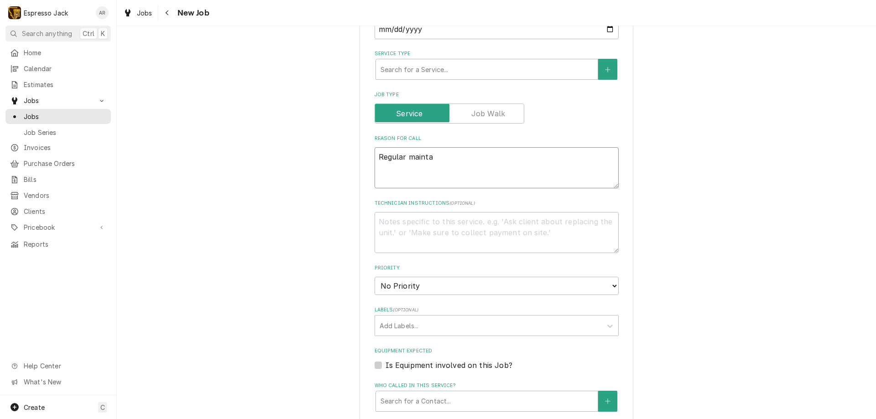
type textarea "Regular maintan"
type textarea "x"
type textarea "Regular maintanc"
type textarea "x"
type textarea "Regular maintance"
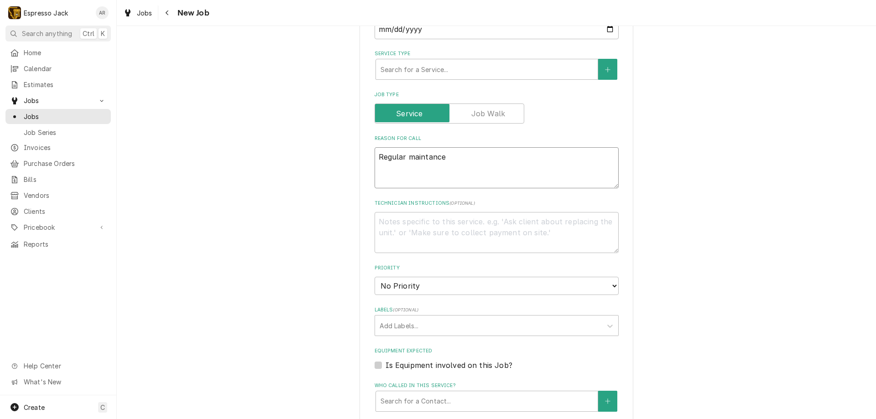
type textarea "x"
type textarea "Regular maintance"
type textarea "x"
type textarea "Regular maintenance"
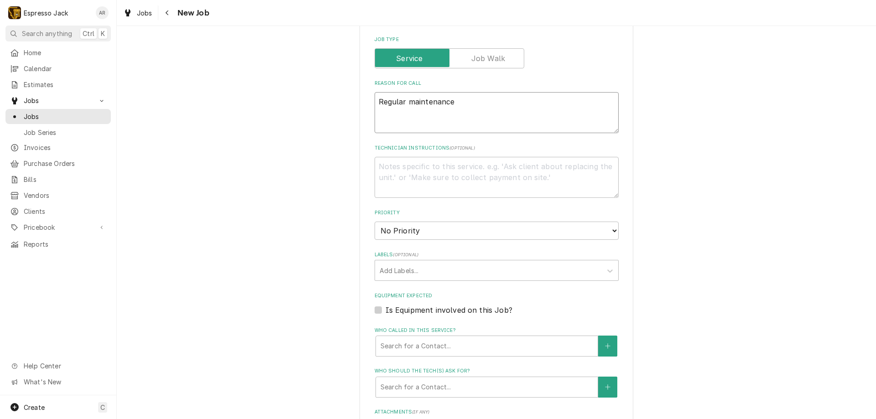
scroll to position [328, 0]
type textarea "x"
type textarea "Regular maintenance"
type textarea "x"
type textarea "Regular maintenance n"
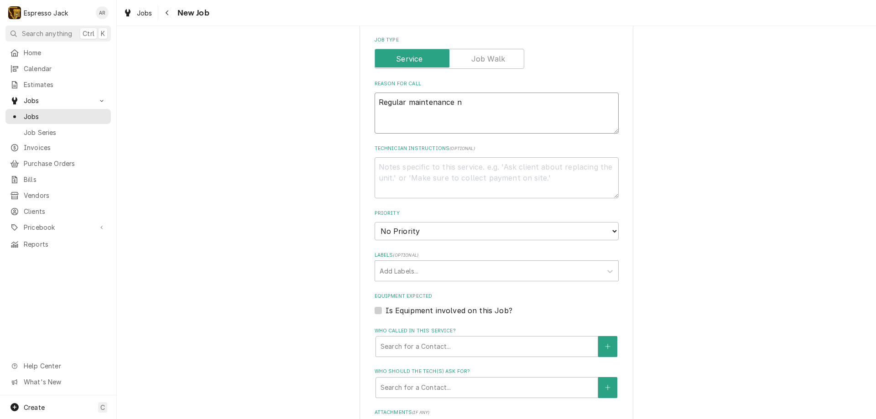
type textarea "x"
type textarea "Regular maintenance no"
type textarea "x"
type textarea "Regular maintenance no"
type textarea "x"
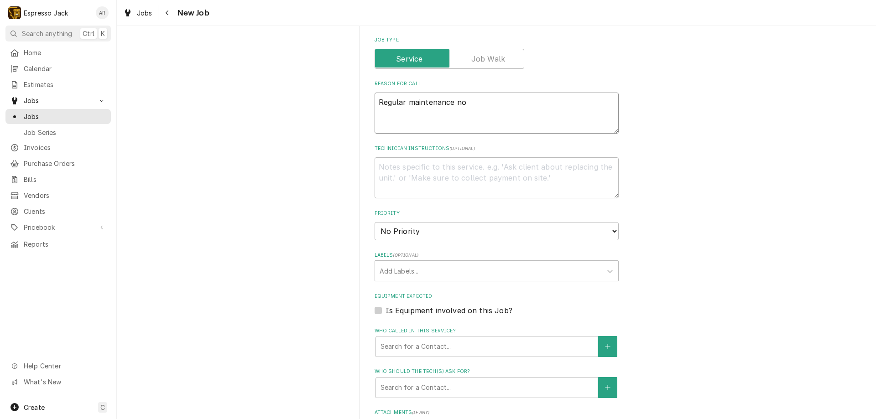
type textarea "Regular maintenance no r"
type textarea "x"
type textarea "Regular maintenance no re"
type textarea "x"
type textarea "Regular maintenance no rea"
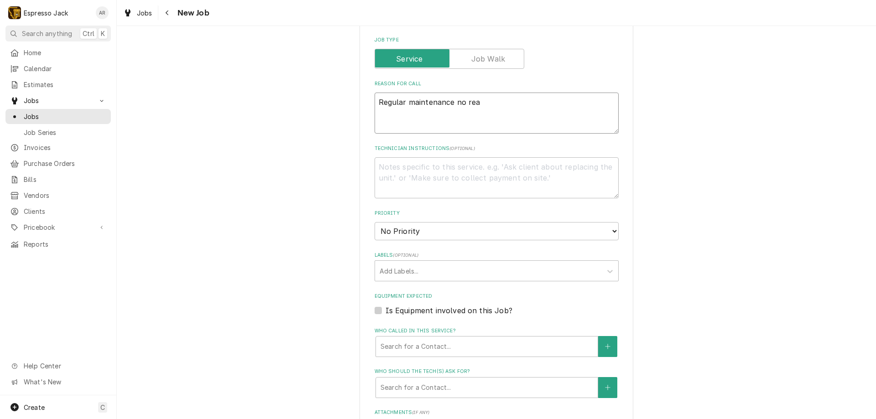
type textarea "x"
type textarea "Regular maintenance no reas"
type textarea "x"
type textarea "Regular maintenance no reaso"
type textarea "x"
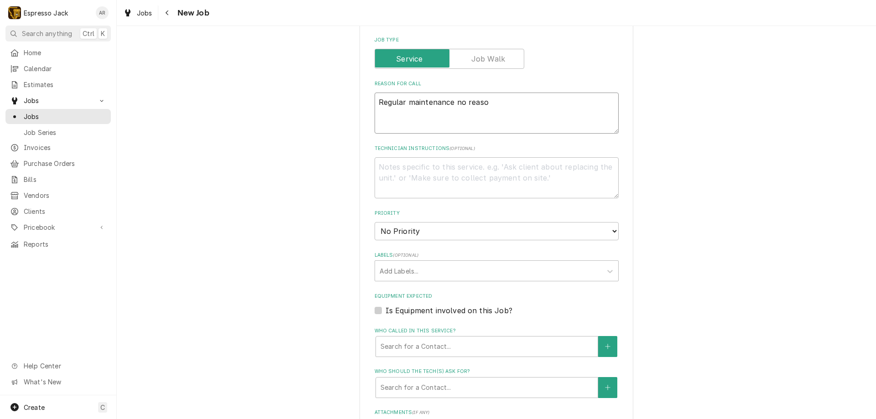
type textarea "Regular maintenance no reason"
type textarea "x"
type textarea "Regular maintenance no reason"
type textarea "x"
type textarea "Regular maintenance no reason g"
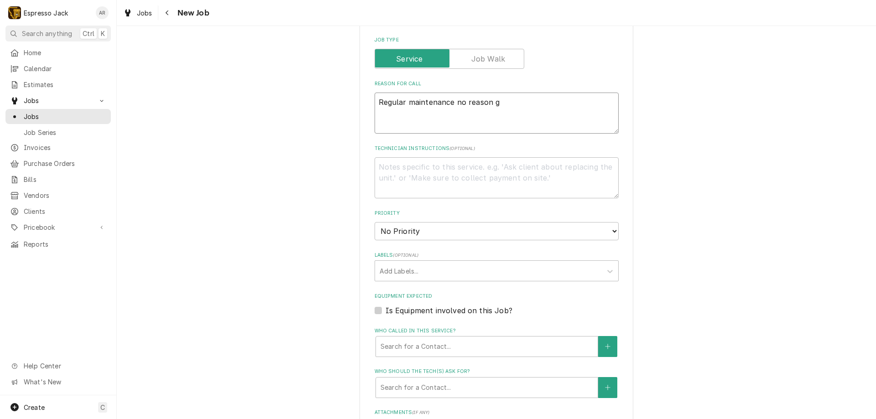
type textarea "x"
type textarea "Regular maintenance no reason gi"
type textarea "x"
type textarea "Regular maintenance no reason giv"
type textarea "x"
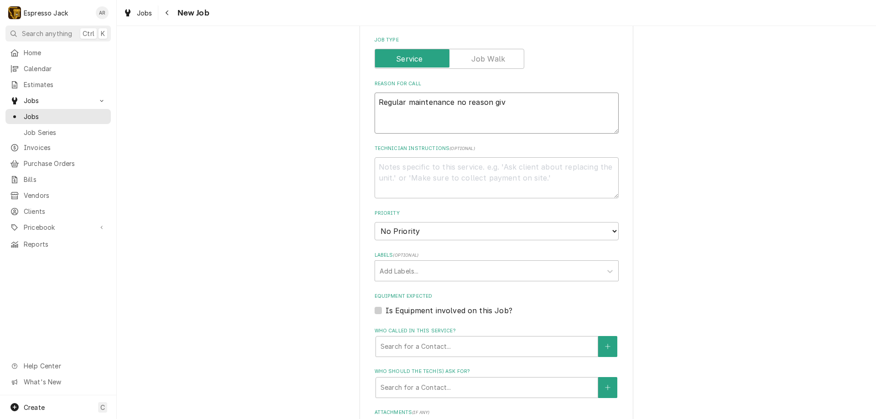
type textarea "Regular maintenance no reason give"
type textarea "x"
type textarea "Regular maintenance no reason given"
type textarea "x"
type textarea "Regular maintenance no reason given)"
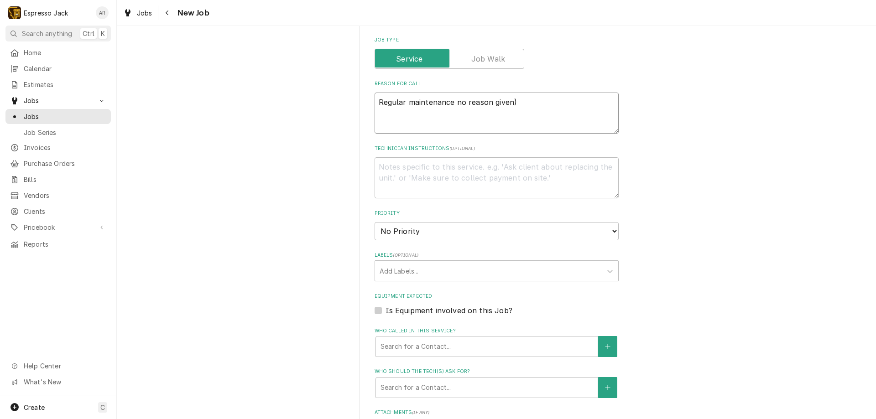
click at [451, 101] on textarea "Regular maintenance no reason given)" at bounding box center [497, 113] width 244 height 41
type textarea "x"
type textarea "Regular maintenance (no reason given)"
type textarea "x"
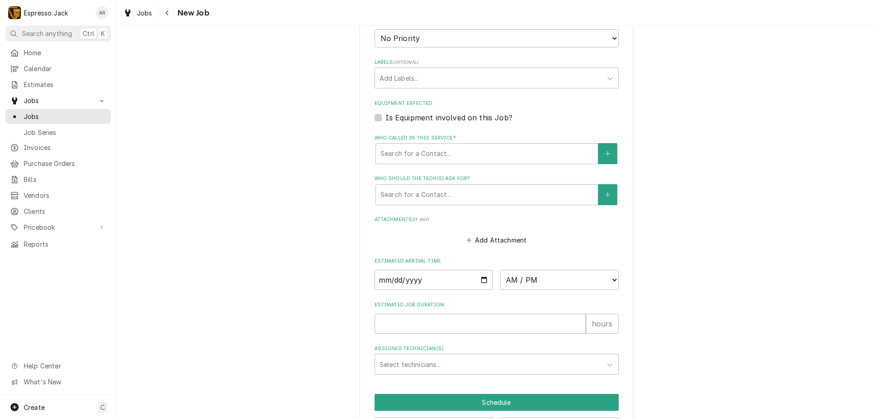
scroll to position [547, 0]
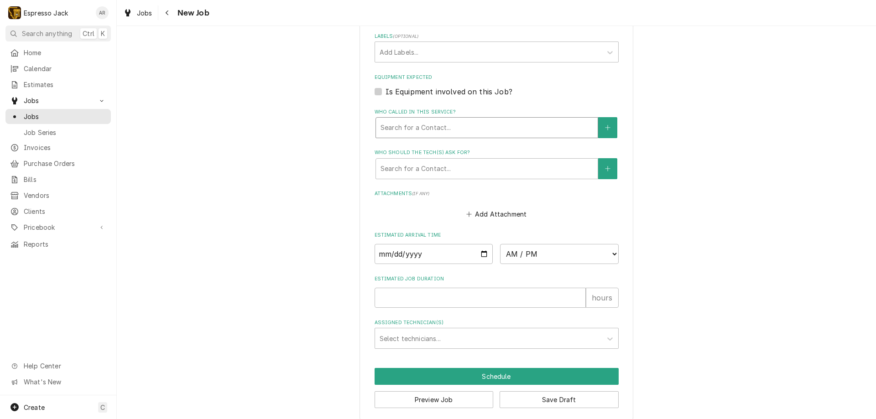
type textarea "Regular maintenance (no reason given)"
click at [545, 131] on div "Who called in this service?" at bounding box center [487, 128] width 213 height 16
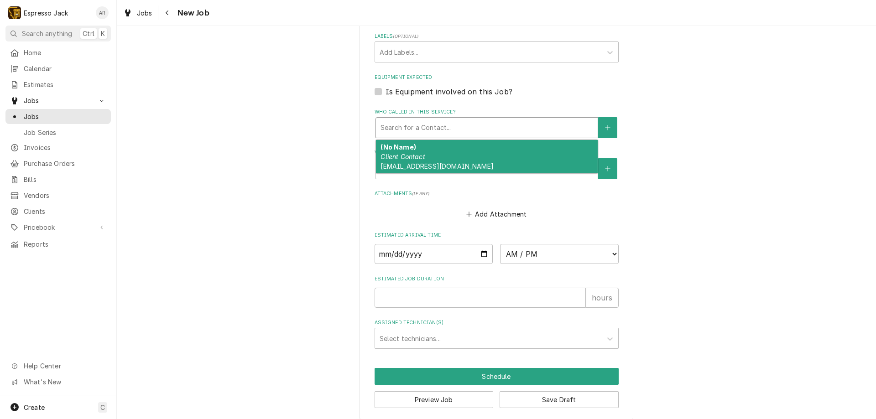
click at [428, 160] on div "(No Name) Client Contact [EMAIL_ADDRESS][DOMAIN_NAME]" at bounding box center [487, 156] width 222 height 33
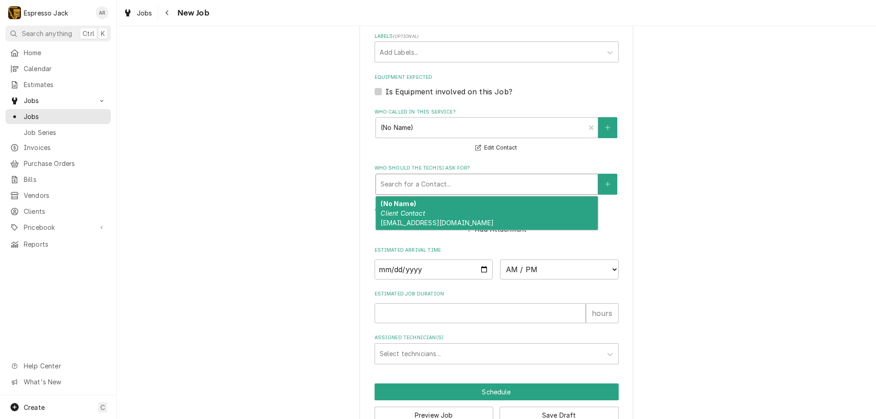
click at [439, 185] on div "Who should the tech(s) ask for?" at bounding box center [487, 184] width 213 height 16
click at [428, 215] on div "(No Name) Client Contact [EMAIL_ADDRESS][DOMAIN_NAME]" at bounding box center [487, 213] width 222 height 33
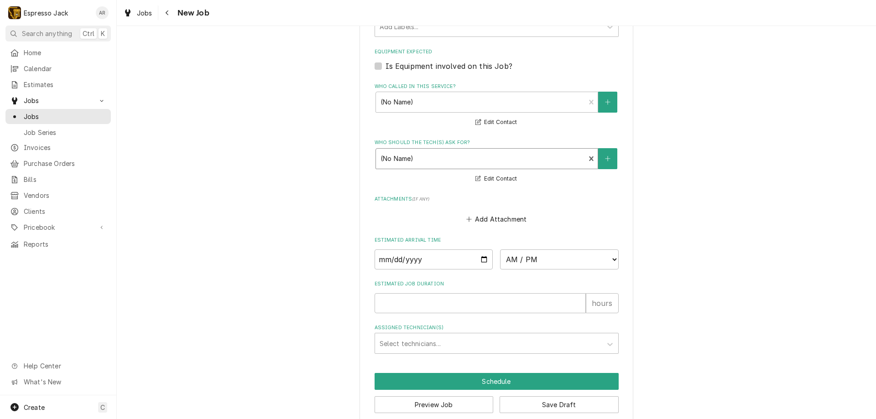
scroll to position [587, 0]
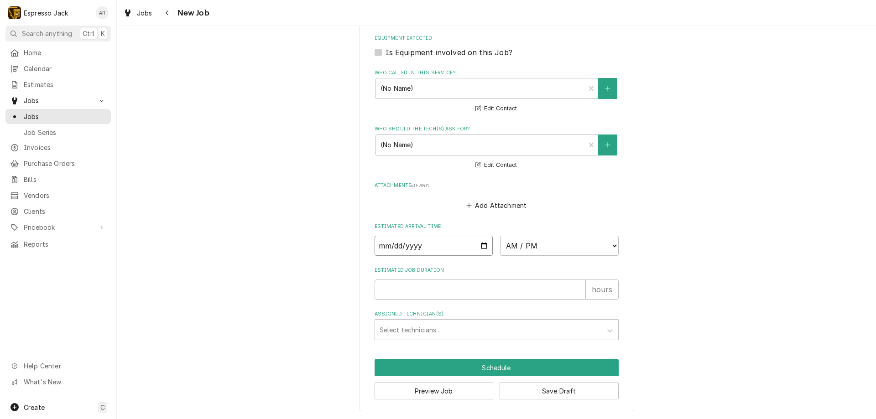
click at [480, 247] on input "Date" at bounding box center [434, 246] width 119 height 20
type textarea "x"
type input "2025-09-02"
type textarea "x"
select select "13:00:00"
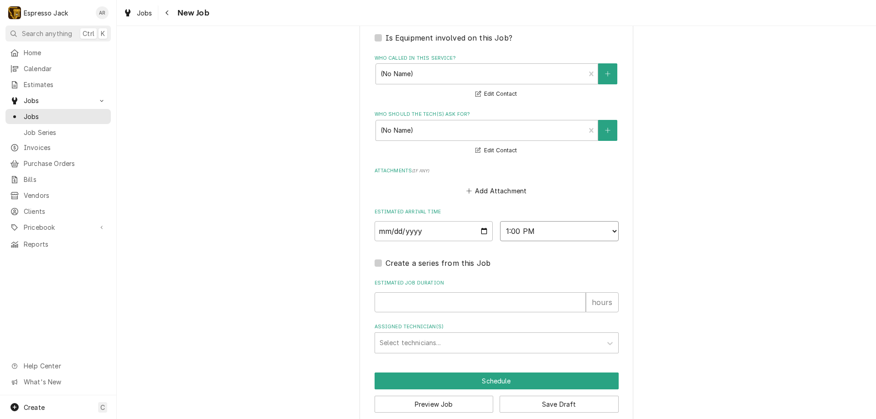
scroll to position [615, 0]
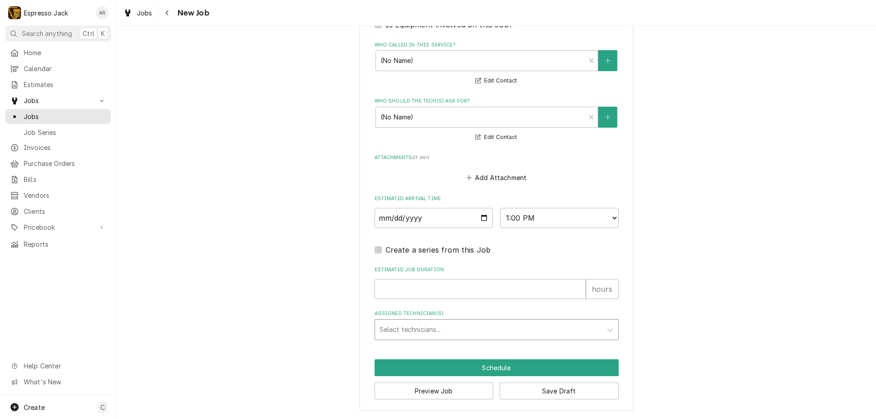
click at [485, 330] on div "Assigned Technician(s)" at bounding box center [489, 330] width 218 height 16
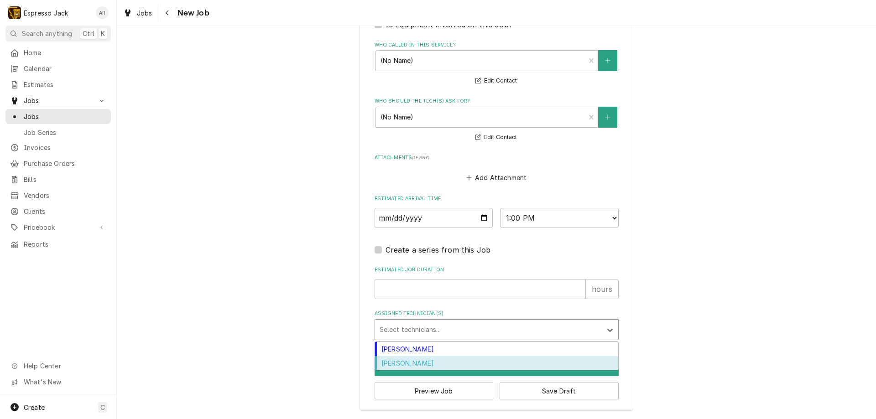
click at [406, 362] on div "Samantha Janssen" at bounding box center [496, 363] width 243 height 14
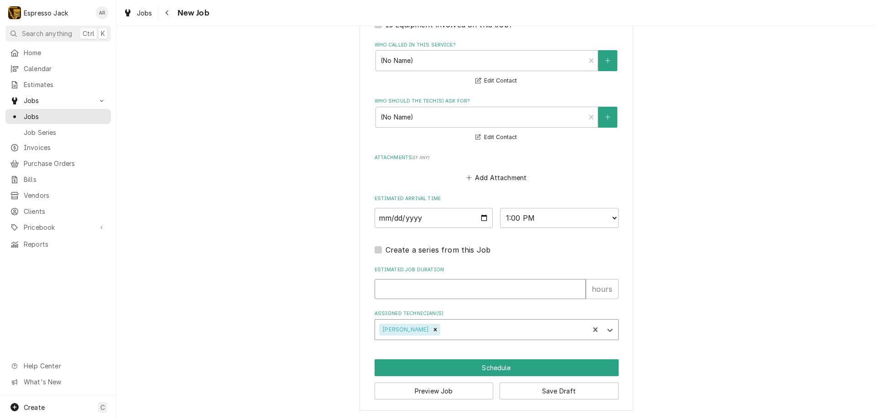
type textarea "x"
type input "1"
click at [575, 287] on input "1" at bounding box center [480, 289] width 211 height 20
type textarea "x"
type input "2"
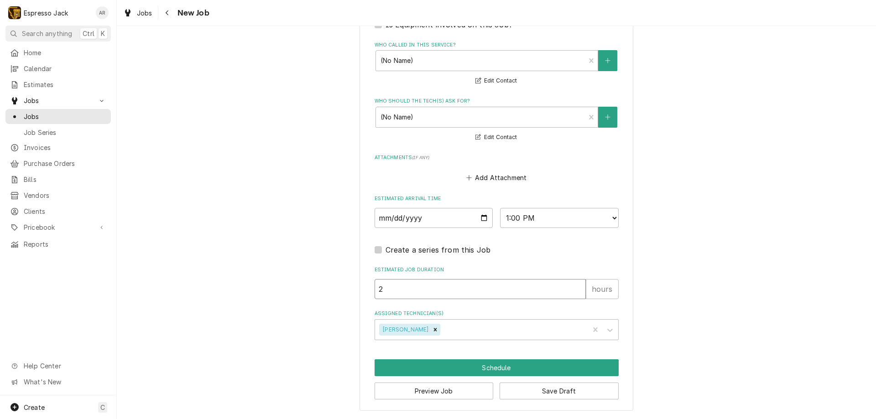
click at [575, 287] on input "2" at bounding box center [480, 289] width 211 height 20
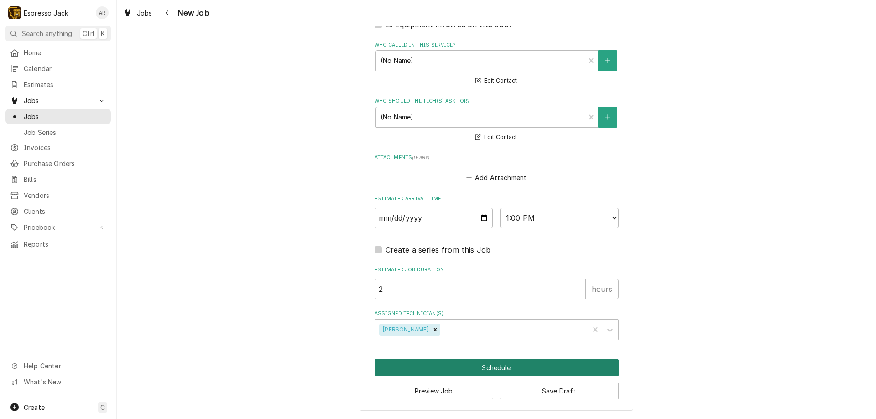
click at [496, 366] on button "Schedule" at bounding box center [497, 368] width 244 height 17
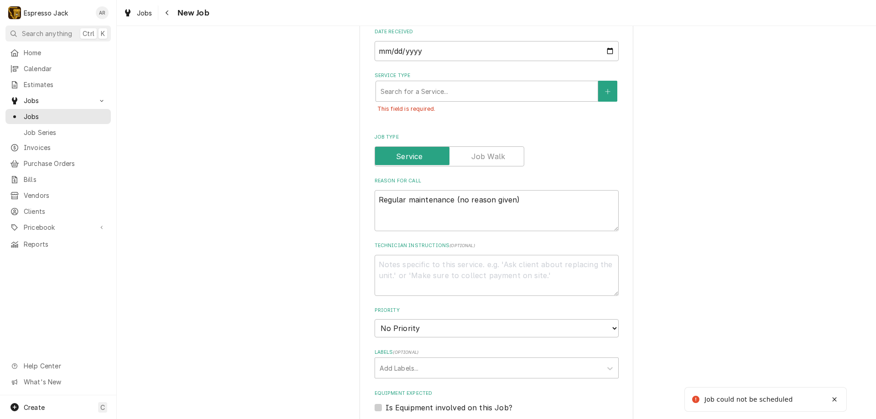
scroll to position [188, 0]
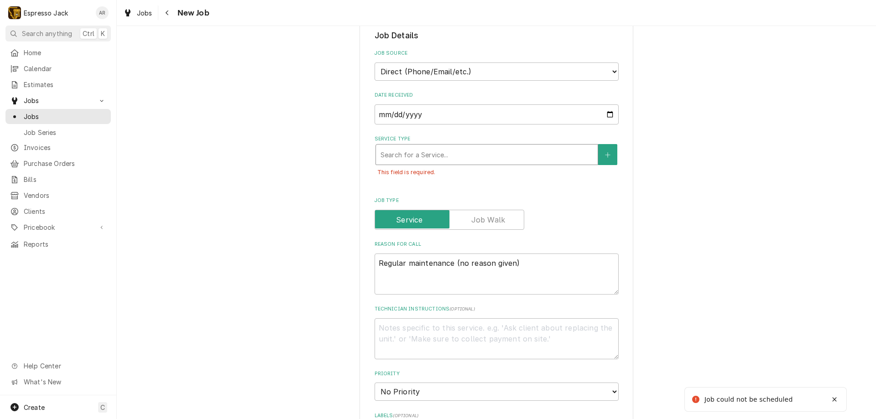
click at [417, 156] on div "Service Type" at bounding box center [487, 154] width 213 height 16
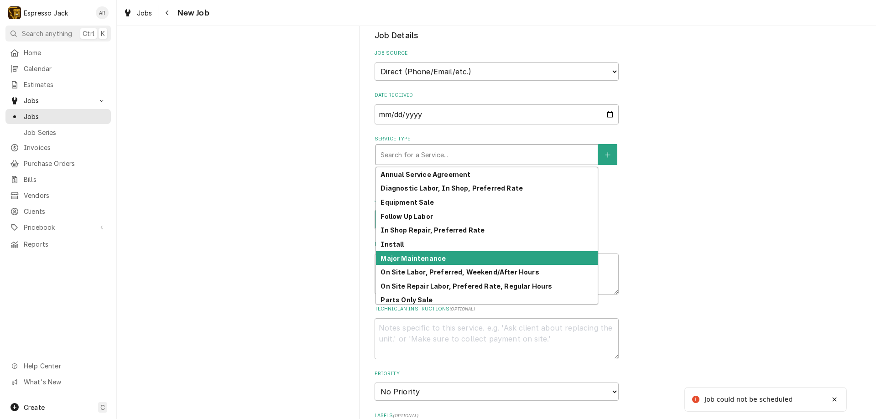
scroll to position [45, 0]
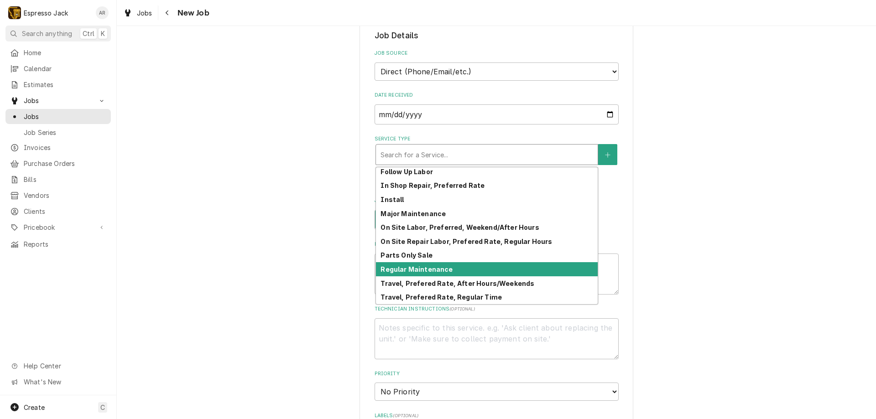
click at [409, 271] on strong "Regular Maintenance" at bounding box center [417, 270] width 72 height 8
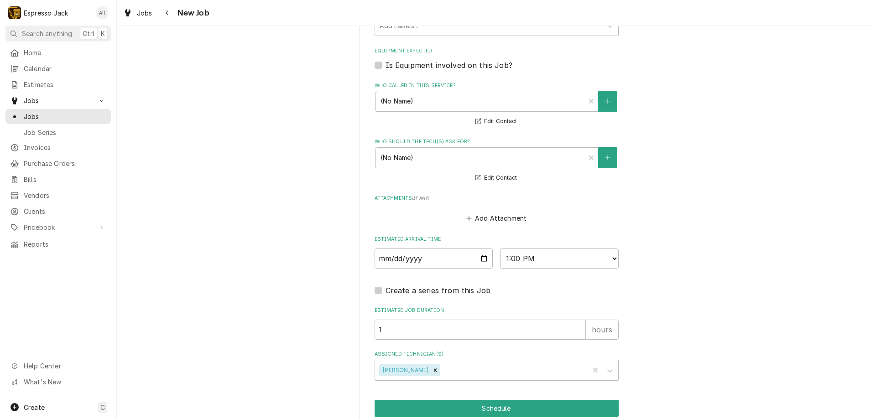
scroll to position [651, 0]
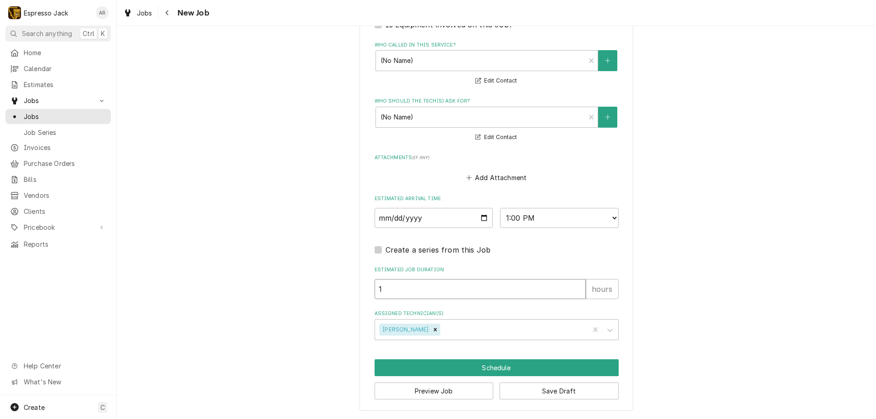
type textarea "x"
type input "2"
click at [576, 286] on input "2" at bounding box center [480, 289] width 211 height 20
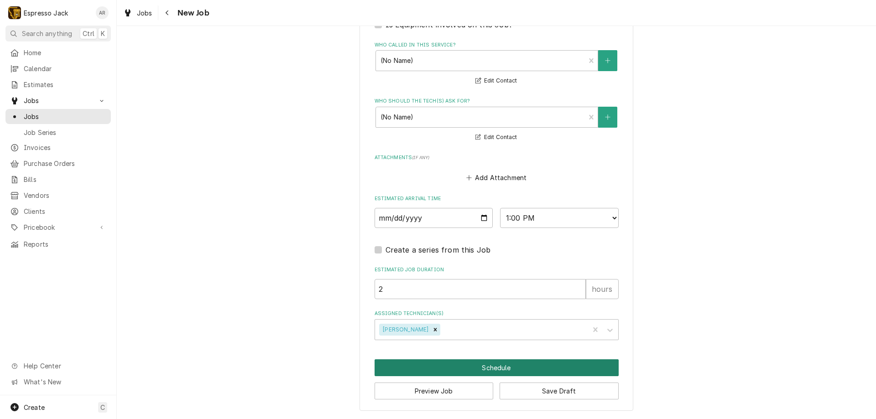
click at [507, 368] on button "Schedule" at bounding box center [497, 368] width 244 height 17
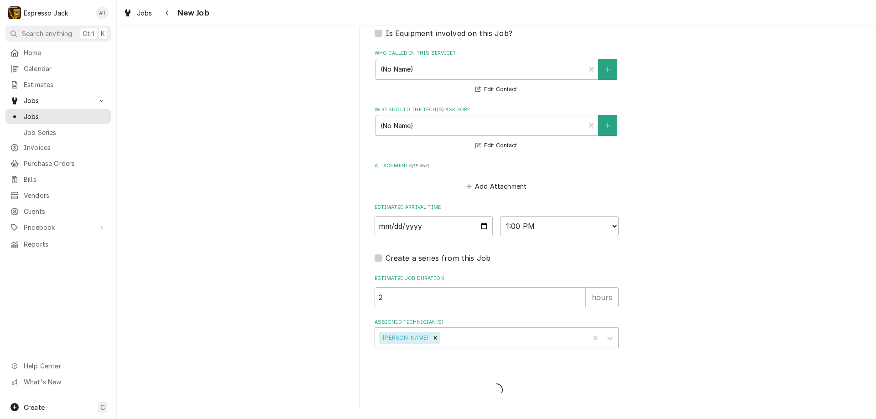
type textarea "x"
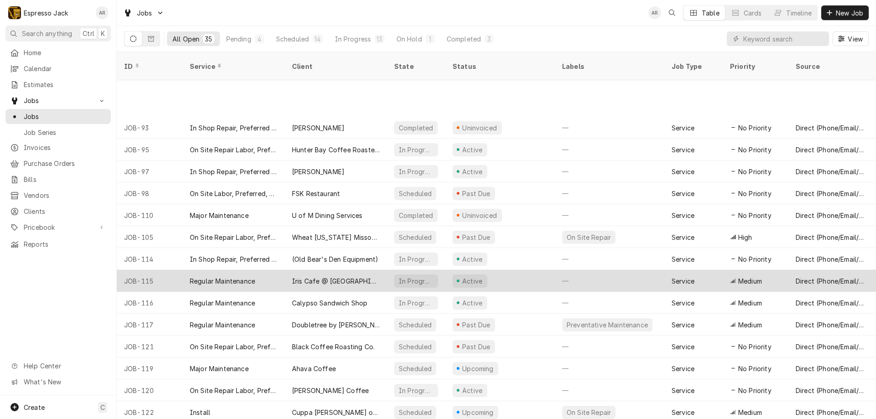
scroll to position [336, 0]
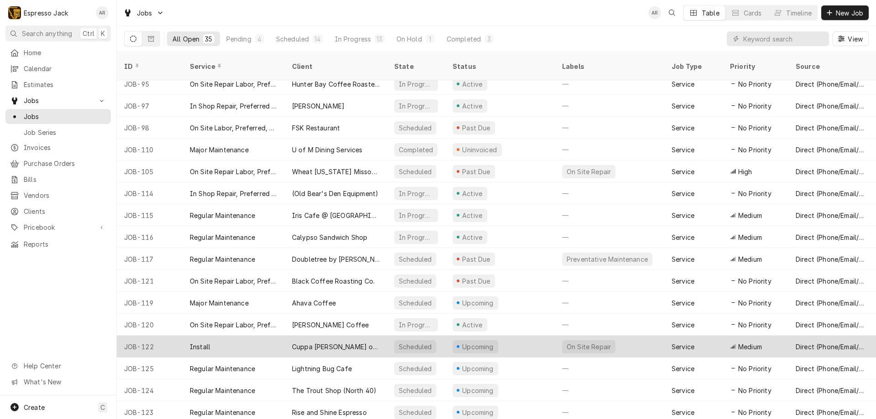
click at [275, 337] on div "Install" at bounding box center [233, 347] width 102 height 22
